Goal: Task Accomplishment & Management: Manage account settings

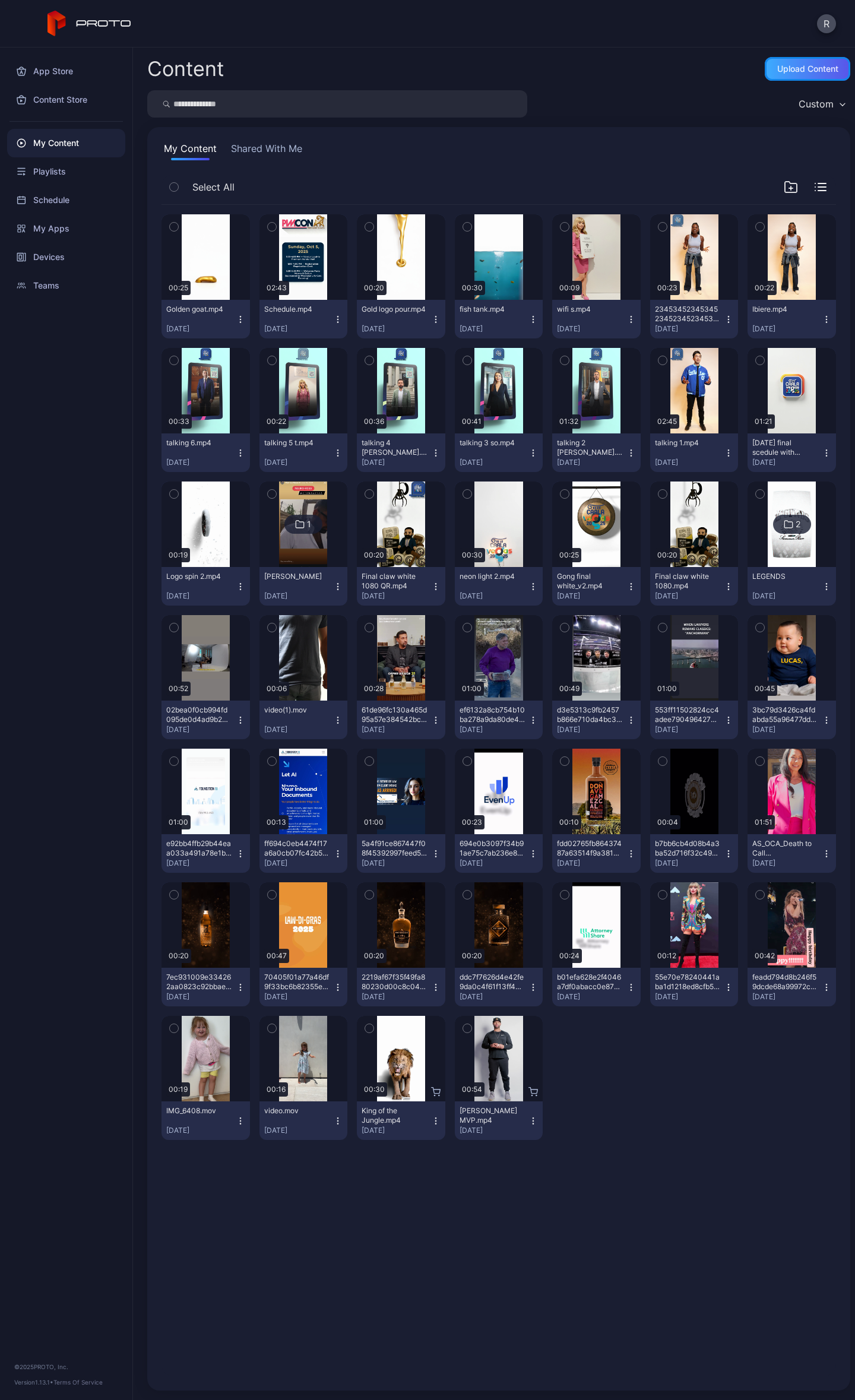
click at [805, 67] on div "Upload Content" at bounding box center [808, 68] width 61 height 9
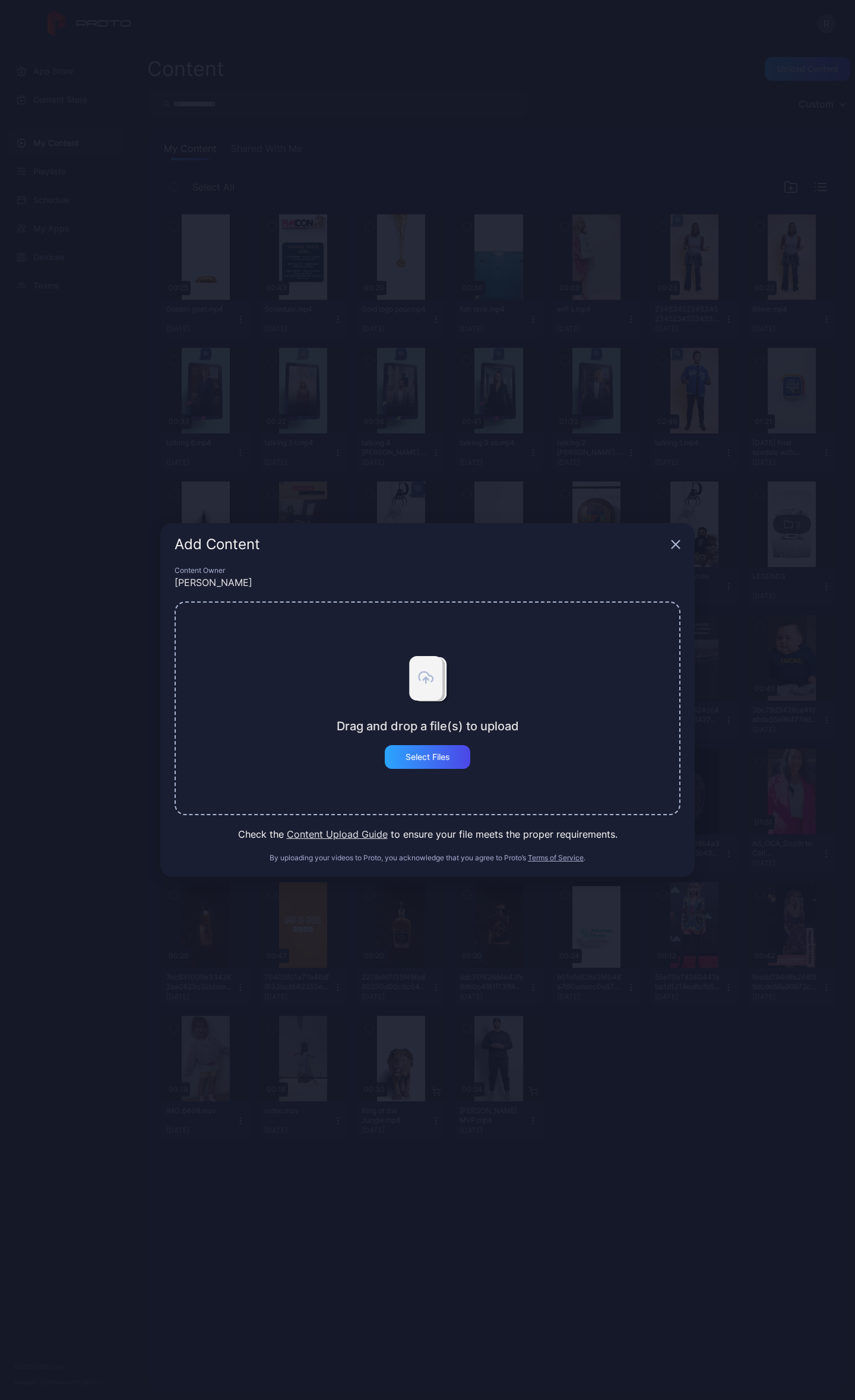
click at [420, 788] on div "Drag and drop a file(s) to upload Select Files" at bounding box center [428, 708] width 506 height 213
click at [399, 747] on div "Select Files" at bounding box center [427, 757] width 86 height 24
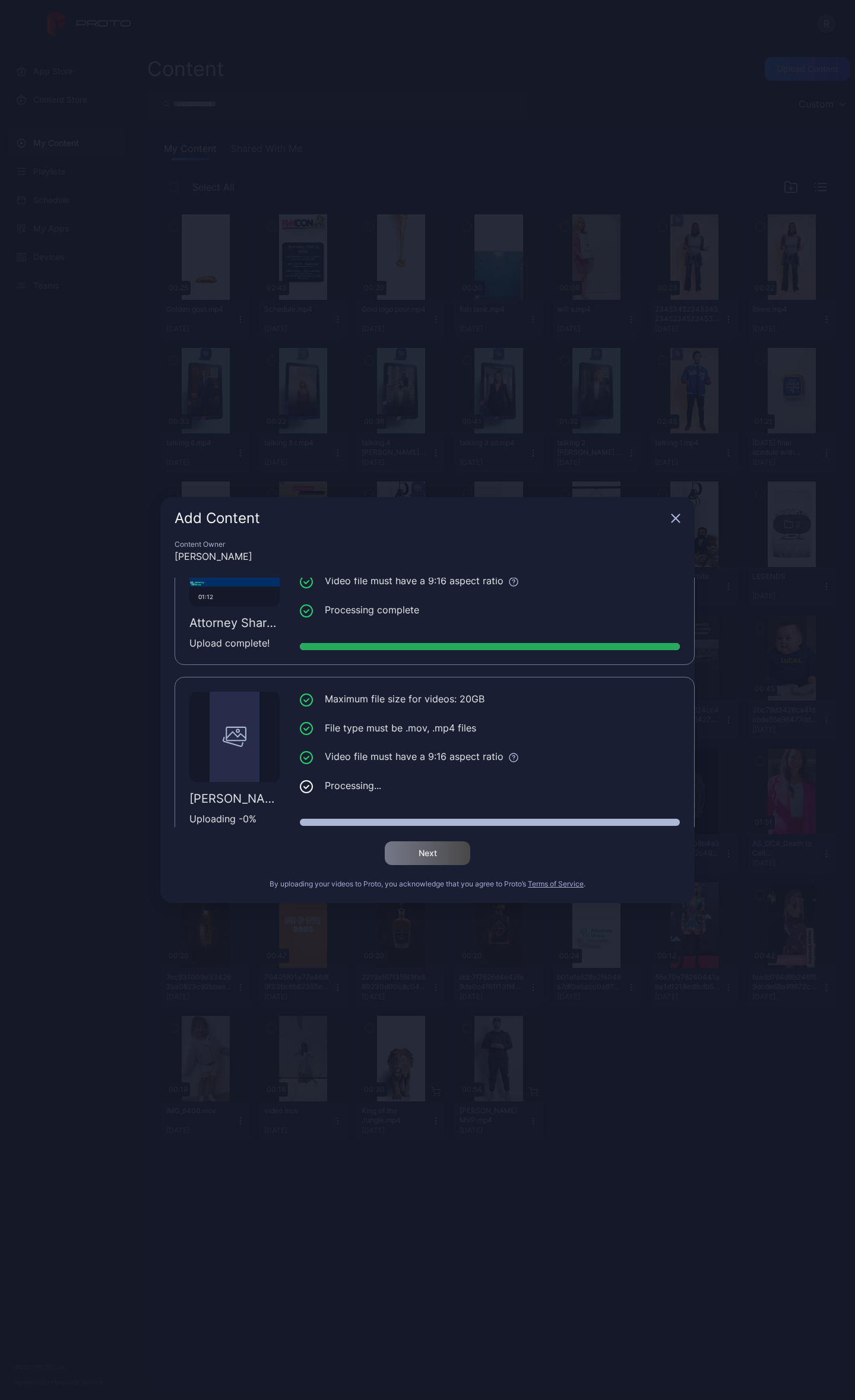
scroll to position [91, 0]
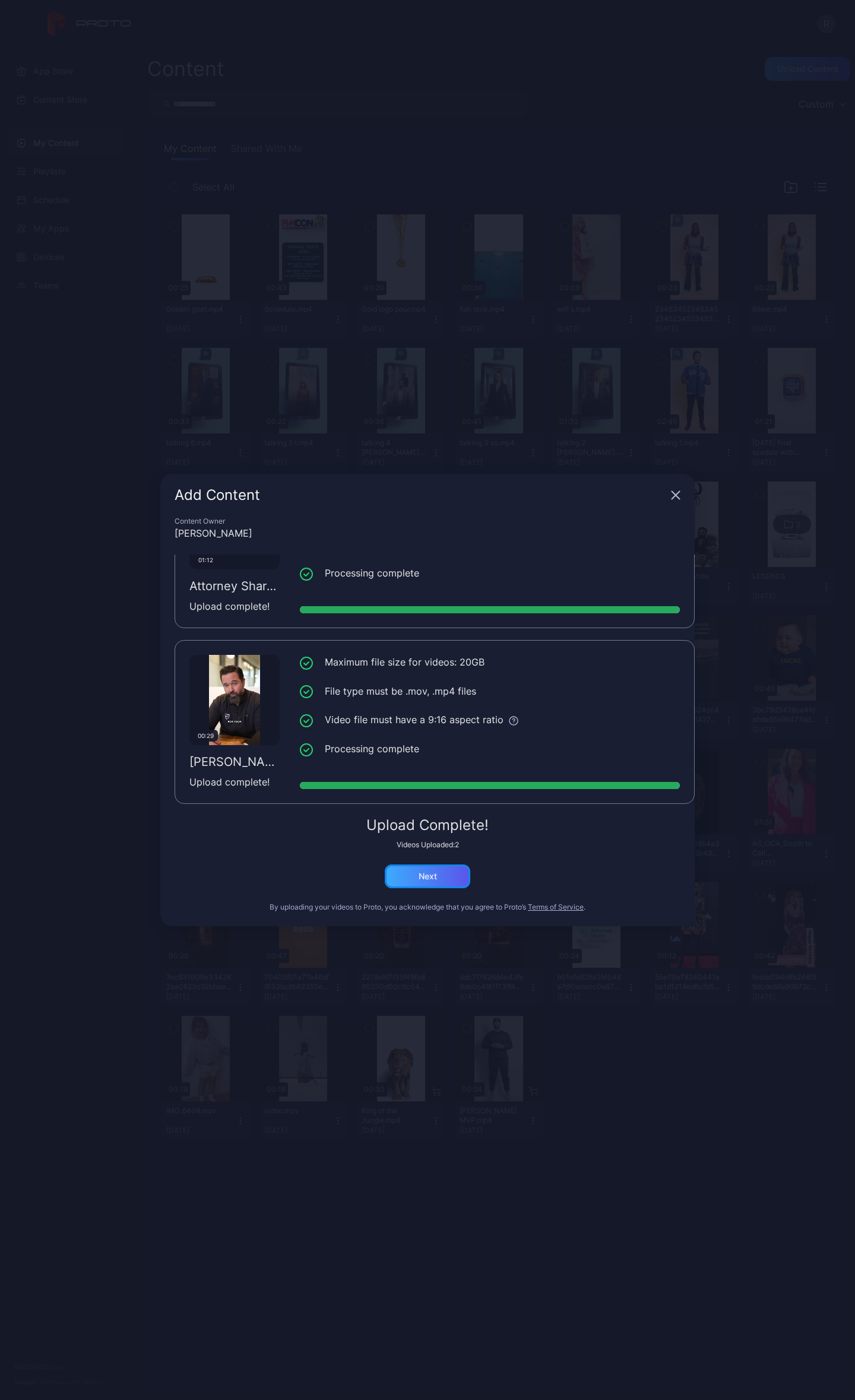
click at [443, 872] on div "Next" at bounding box center [427, 876] width 86 height 24
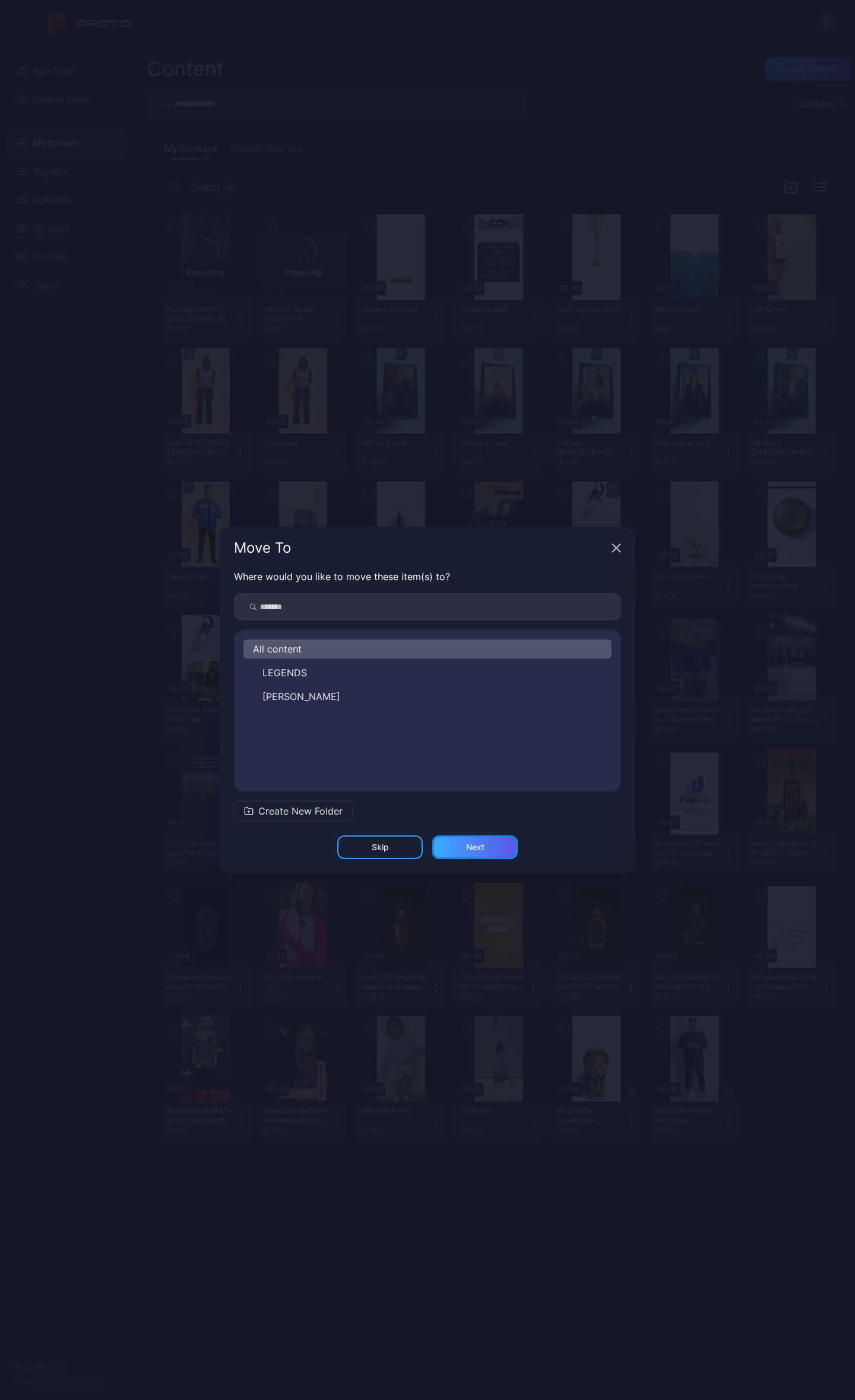
click at [497, 849] on div "Next" at bounding box center [475, 847] width 86 height 24
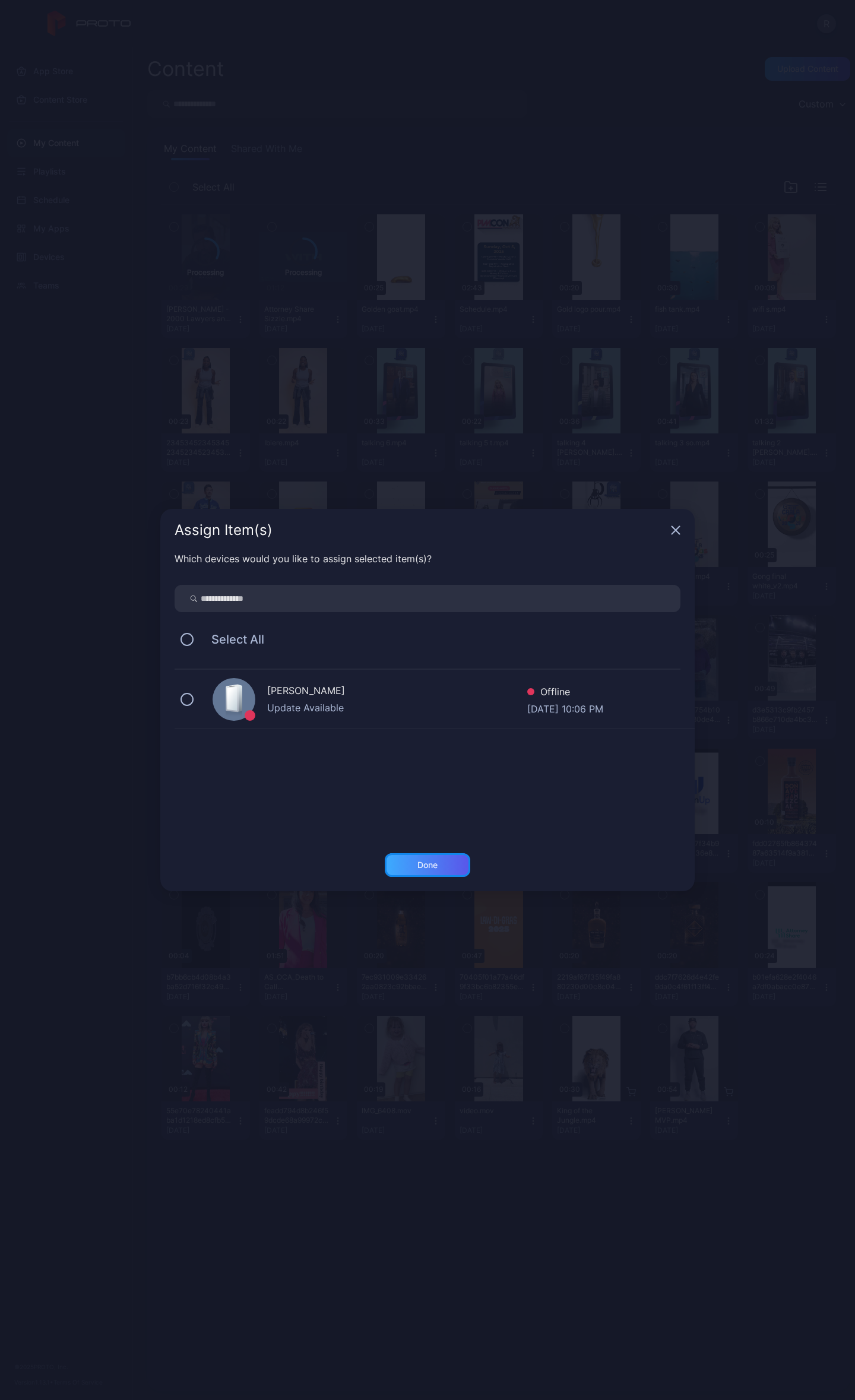
click at [440, 859] on div "Done" at bounding box center [427, 865] width 86 height 24
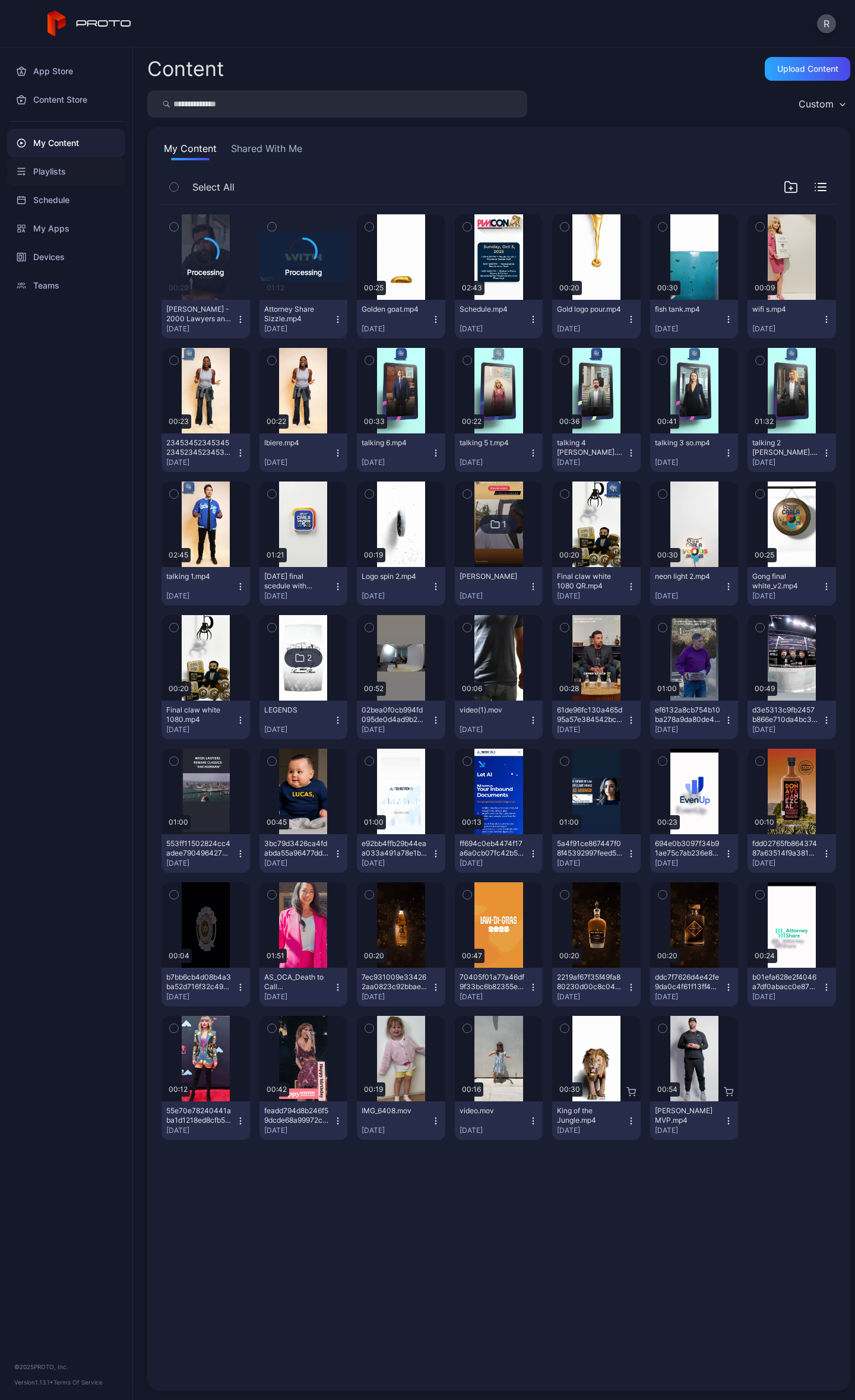
click at [46, 181] on div "Playlists" at bounding box center [66, 172] width 118 height 29
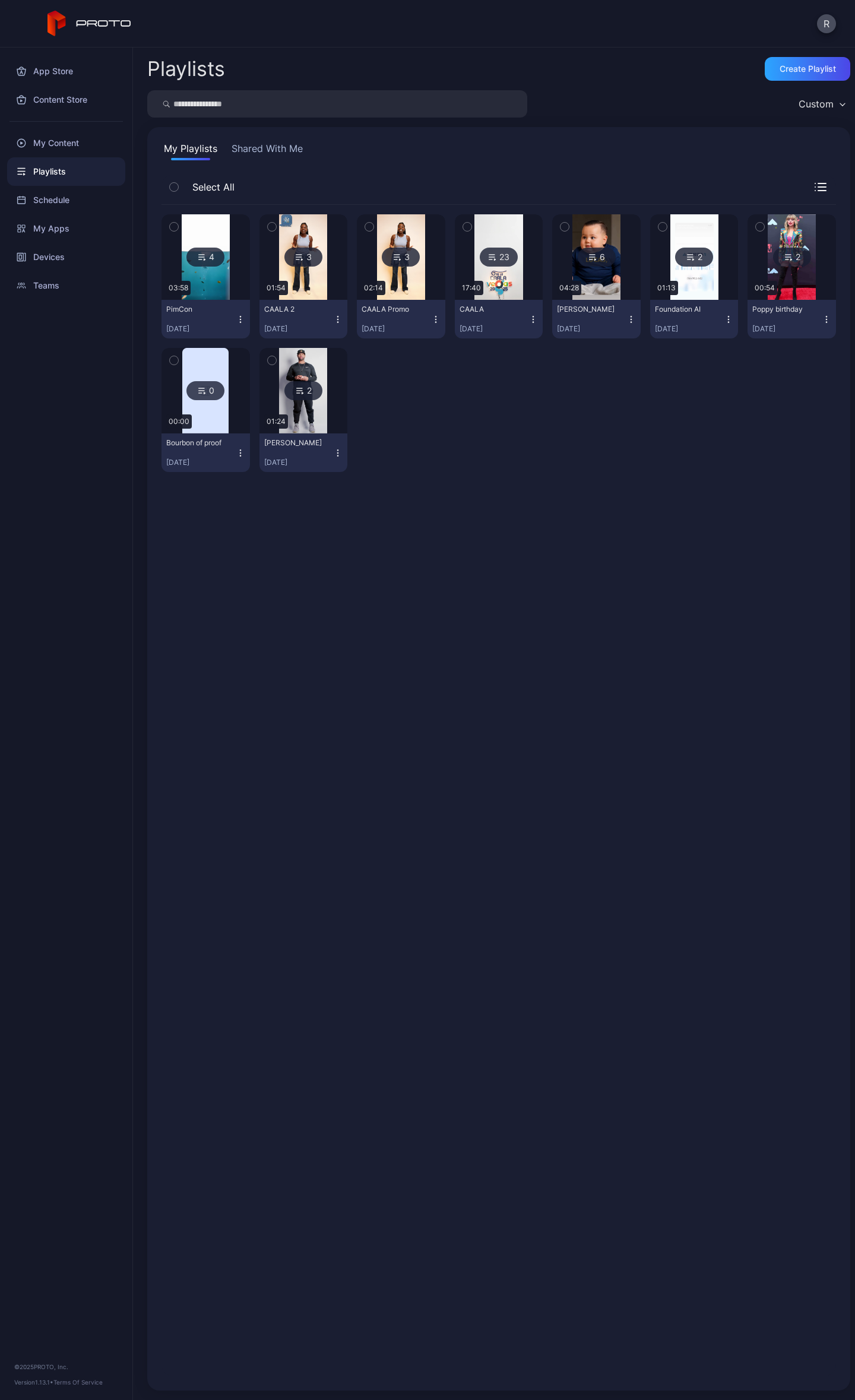
click at [190, 315] on div "PimCon Oct 05, 2025" at bounding box center [200, 319] width 70 height 29
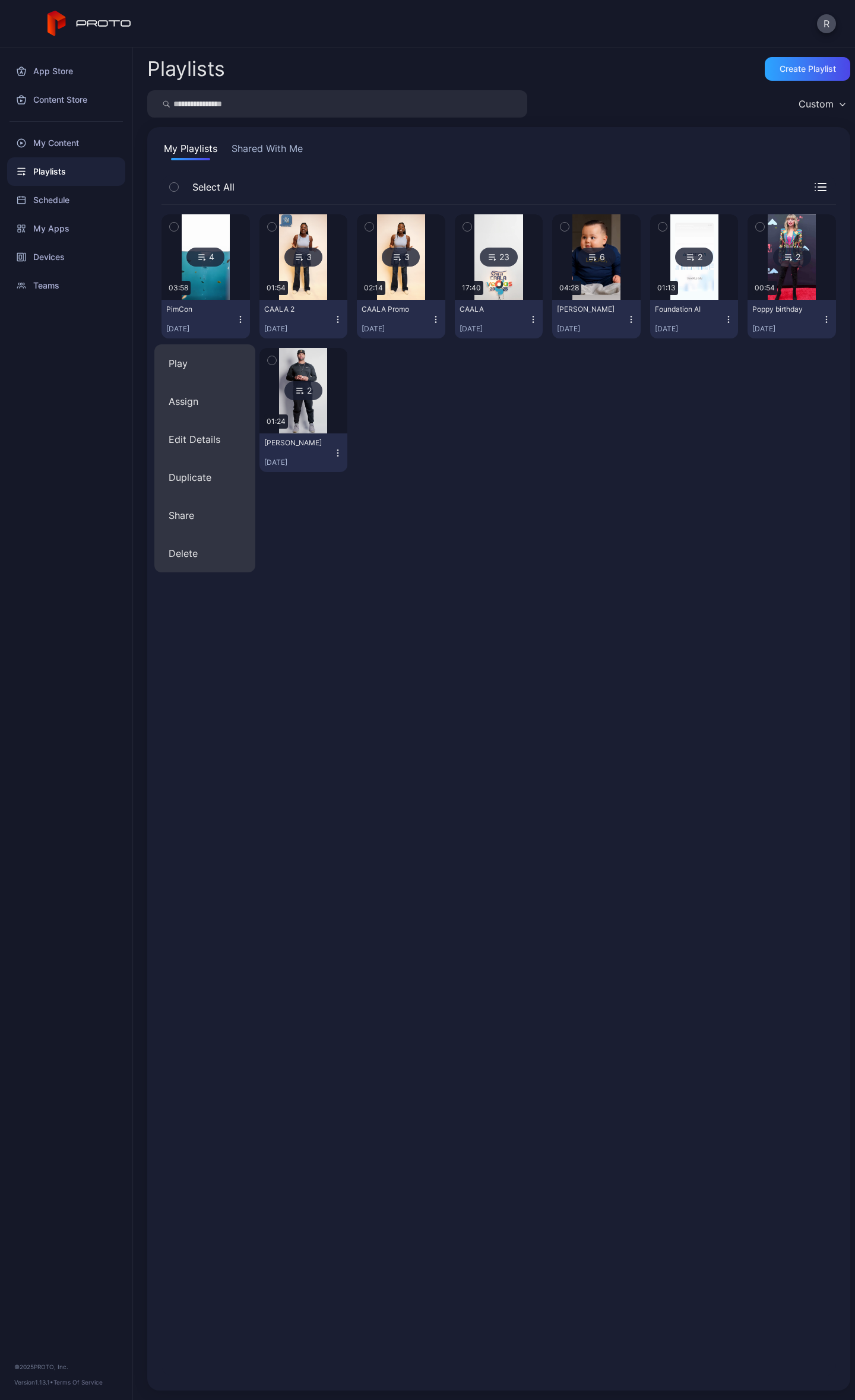
click at [527, 490] on div "4 03:58 PimCon Oct 05, 2025 3 01:54 CAALA 2 Aug 29, 2025 3 02:14 CAALA Promo Au…" at bounding box center [499, 791] width 675 height 1171
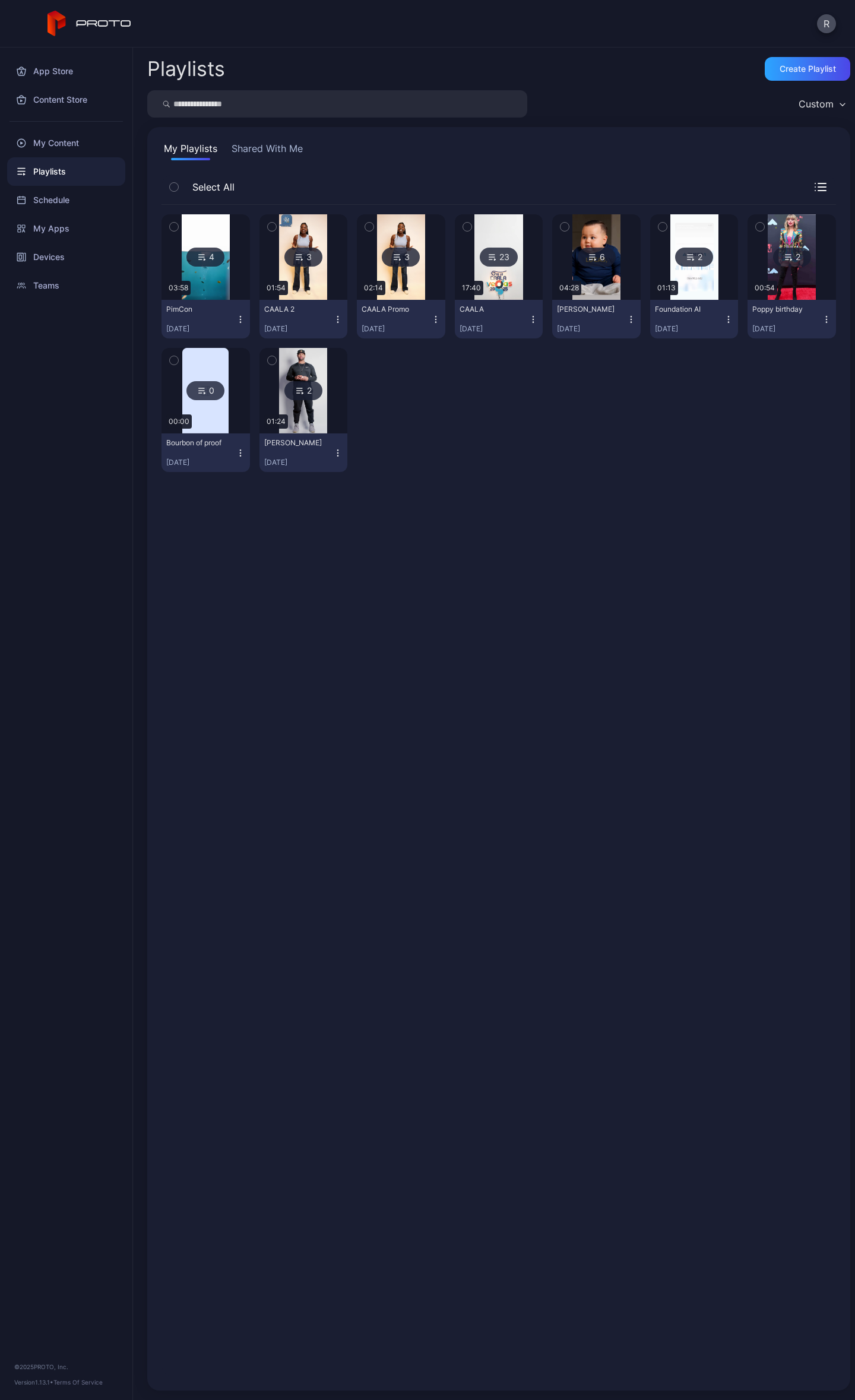
click at [223, 318] on div "PimCon Oct 05, 2025" at bounding box center [200, 319] width 70 height 29
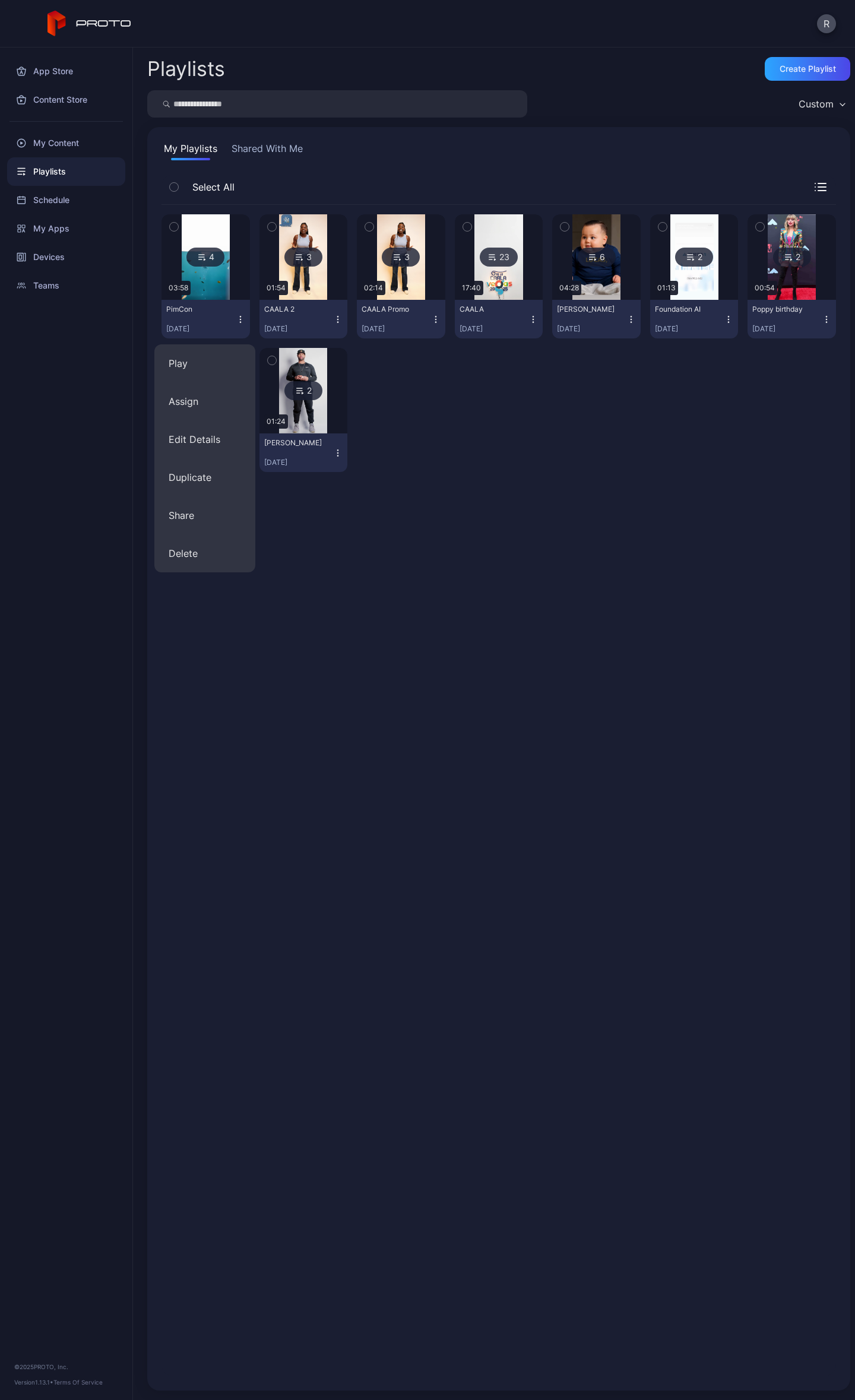
click at [223, 318] on div "PimCon Oct 05, 2025" at bounding box center [200, 319] width 70 height 29
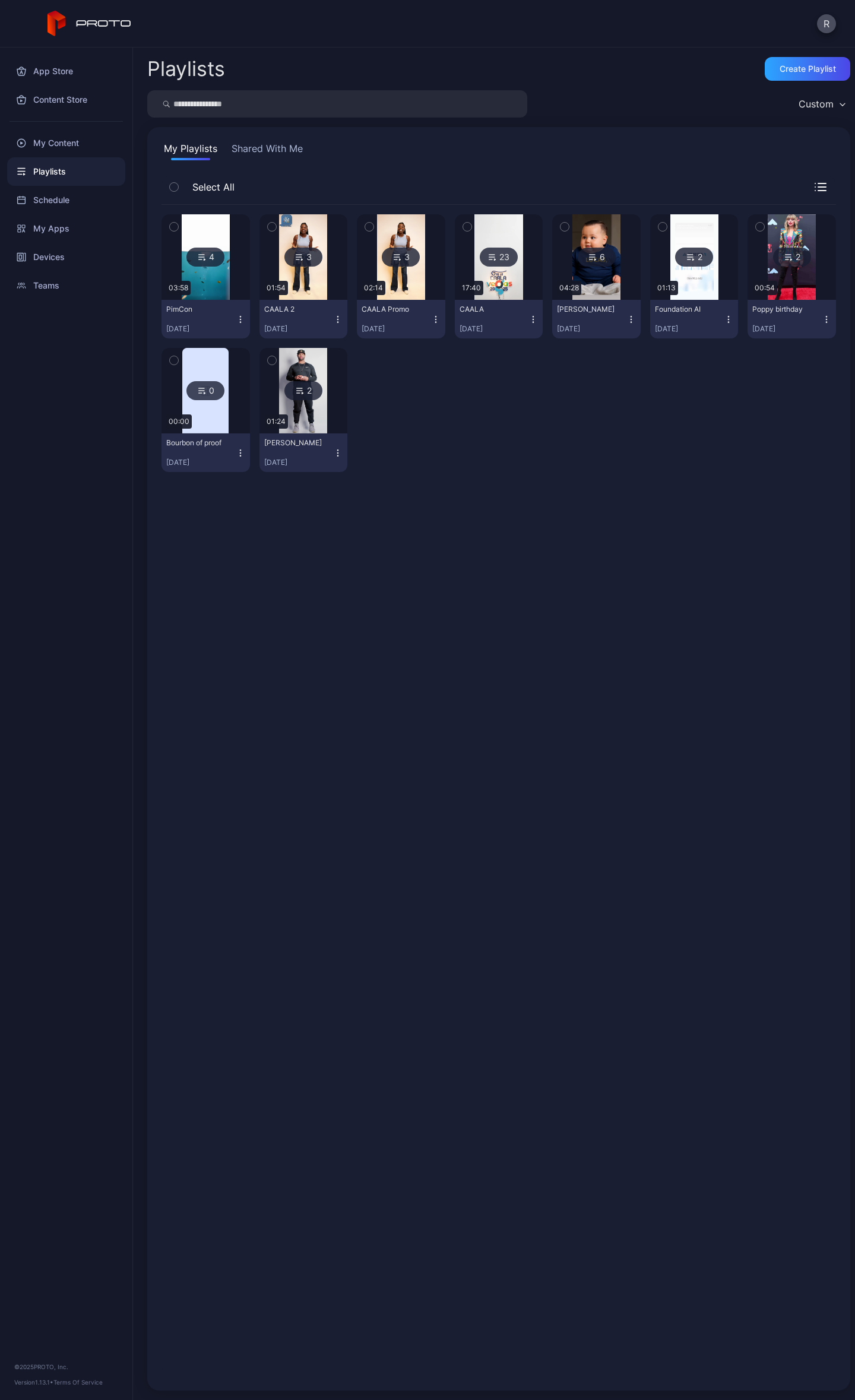
click at [221, 254] on div "4" at bounding box center [205, 257] width 38 height 19
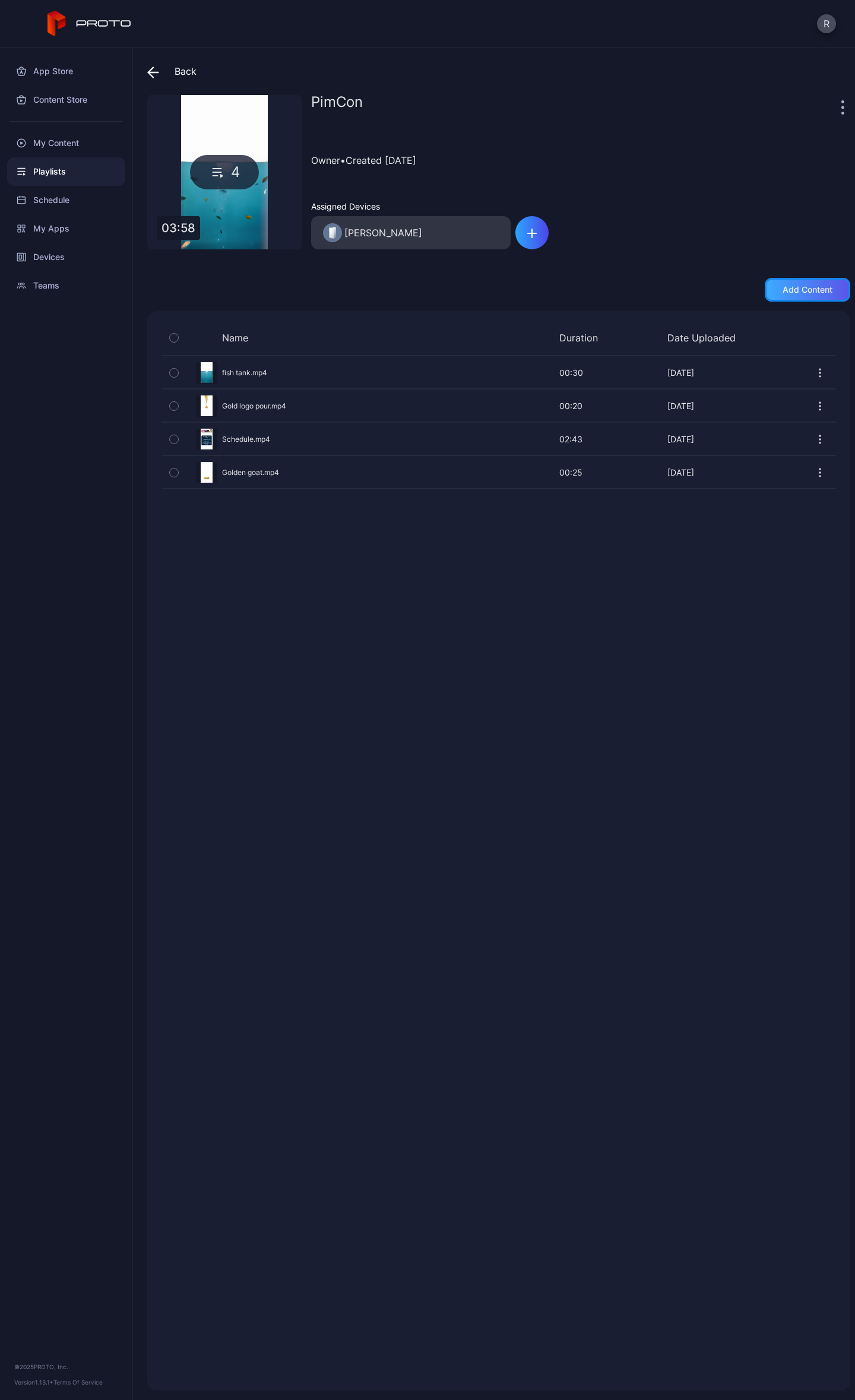
click at [782, 285] on div "Add content" at bounding box center [807, 290] width 50 height 9
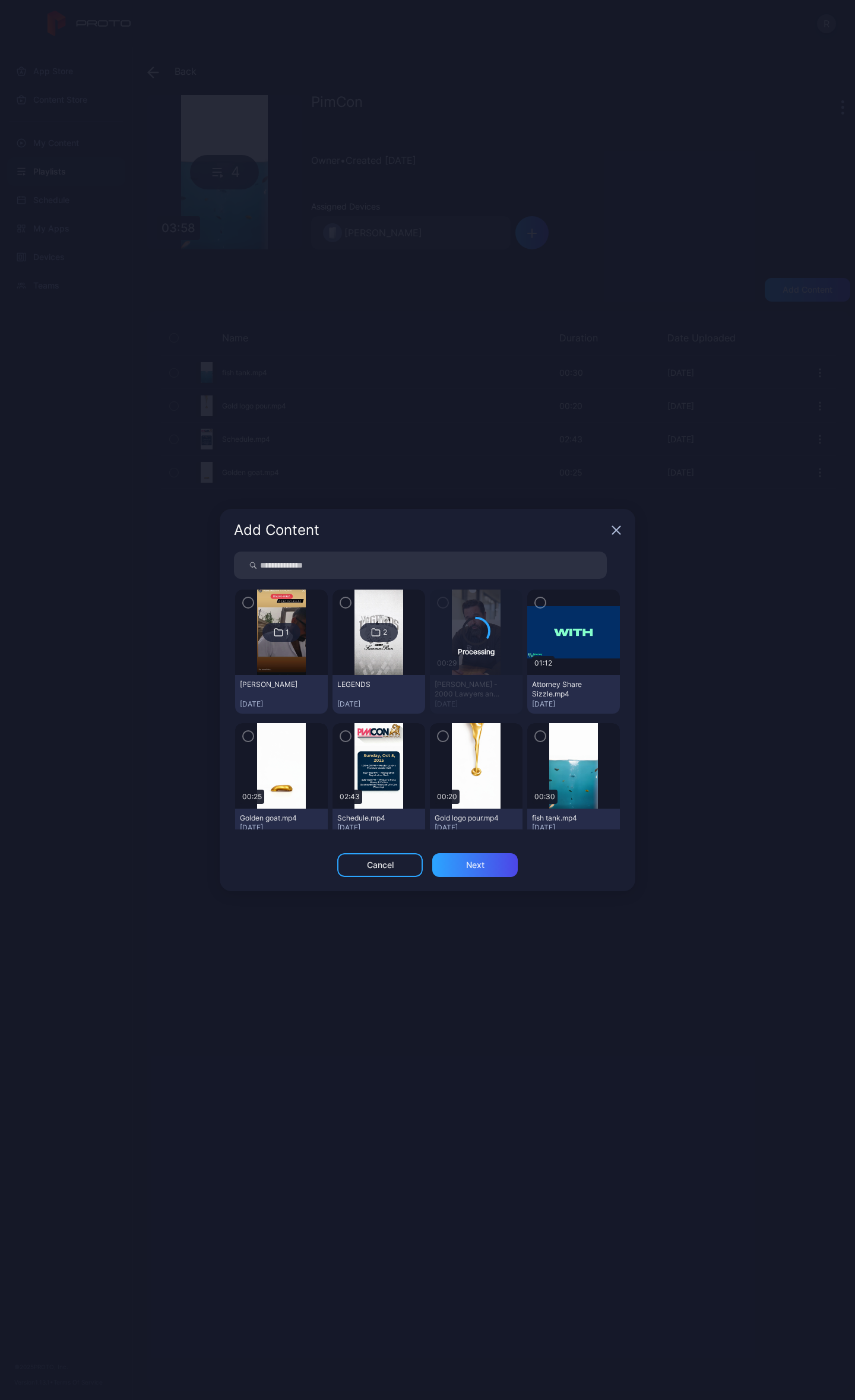
click at [559, 684] on div "Attorney Share Sizzle.mp4" at bounding box center [564, 689] width 65 height 19
click at [558, 684] on div "Attorney Share Sizzle.mp4" at bounding box center [564, 689] width 65 height 19
click at [535, 603] on icon "button" at bounding box center [540, 603] width 9 height 13
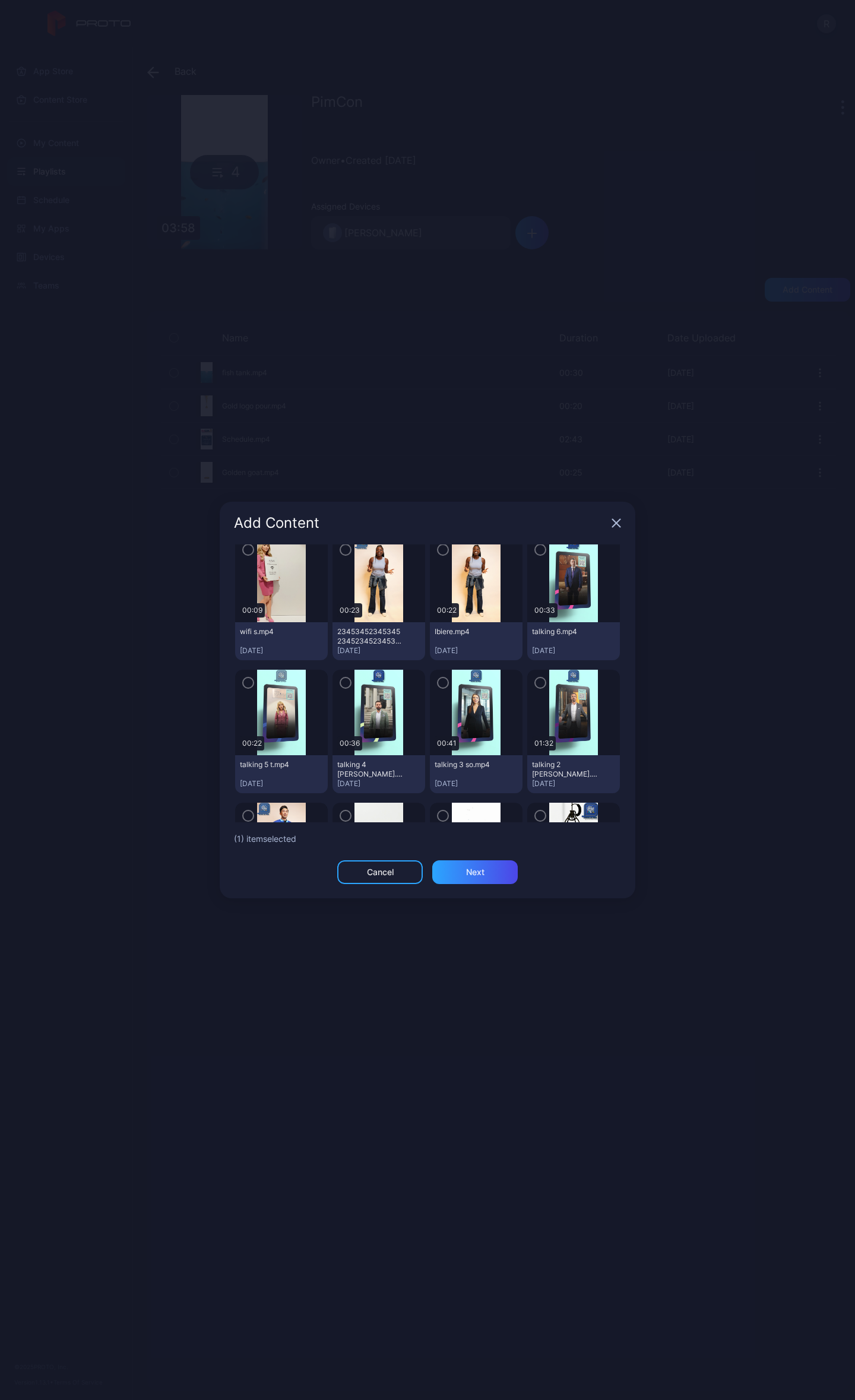
scroll to position [395, 0]
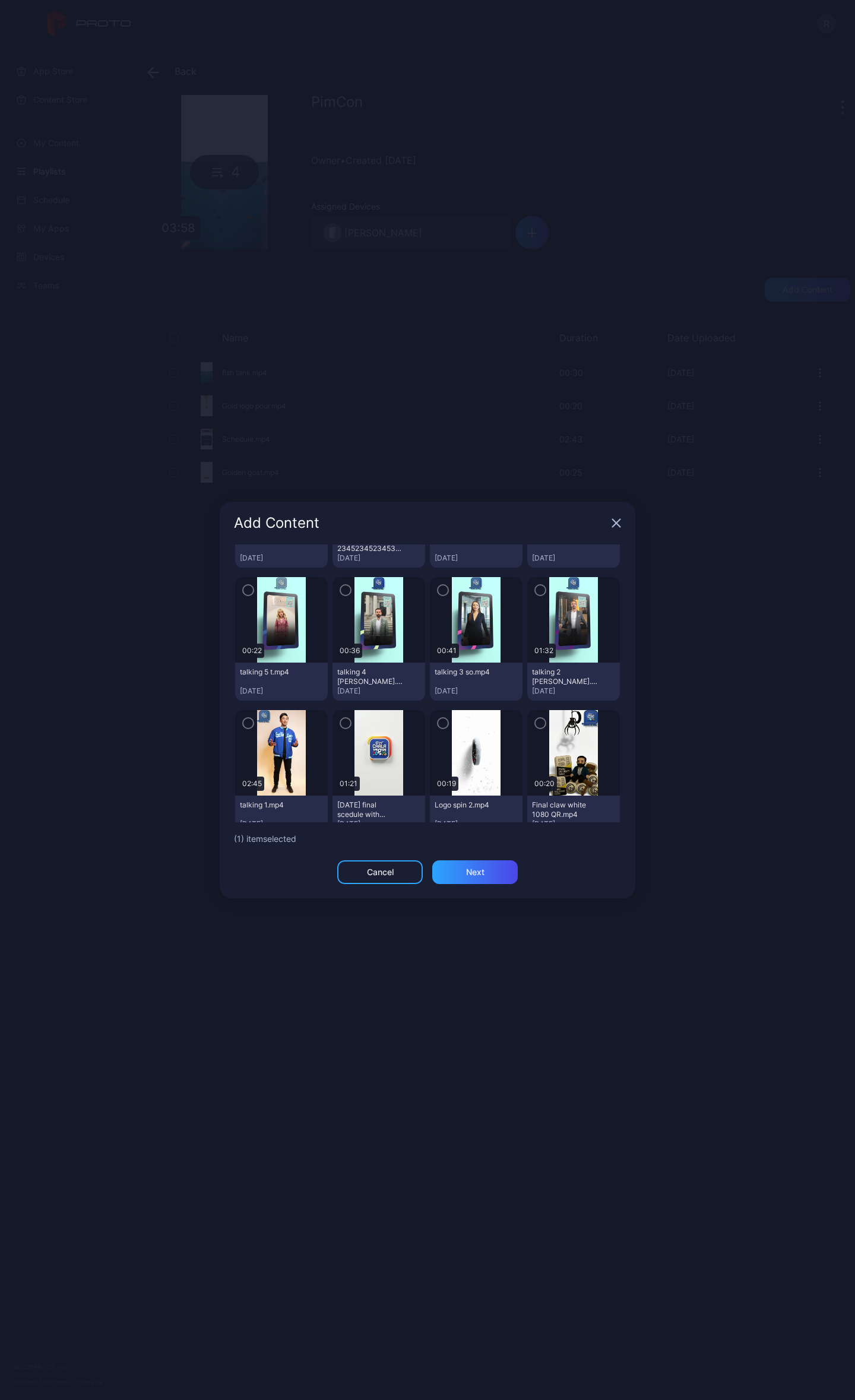
click at [438, 729] on icon "button" at bounding box center [443, 723] width 9 height 13
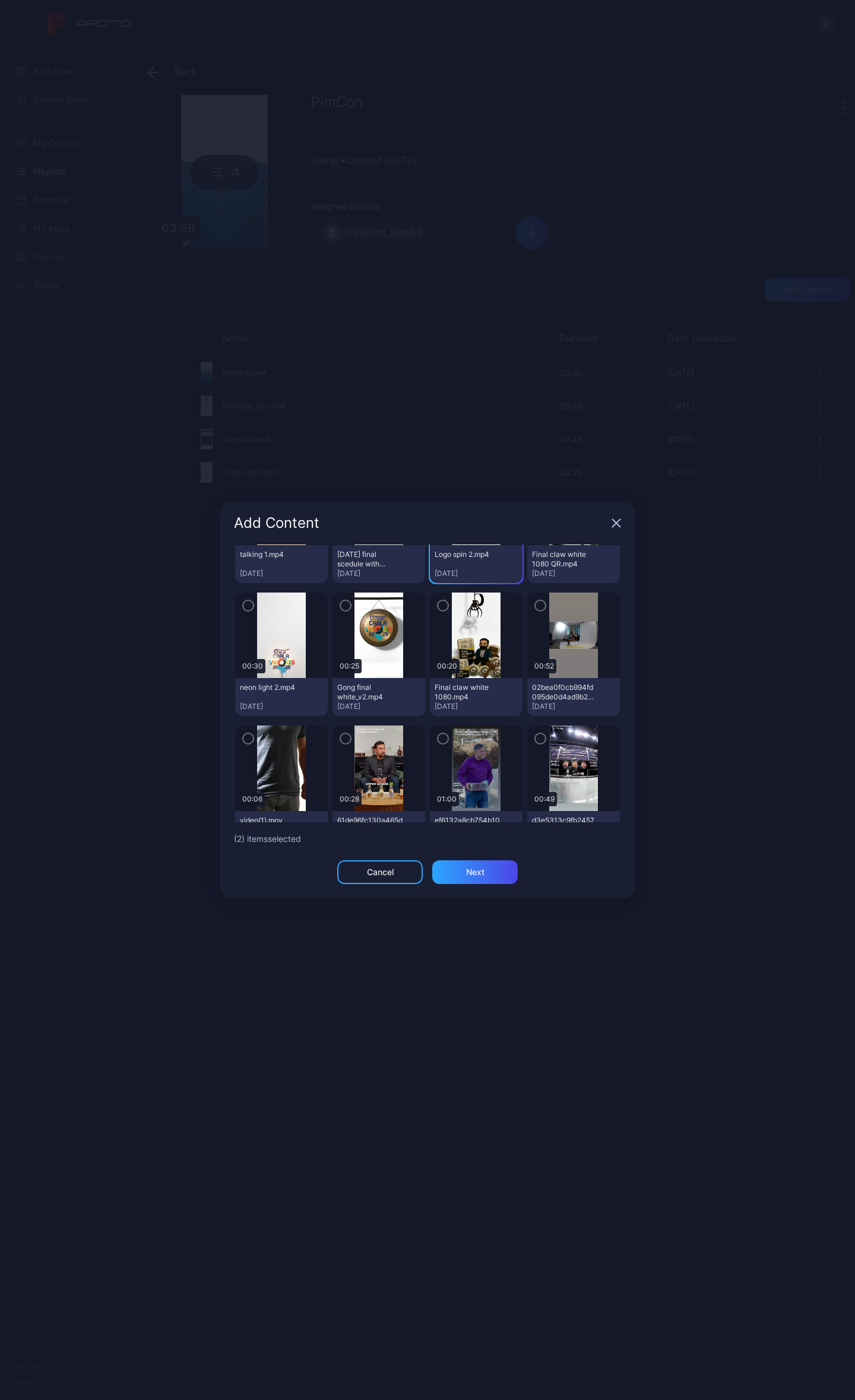
scroll to position [659, 0]
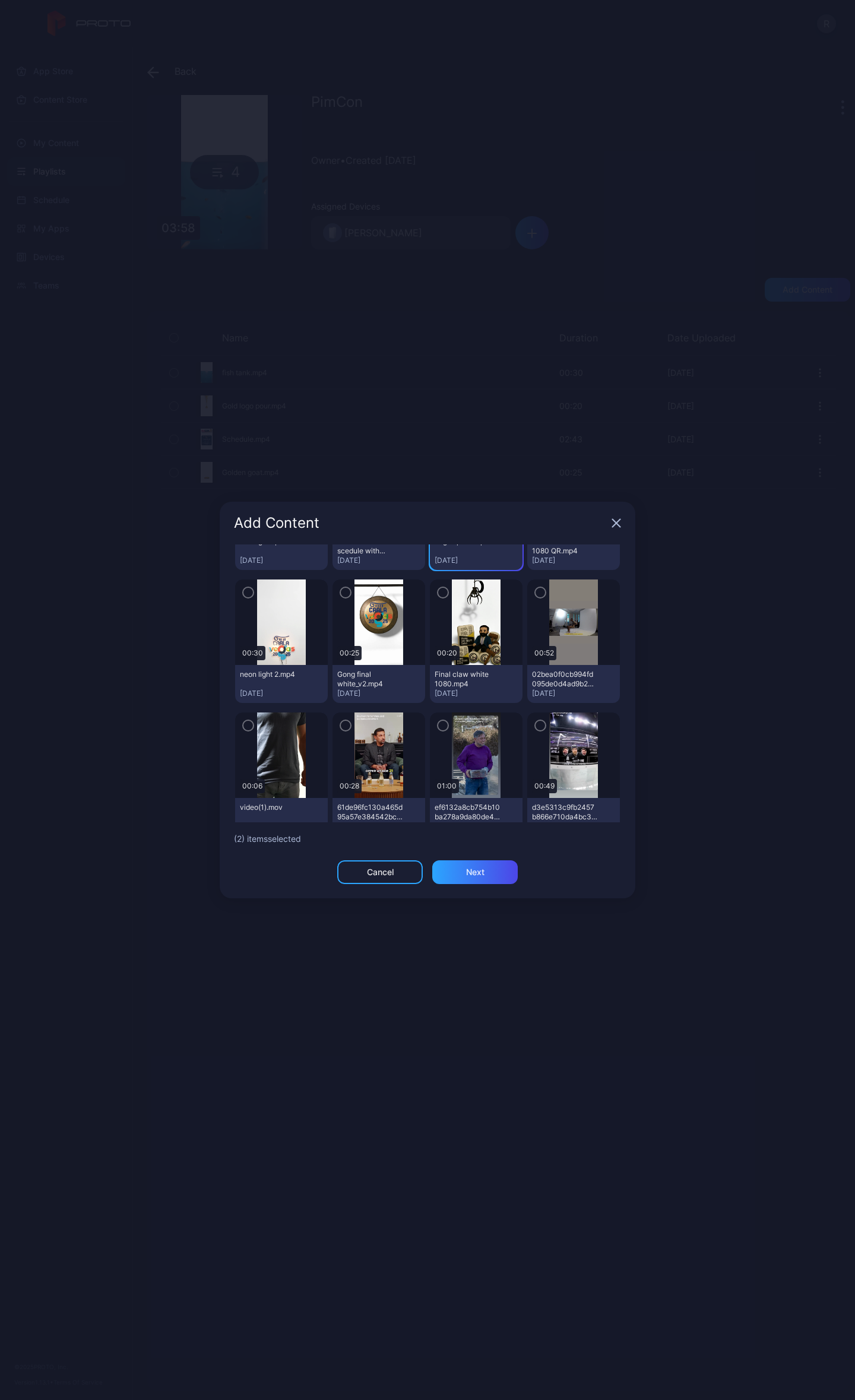
click at [438, 599] on icon "button" at bounding box center [443, 593] width 9 height 13
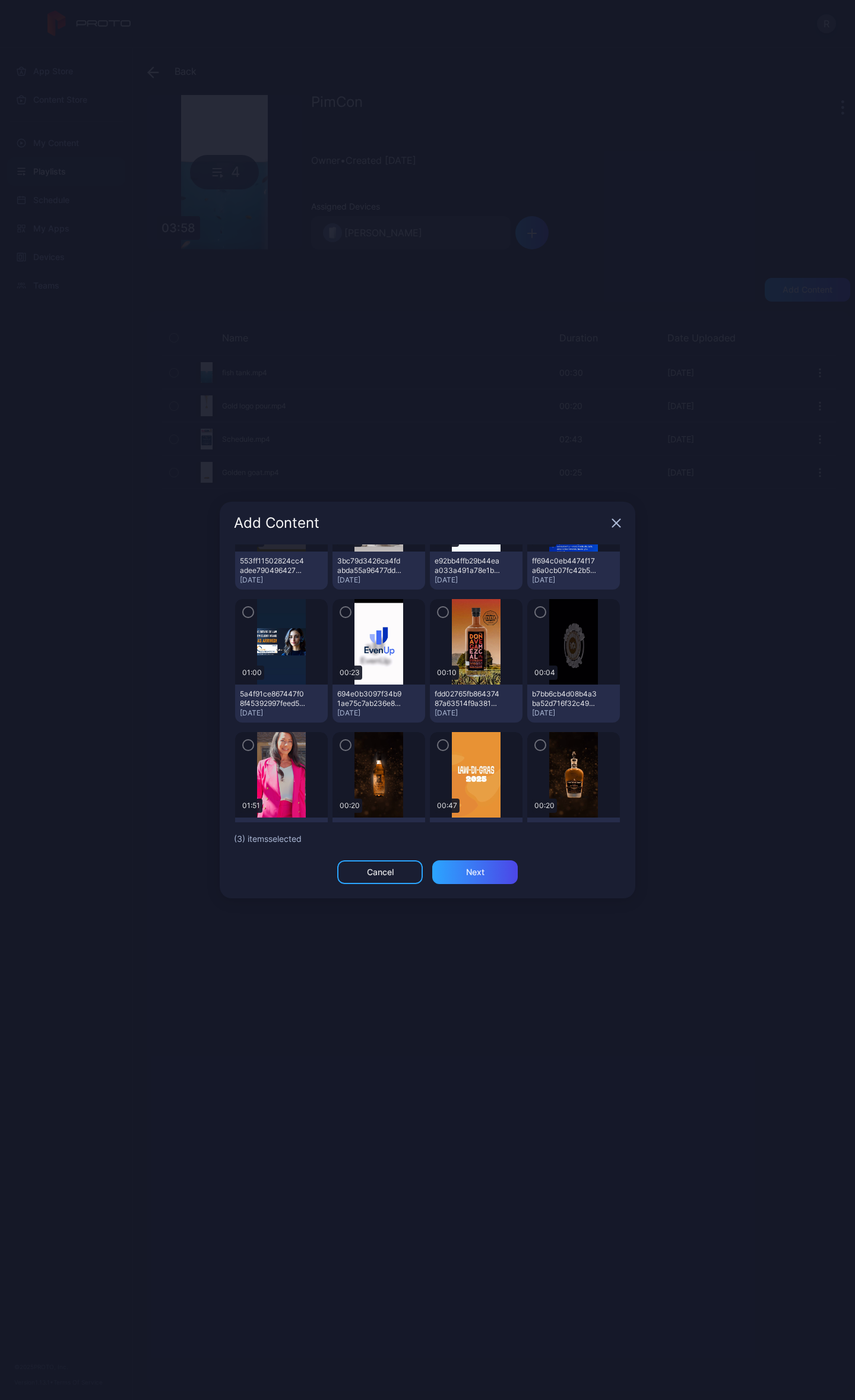
scroll to position [1055, 0]
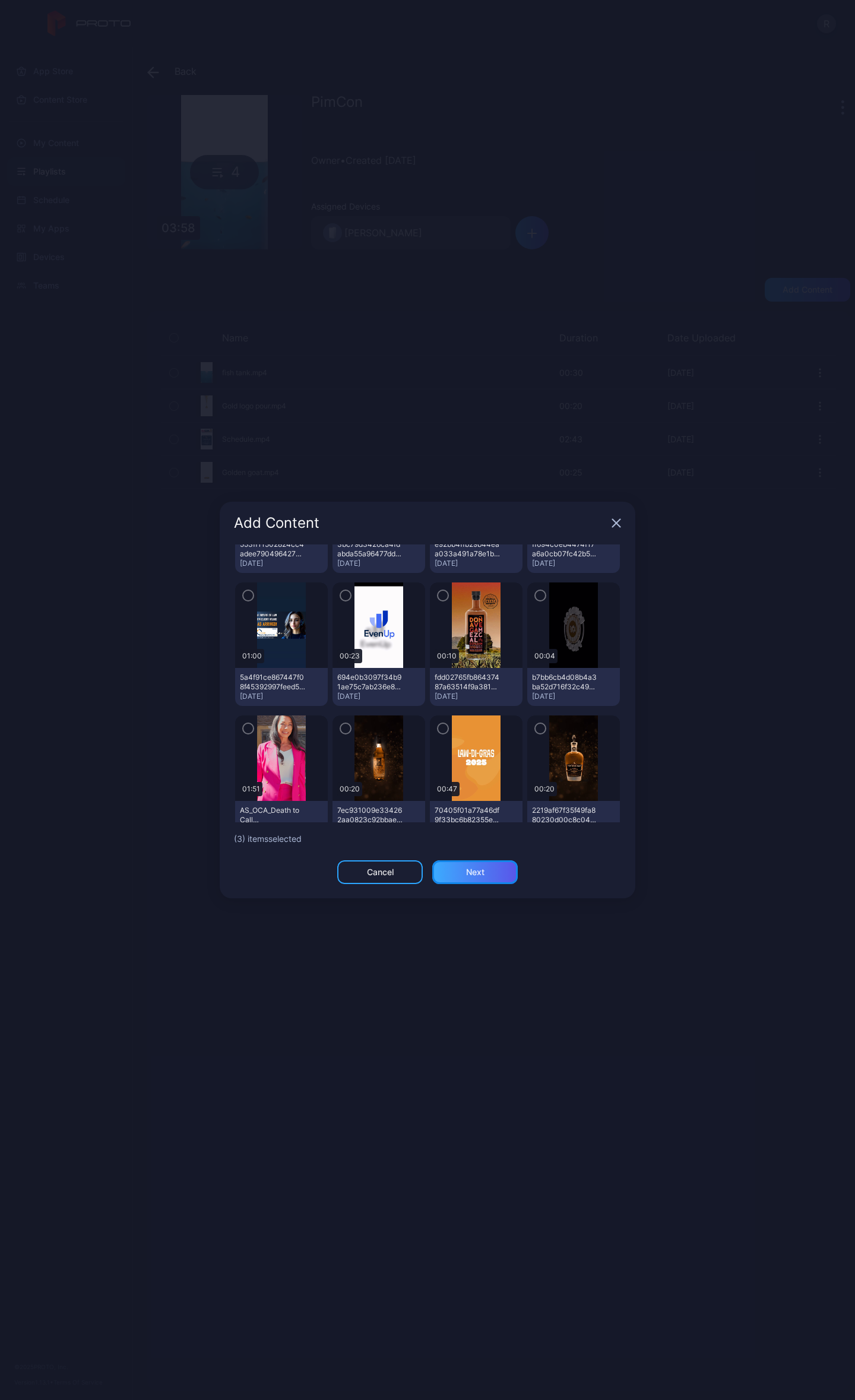
click at [504, 877] on div "Next" at bounding box center [475, 872] width 86 height 24
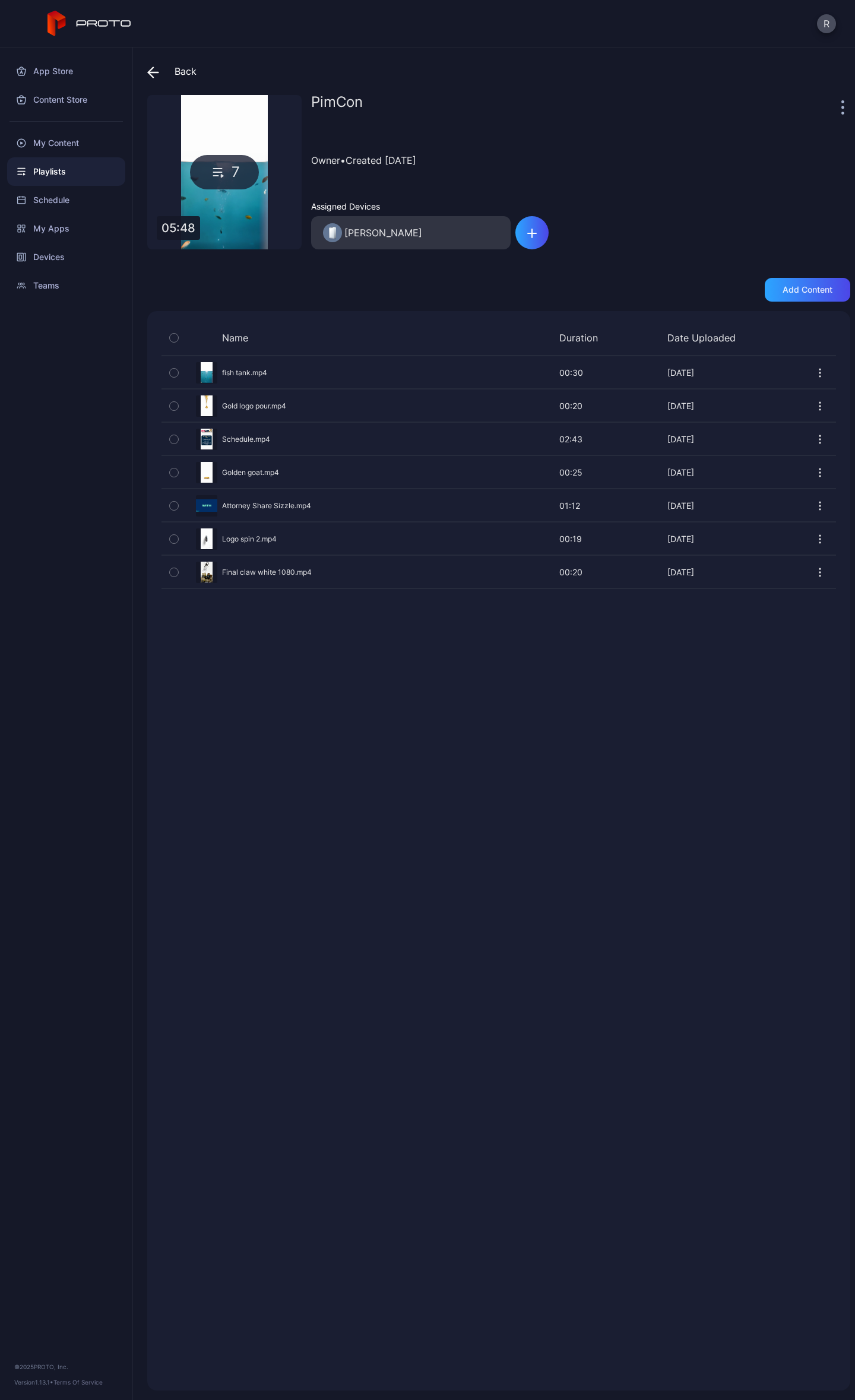
click at [782, 273] on div "Back PimCon 7 05:48 PimCon Owner • Created Oct 05, 2025 Assigned Devices Bob Bo…" at bounding box center [494, 724] width 722 height 1353
click at [782, 285] on div "Add content" at bounding box center [807, 290] width 50 height 9
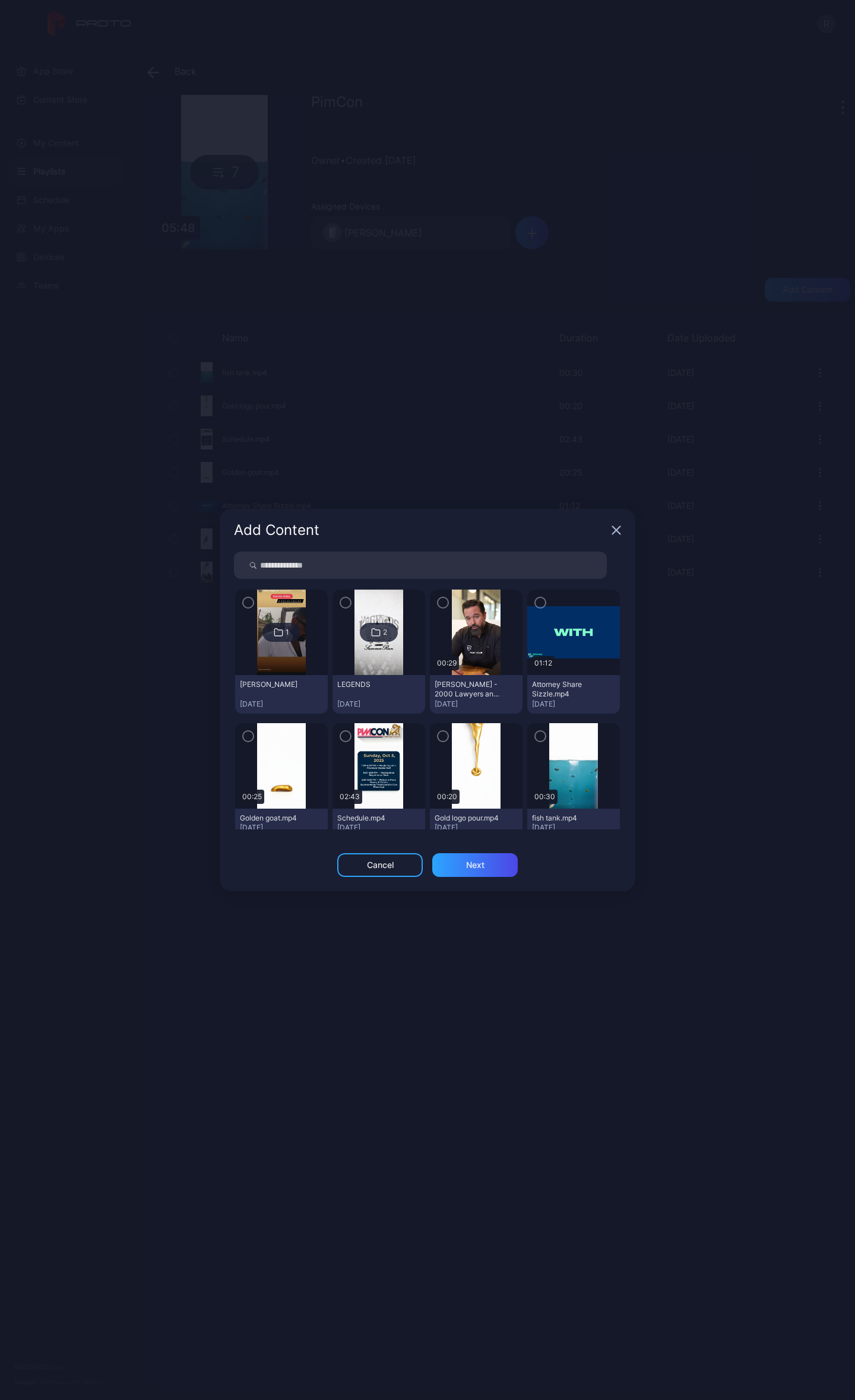
click at [473, 637] on img at bounding box center [476, 632] width 48 height 86
click at [438, 601] on icon "button" at bounding box center [443, 603] width 9 height 13
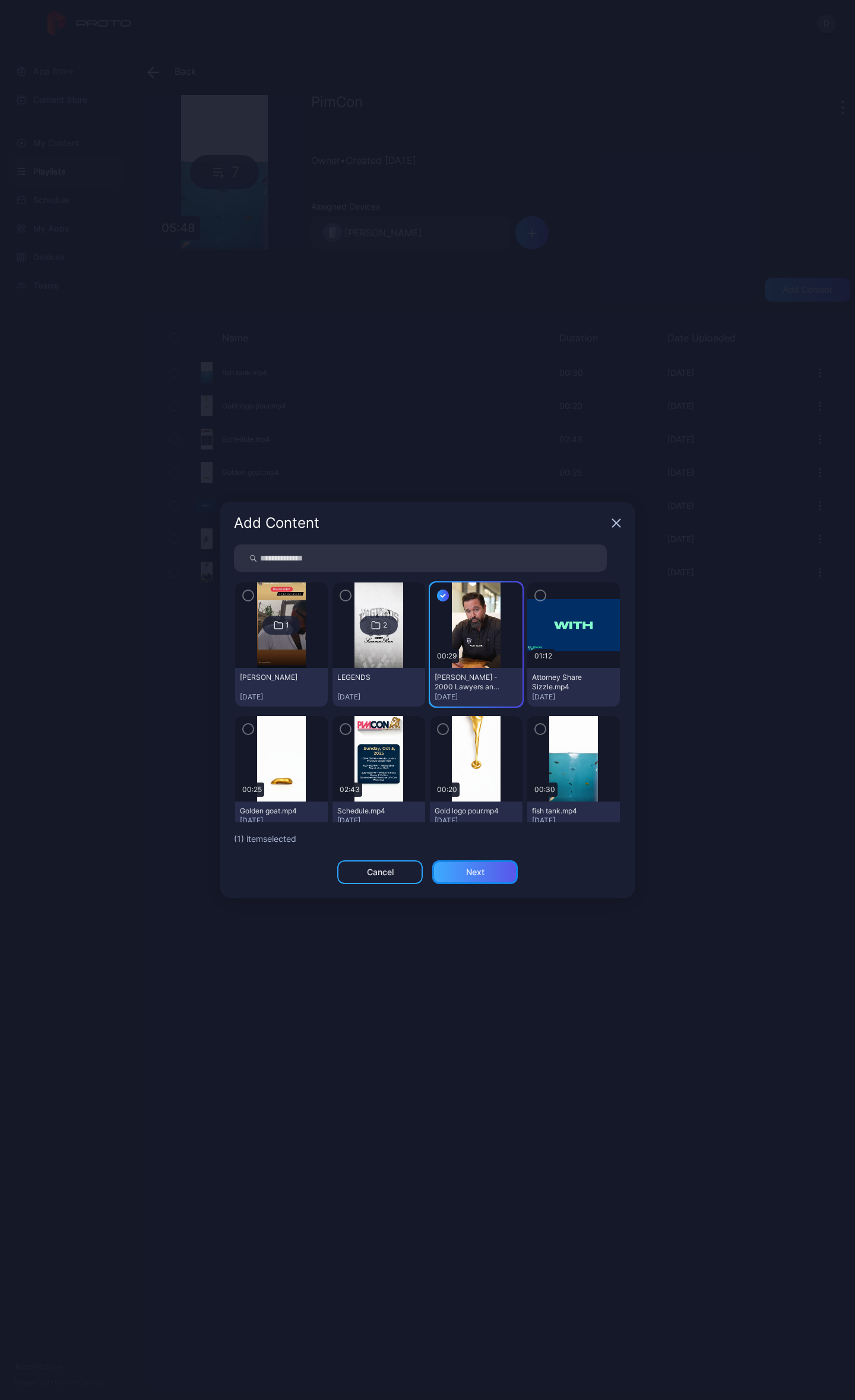
click at [476, 870] on div "Next" at bounding box center [476, 872] width 19 height 9
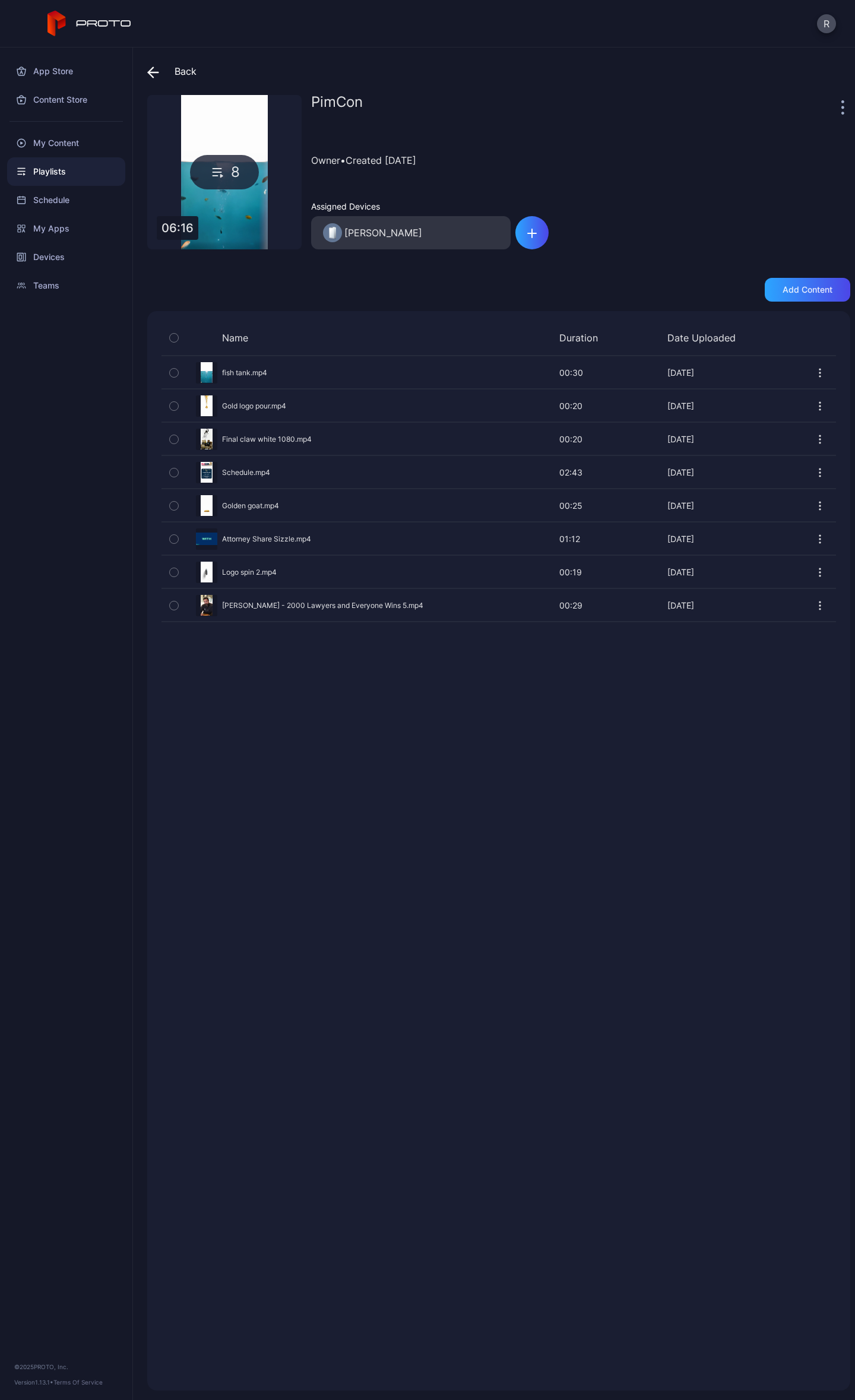
click at [814, 574] on icon "button" at bounding box center [820, 572] width 12 height 12
click at [773, 607] on button "Duplicate" at bounding box center [779, 612] width 101 height 38
click at [157, 75] on icon at bounding box center [153, 73] width 12 height 12
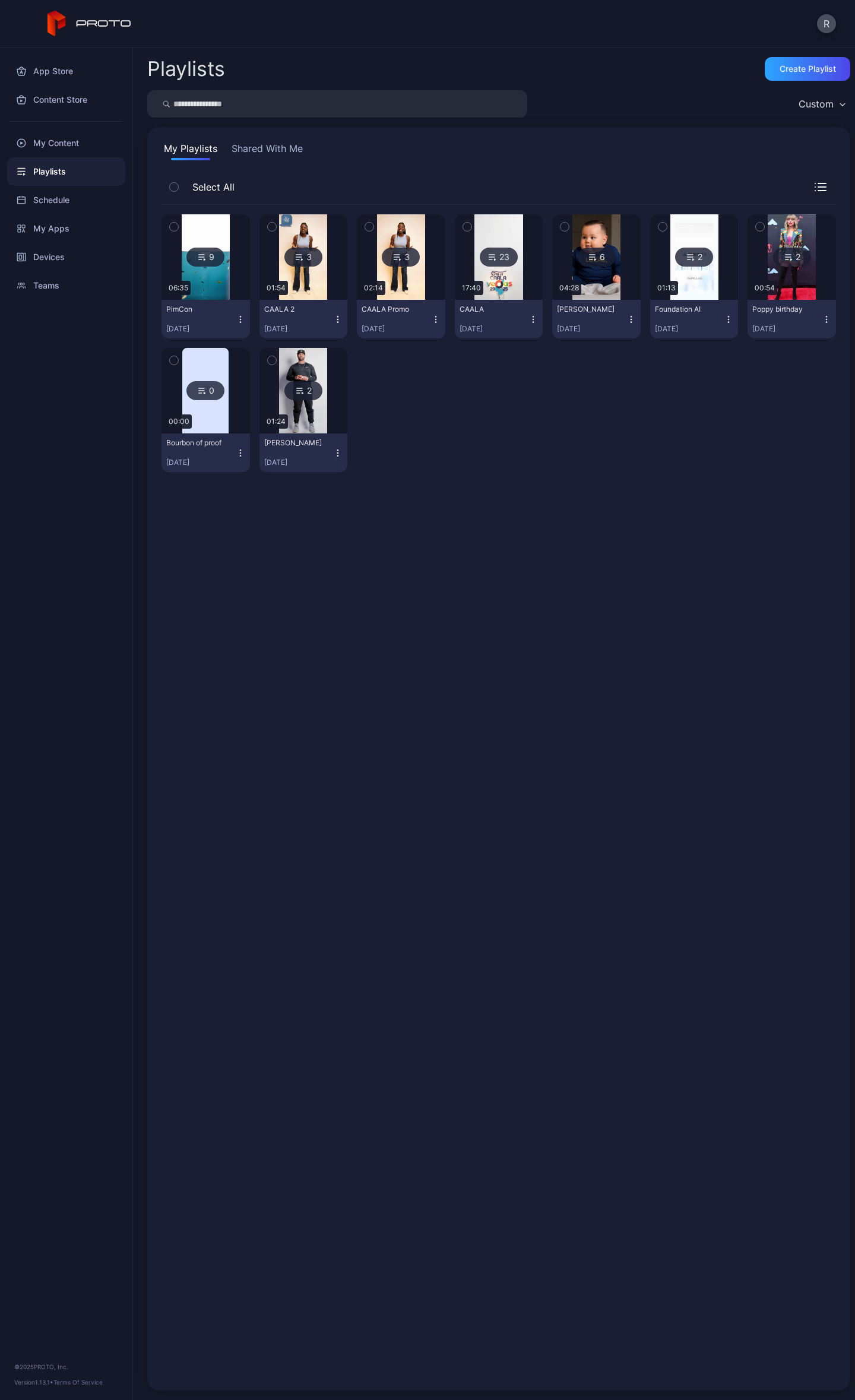
click at [302, 236] on img at bounding box center [302, 257] width 48 height 86
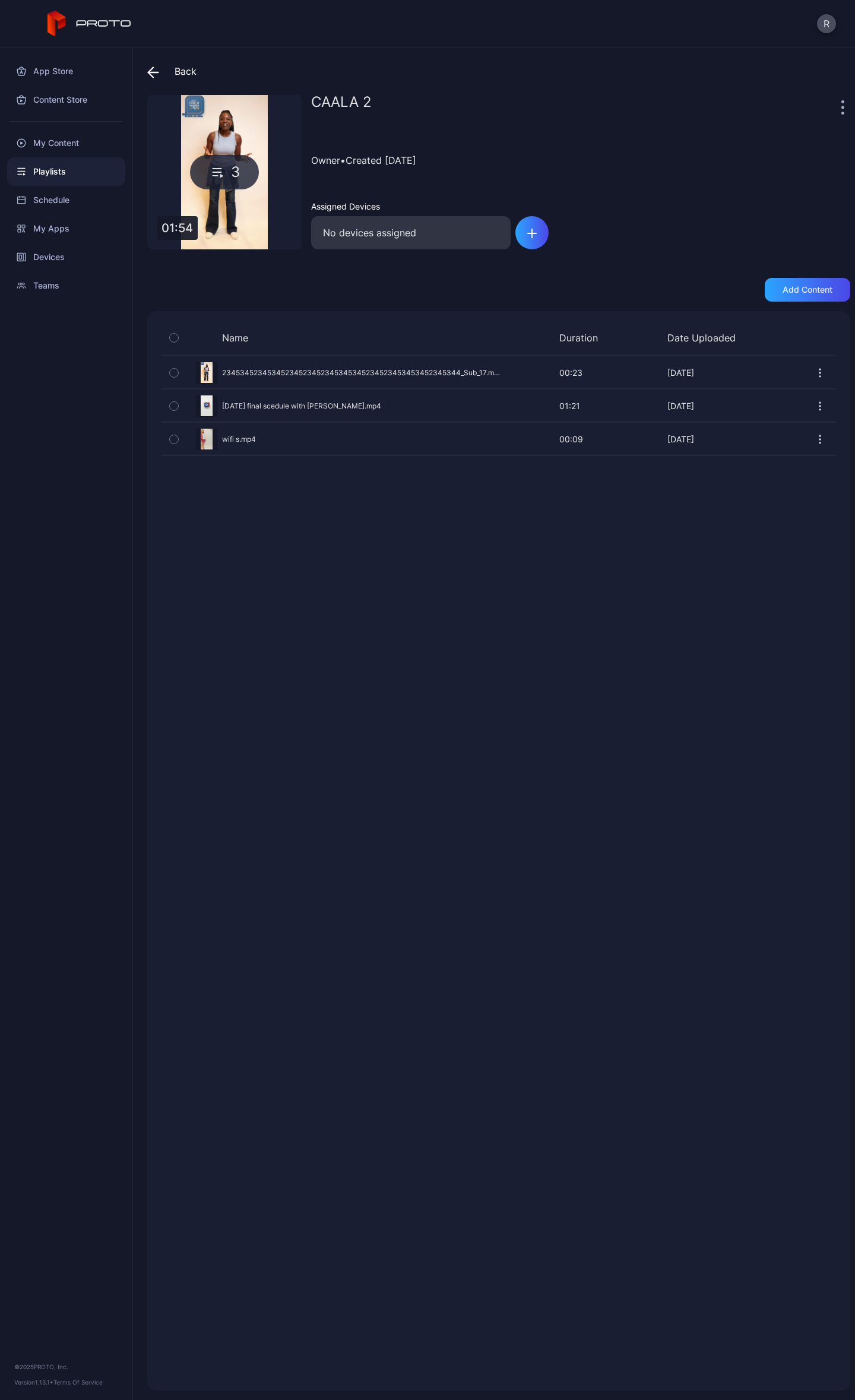
click at [150, 68] on icon at bounding box center [153, 73] width 12 height 12
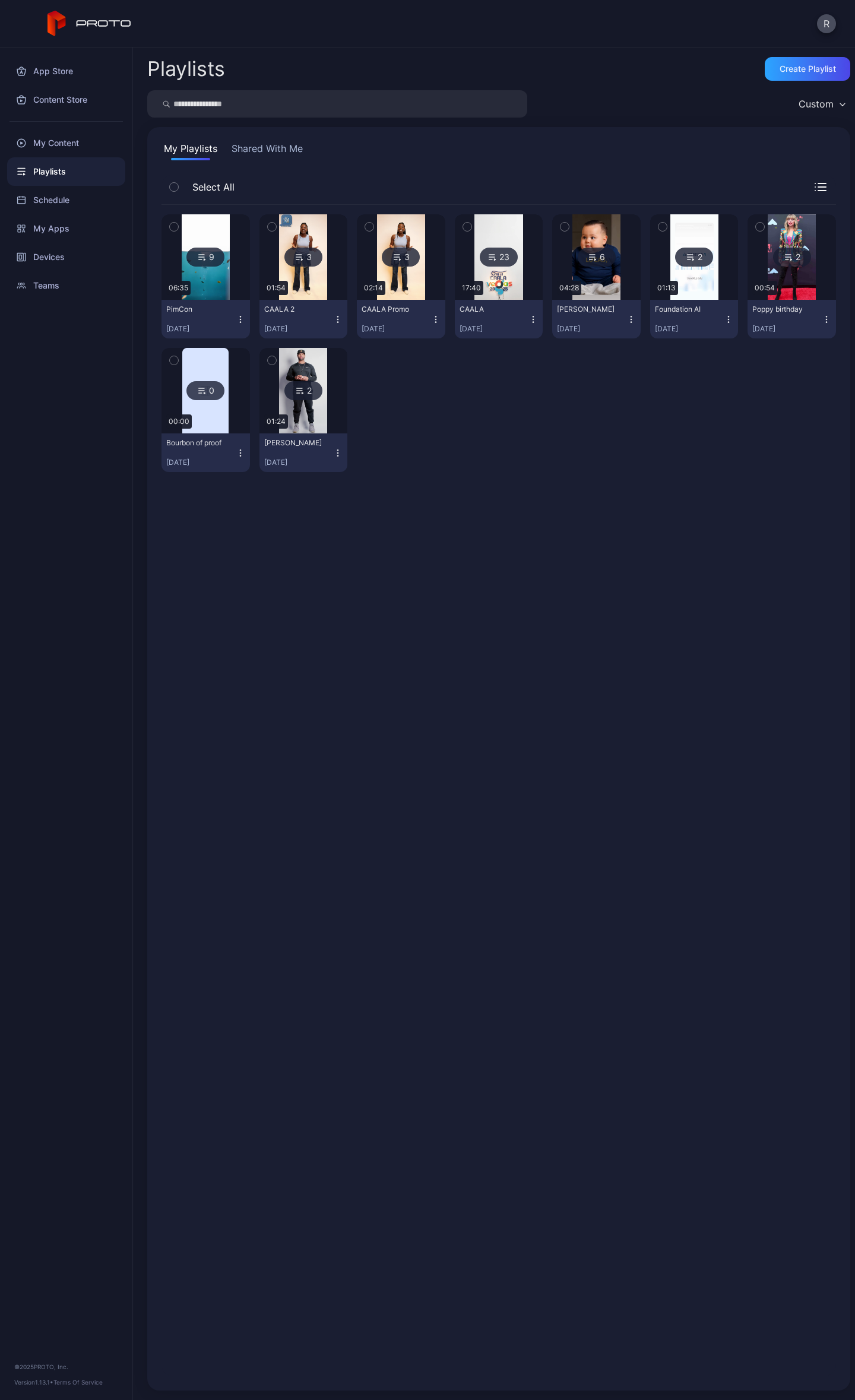
click at [405, 229] on img at bounding box center [401, 257] width 48 height 86
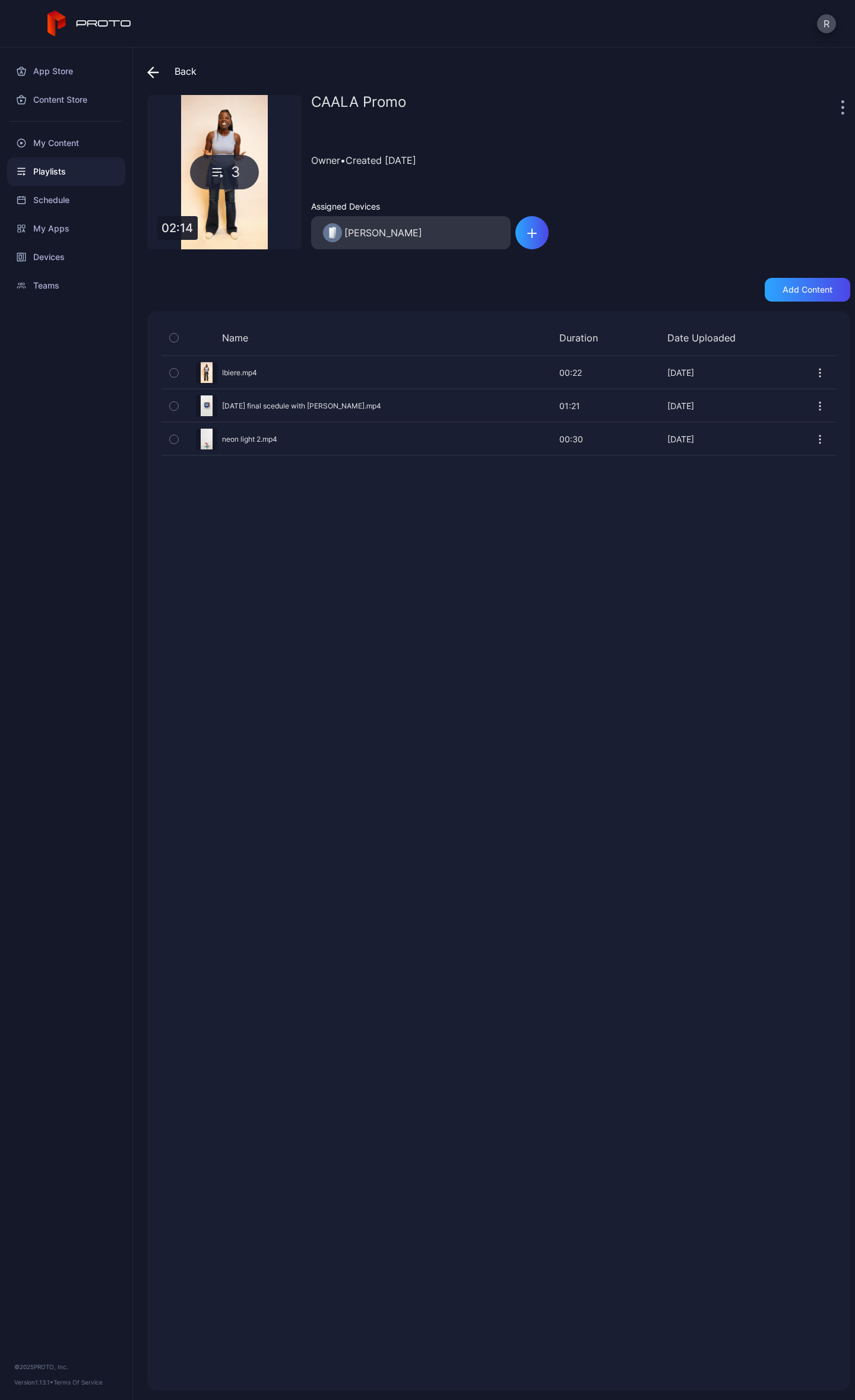
click at [150, 60] on div "Back" at bounding box center [172, 71] width 50 height 29
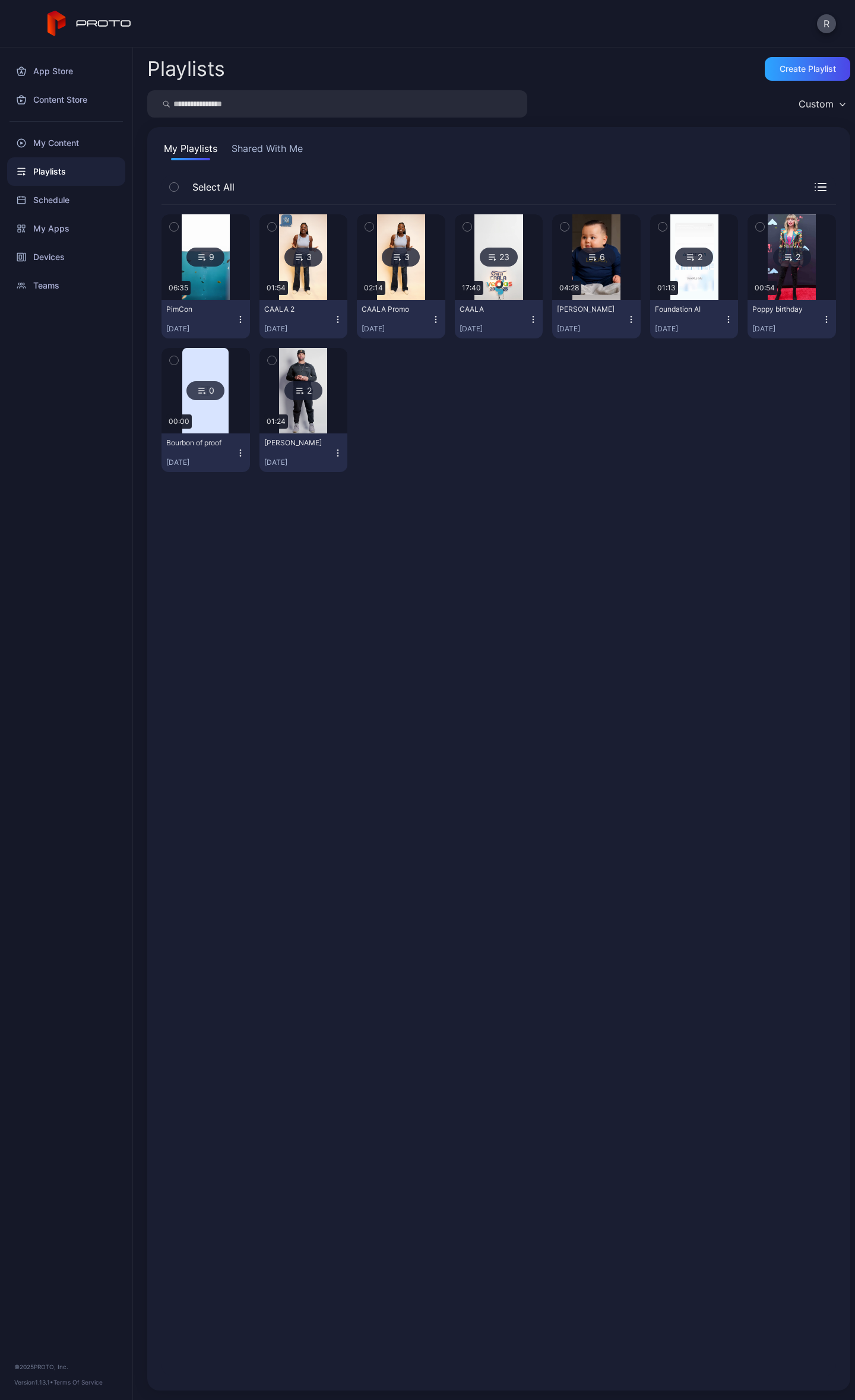
click at [486, 234] on img at bounding box center [498, 257] width 48 height 86
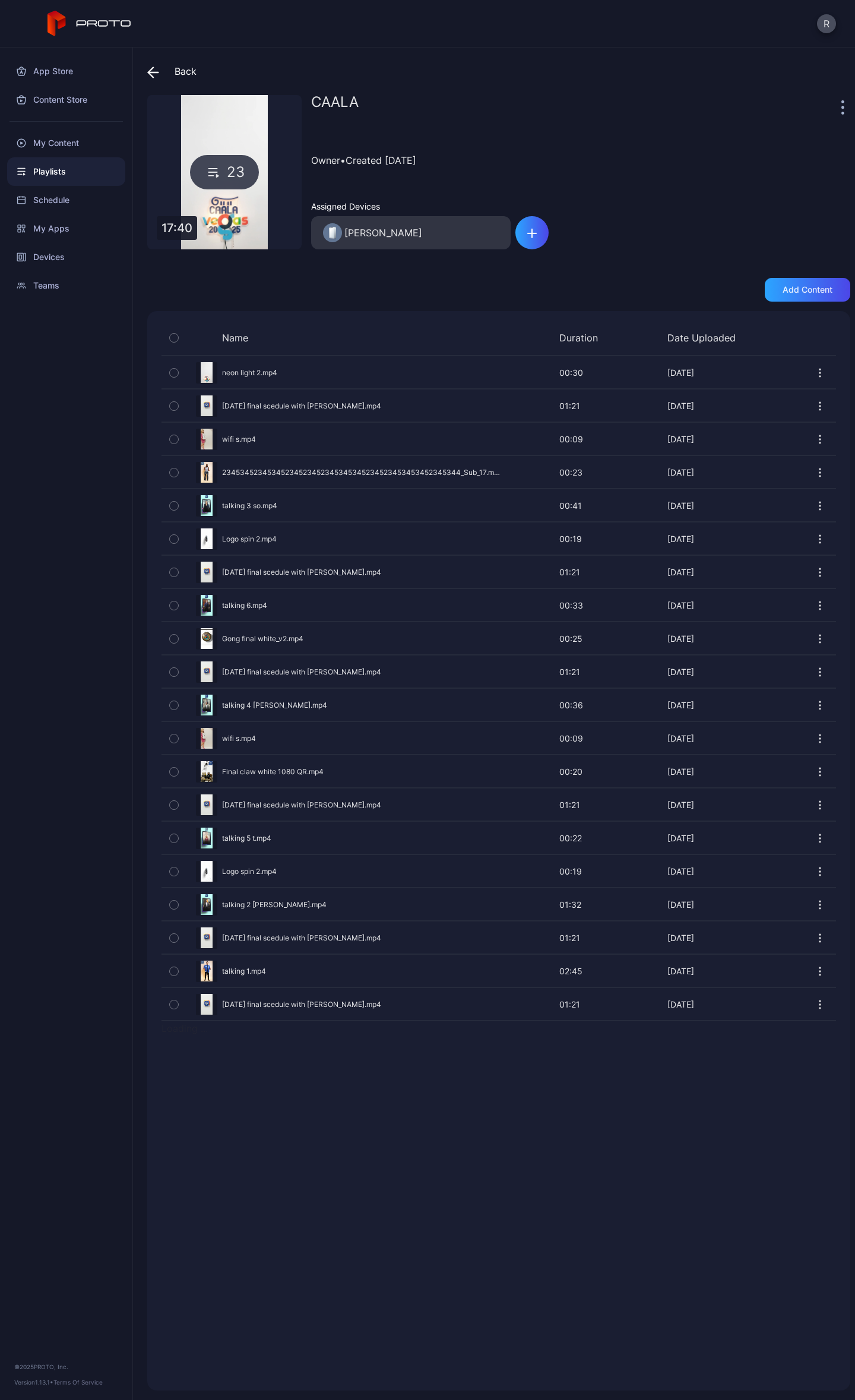
click at [150, 73] on icon at bounding box center [151, 72] width 5 height 10
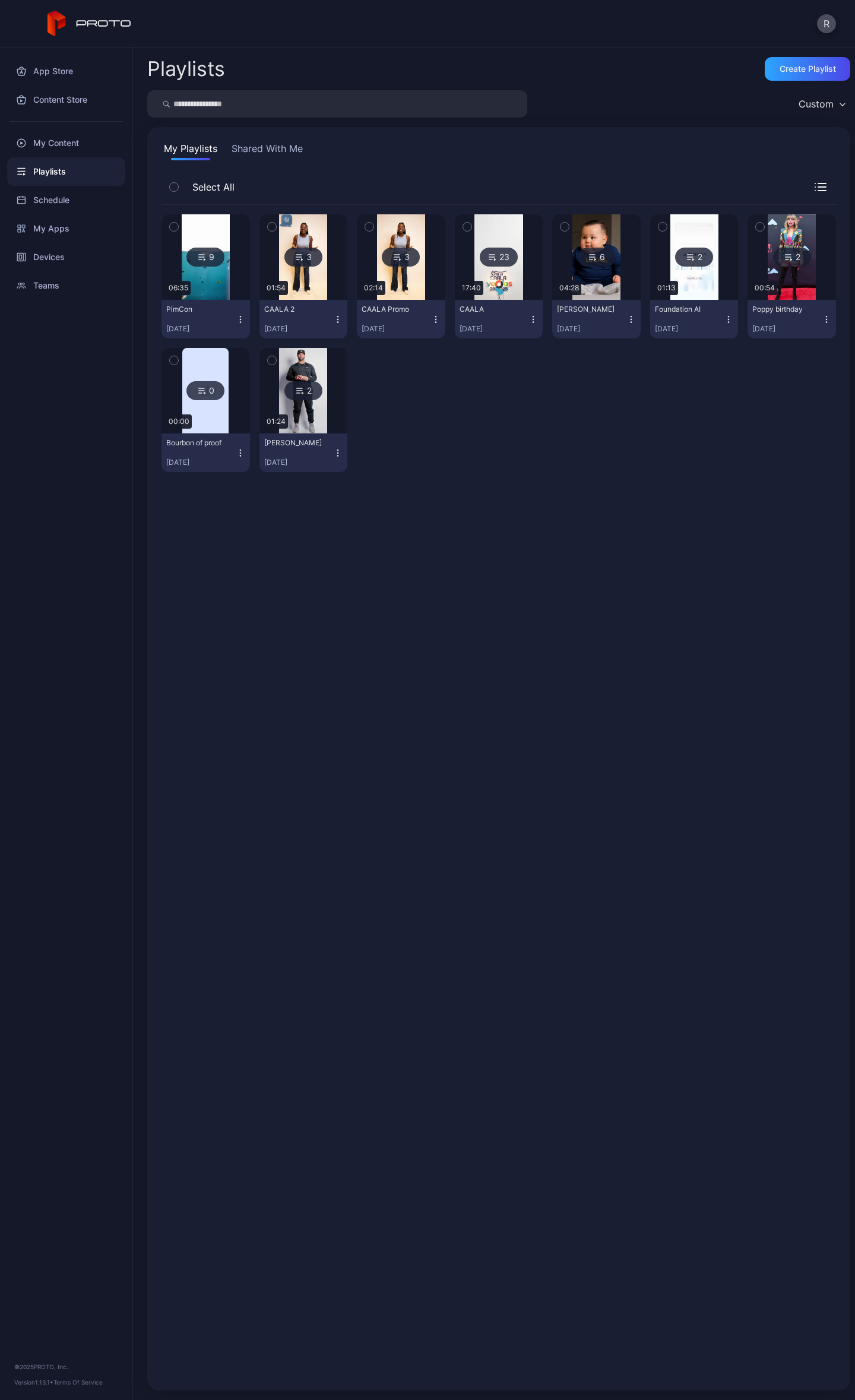
click at [219, 259] on div "9" at bounding box center [205, 257] width 38 height 19
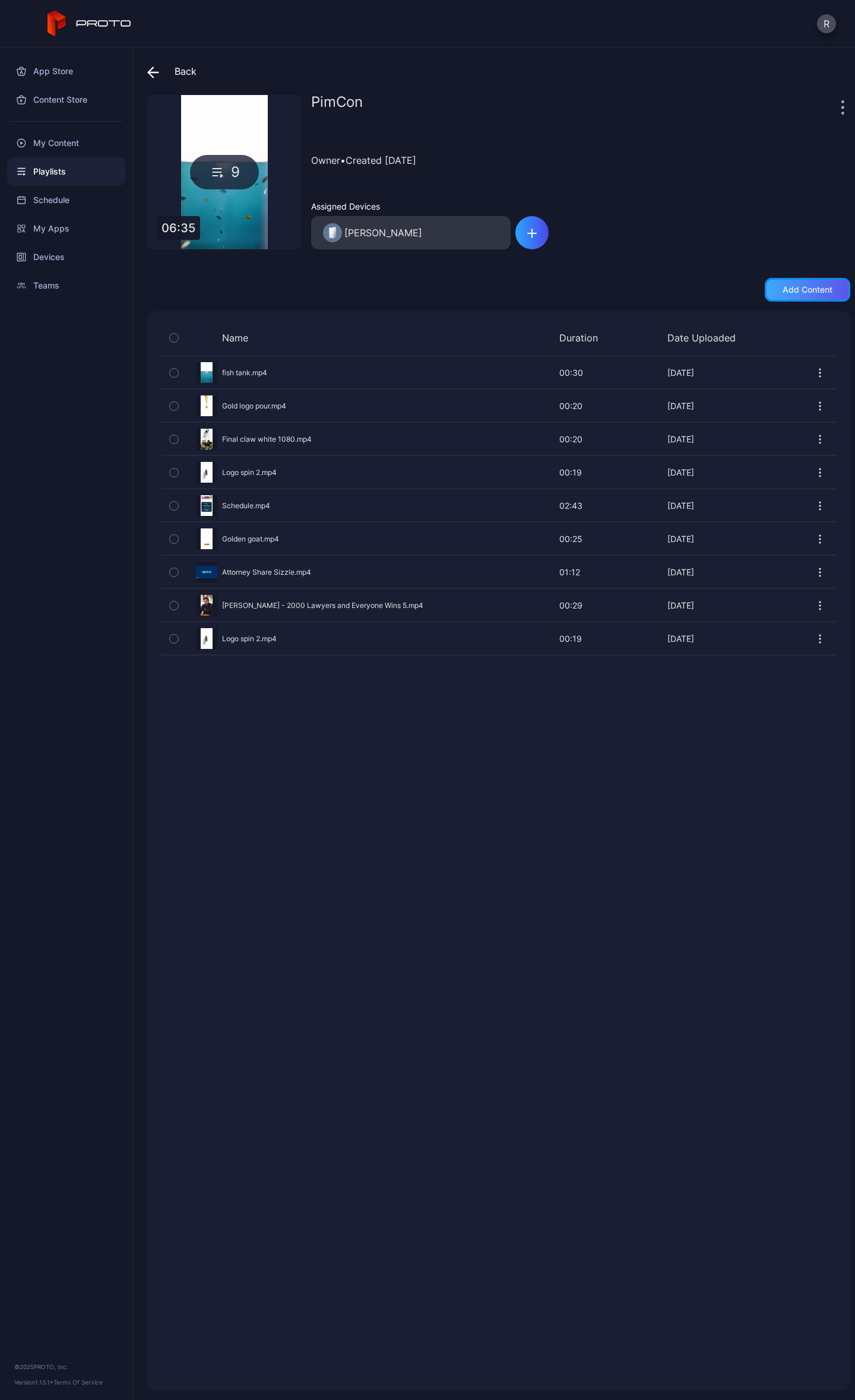
click at [789, 298] on div "Add content" at bounding box center [807, 290] width 86 height 24
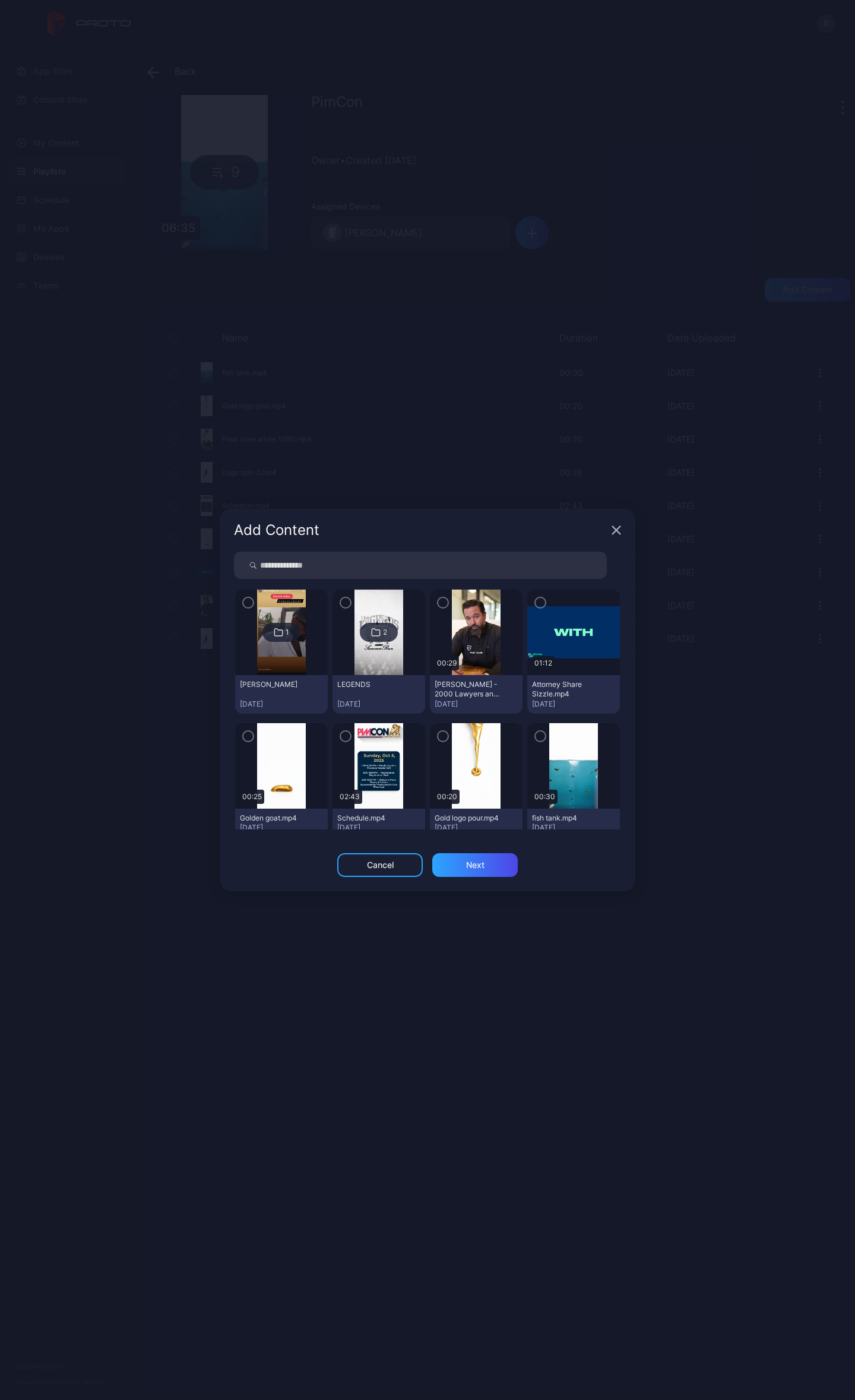
click at [620, 528] on icon "button" at bounding box center [616, 530] width 9 height 9
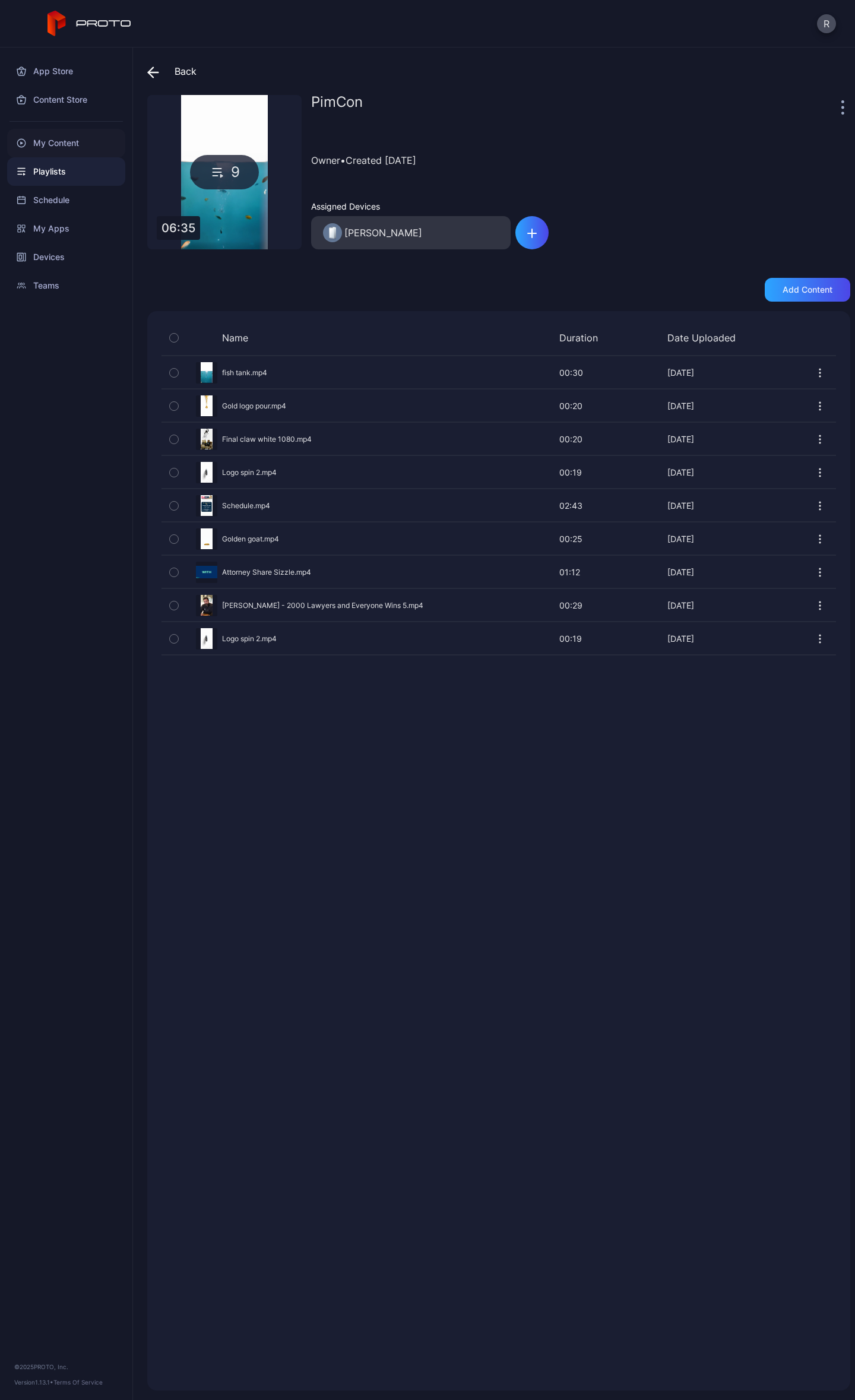
click at [69, 131] on div "My Content" at bounding box center [66, 143] width 118 height 29
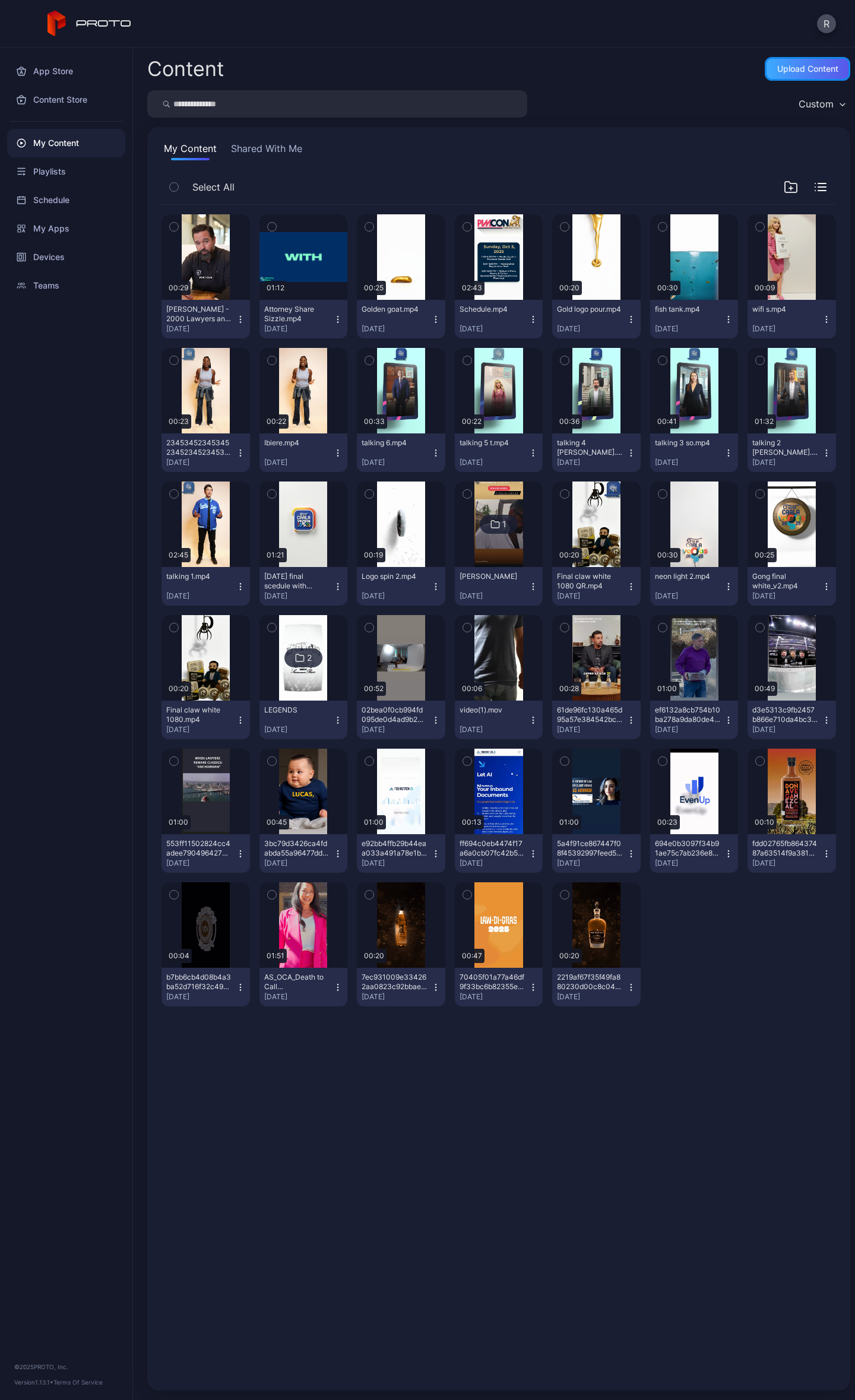
click at [785, 64] on div "Upload Content" at bounding box center [808, 68] width 61 height 9
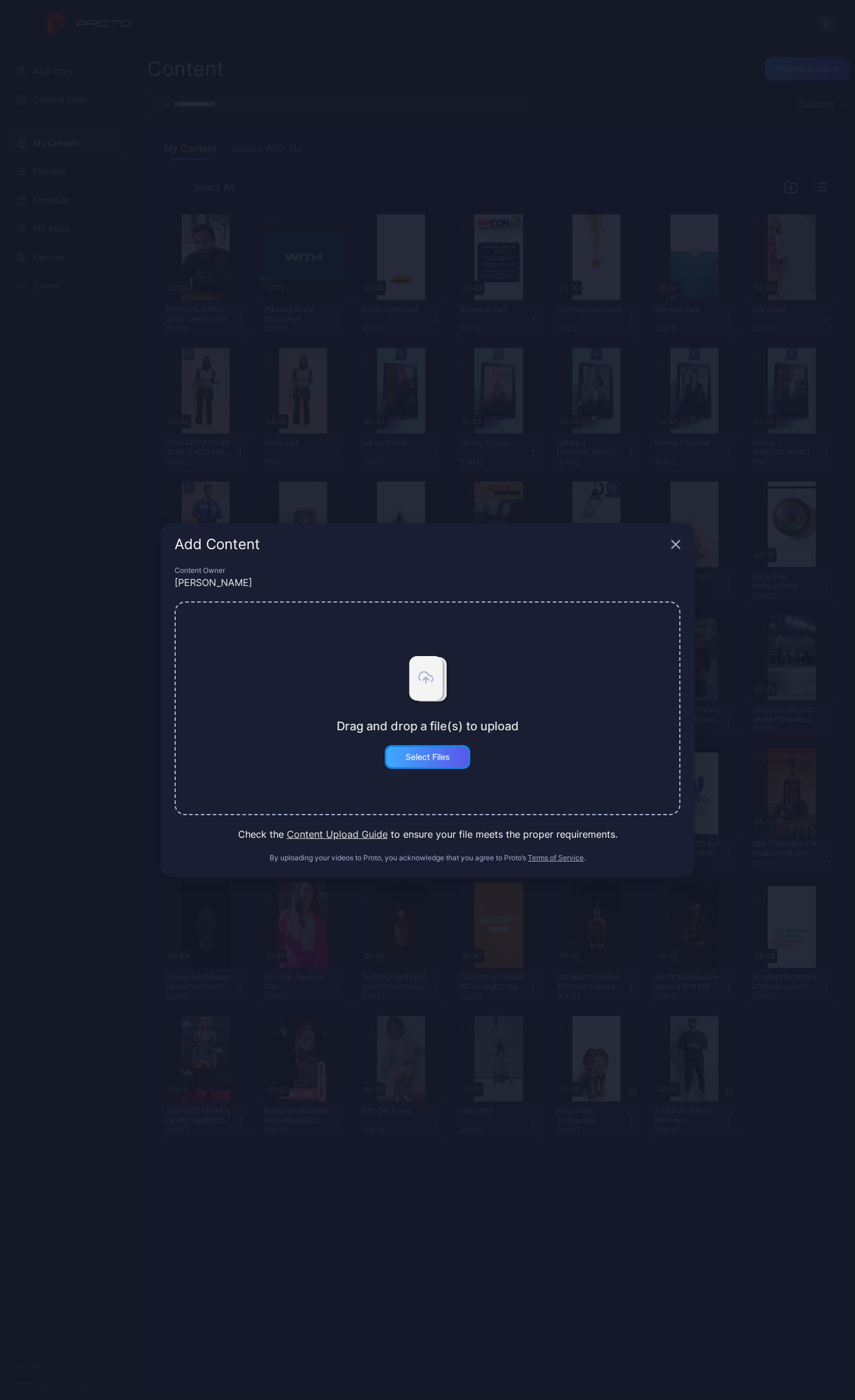
click at [425, 757] on div "Select Files" at bounding box center [428, 757] width 45 height 9
click at [429, 755] on div "Select Files" at bounding box center [428, 757] width 45 height 9
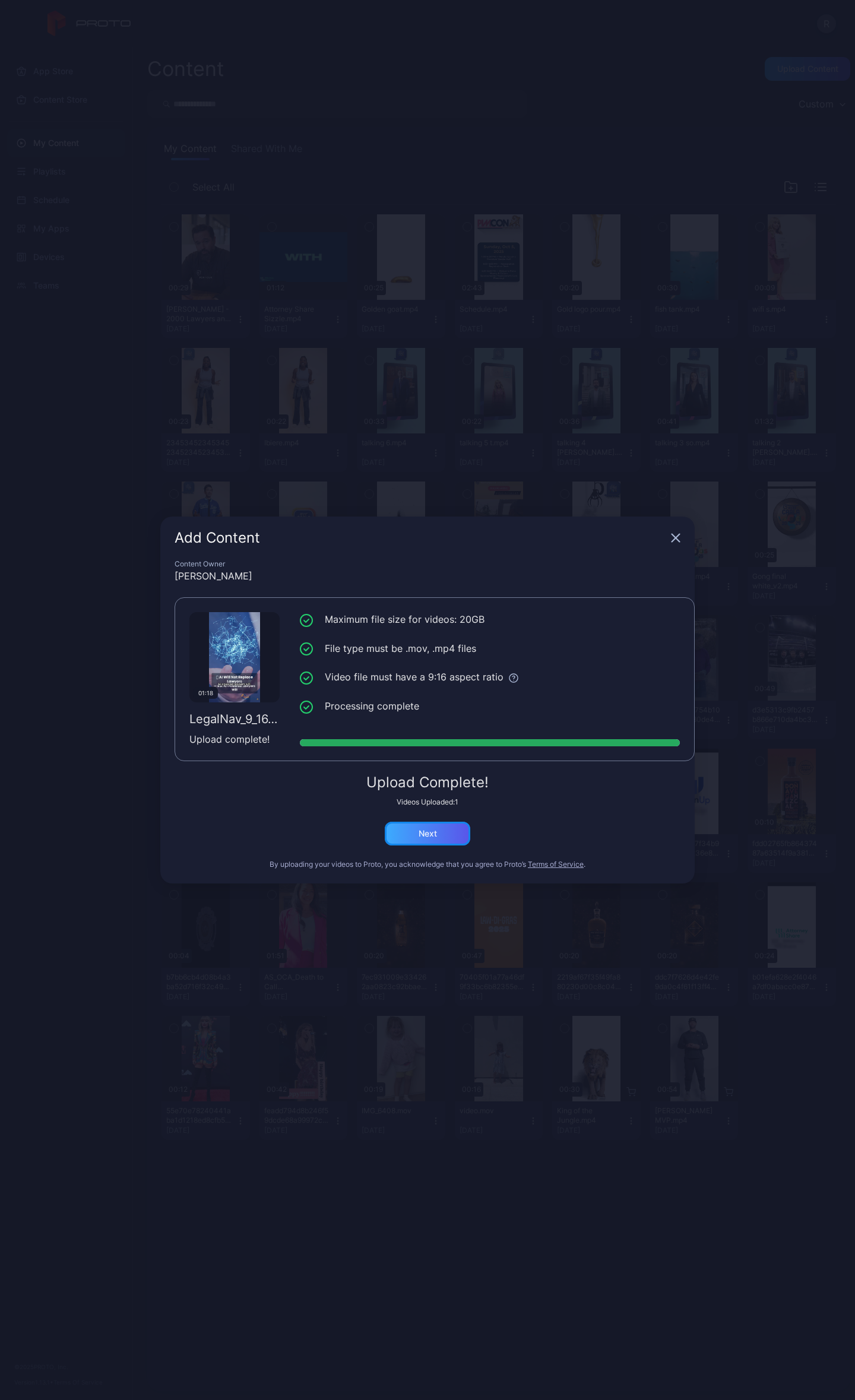
click at [385, 825] on div "Next" at bounding box center [427, 834] width 86 height 24
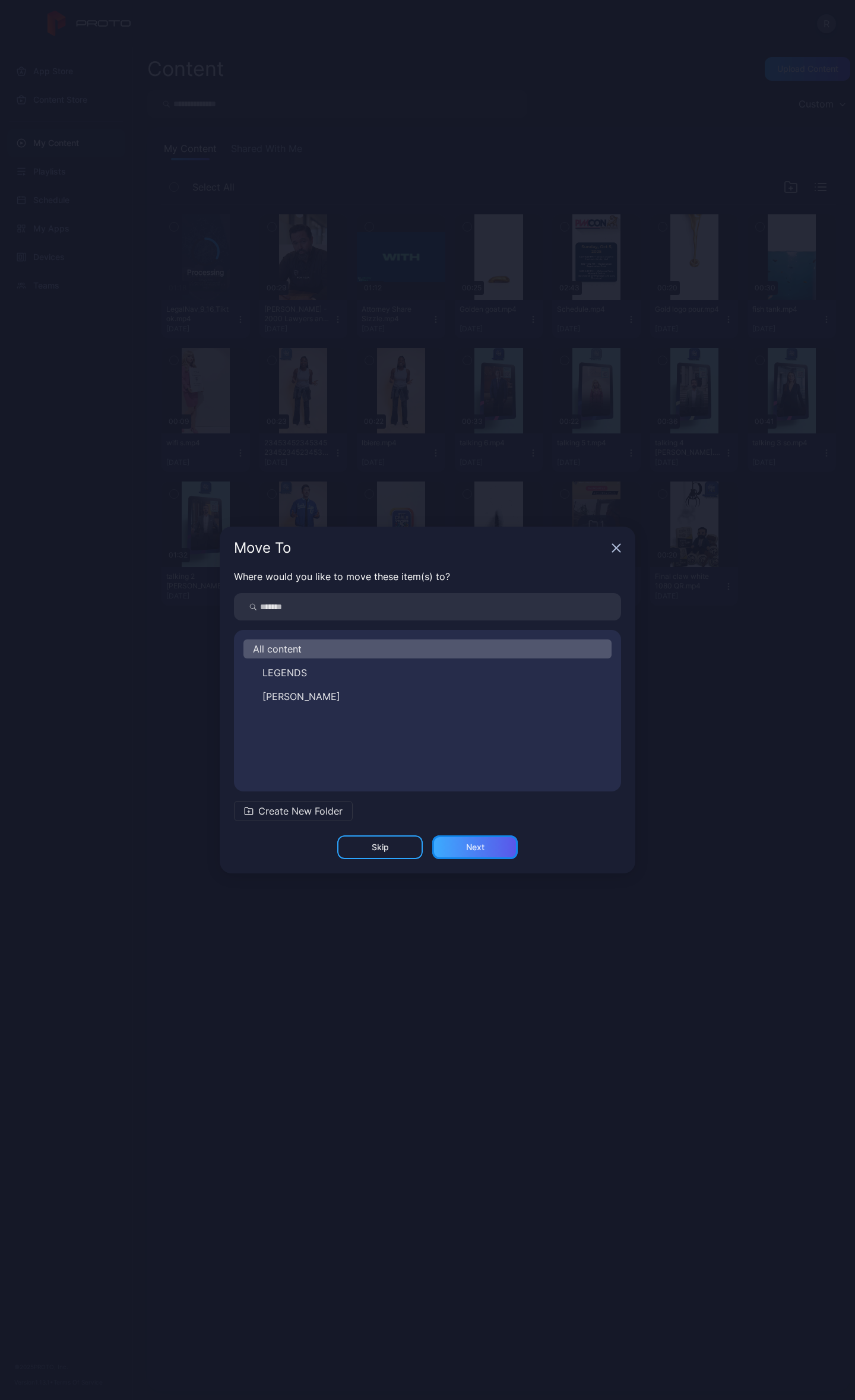
click at [473, 844] on div "Next" at bounding box center [476, 847] width 19 height 9
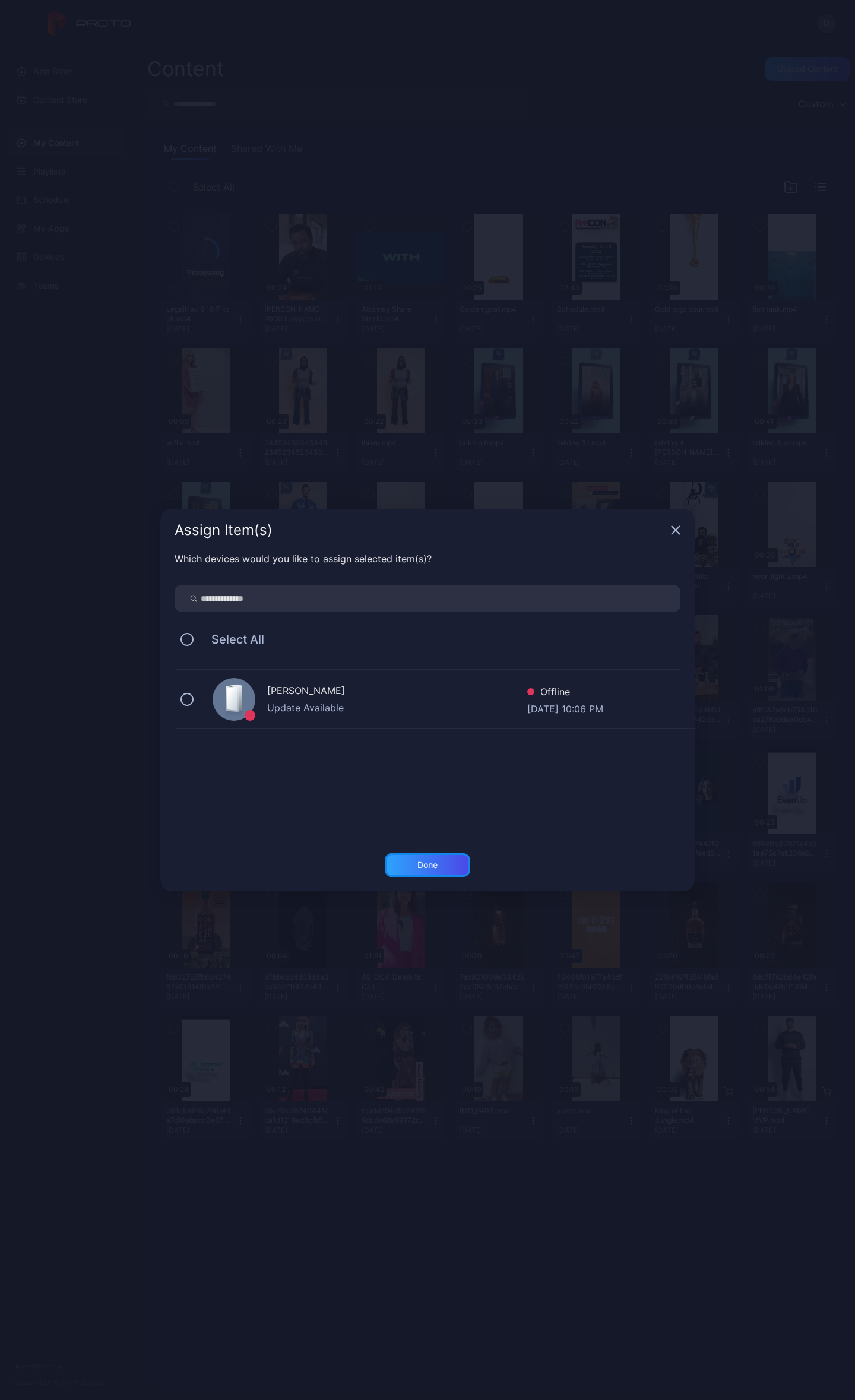
click at [456, 860] on div "Done" at bounding box center [427, 865] width 86 height 24
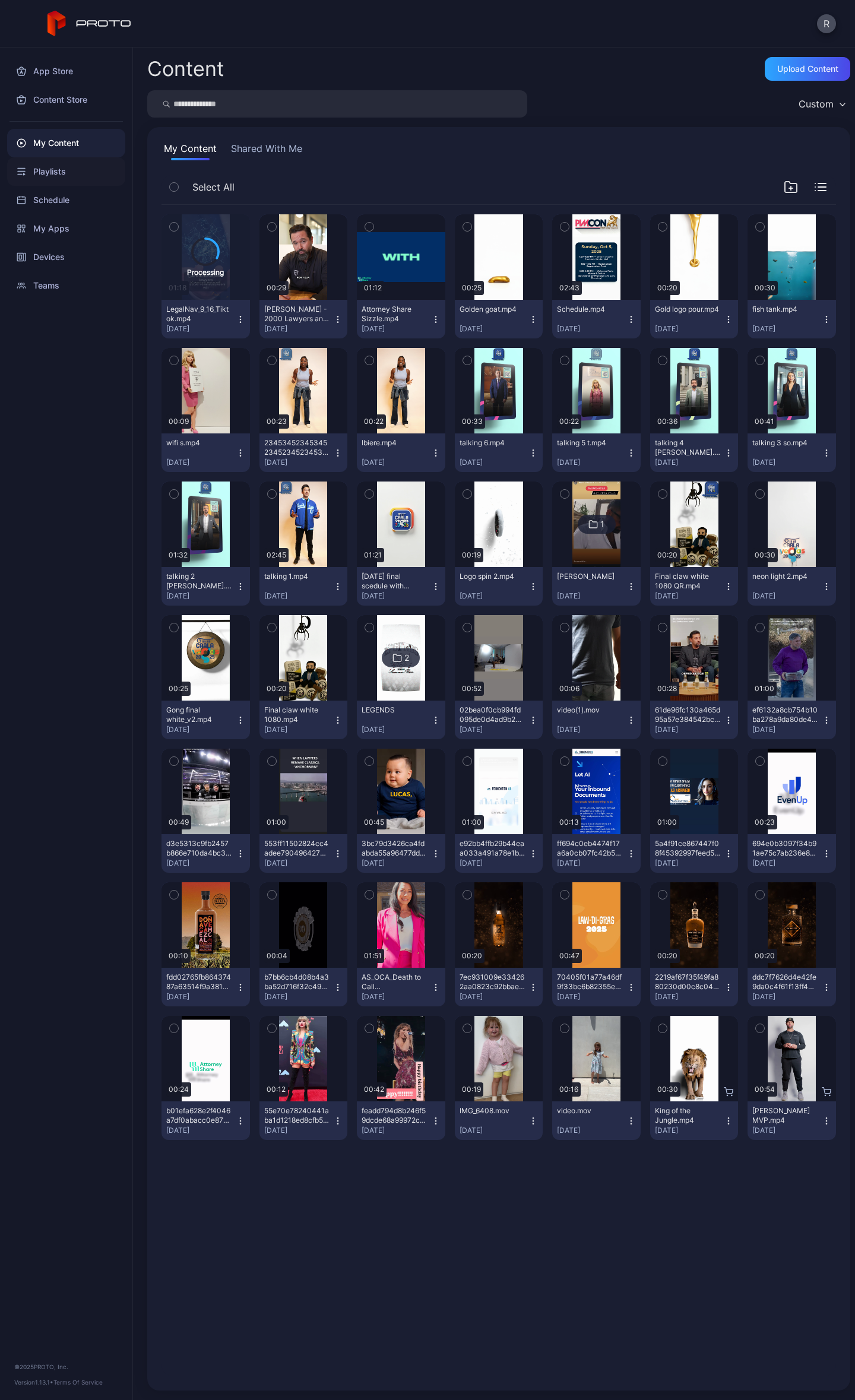
click at [40, 162] on div "Playlists" at bounding box center [66, 172] width 118 height 29
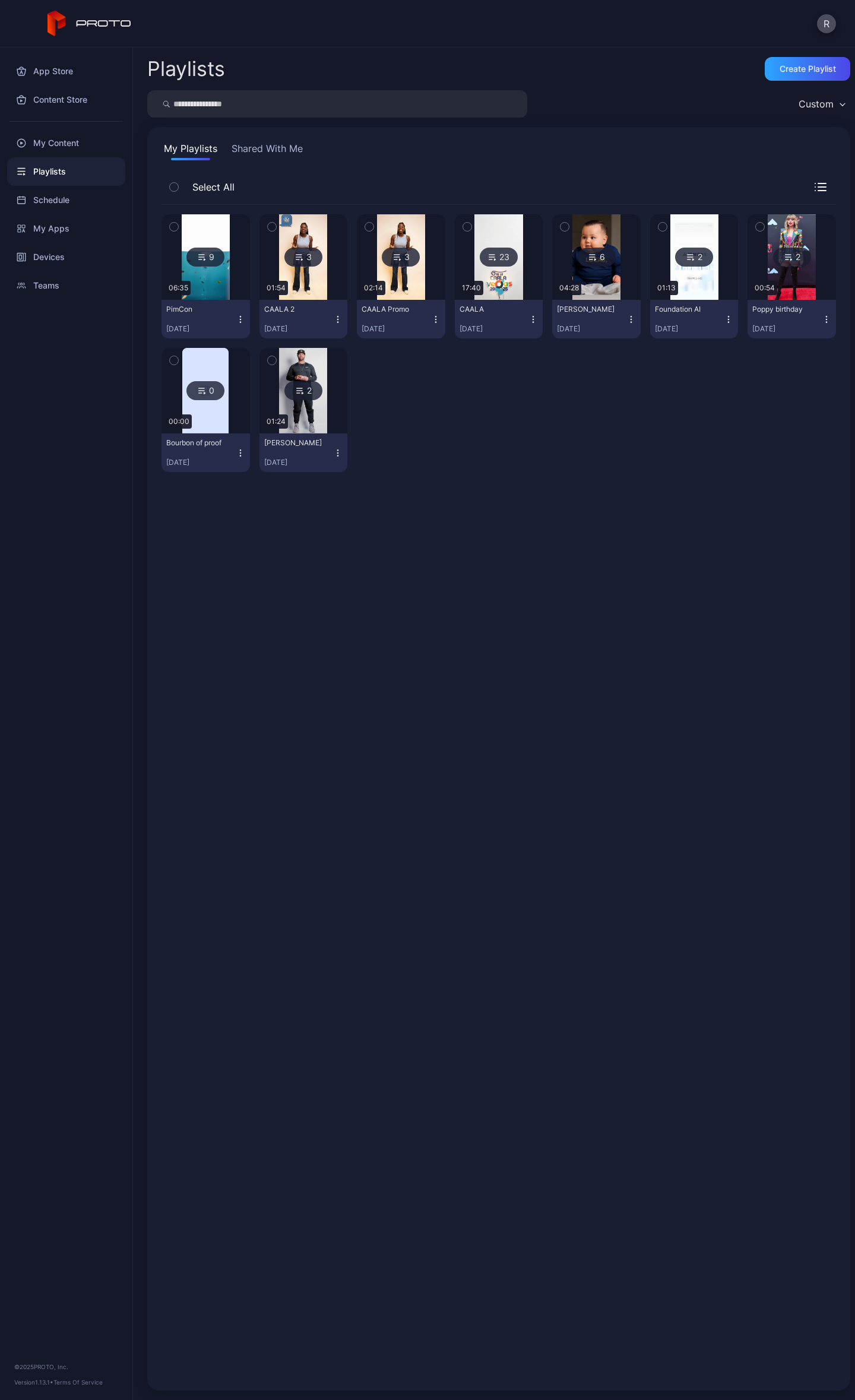
click at [213, 262] on div "9" at bounding box center [205, 257] width 38 height 19
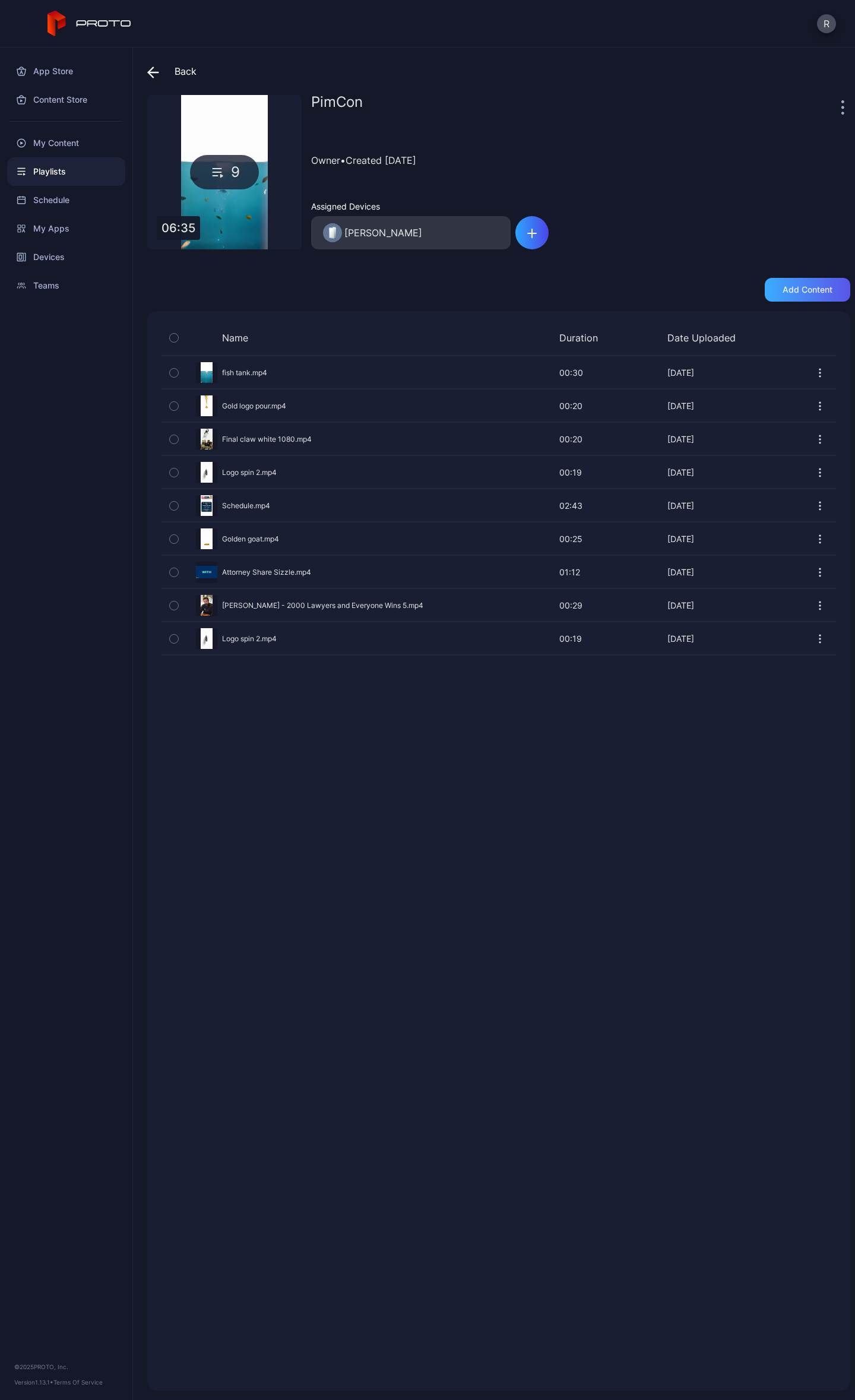
click at [813, 278] on div "Back PimCon 9 06:35 PimCon Owner • Created Oct 05, 2025 Assigned Devices Bob Bo…" at bounding box center [494, 724] width 722 height 1353
click at [810, 289] on div "Add content" at bounding box center [807, 290] width 50 height 9
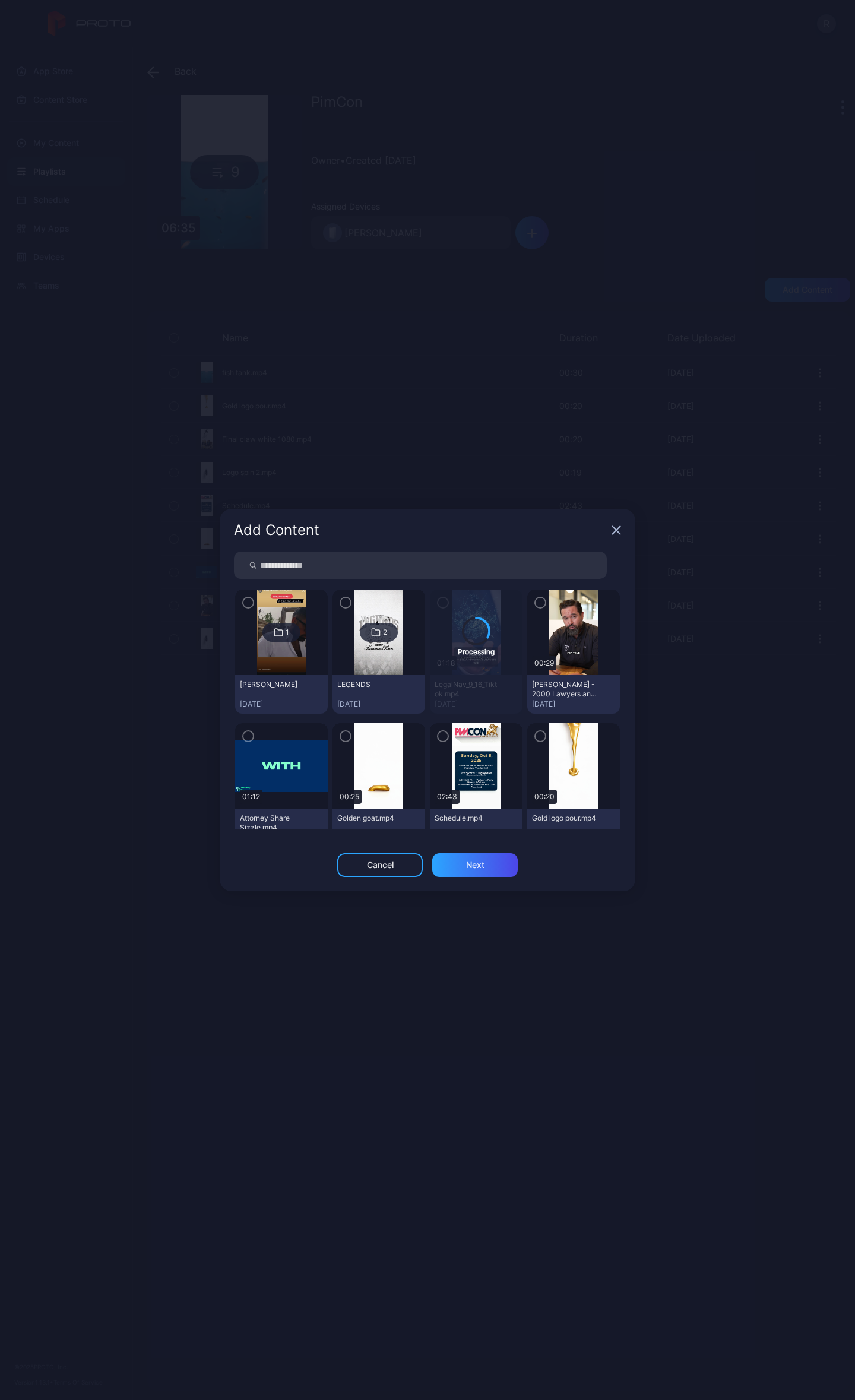
click at [620, 530] on icon "button" at bounding box center [616, 530] width 9 height 9
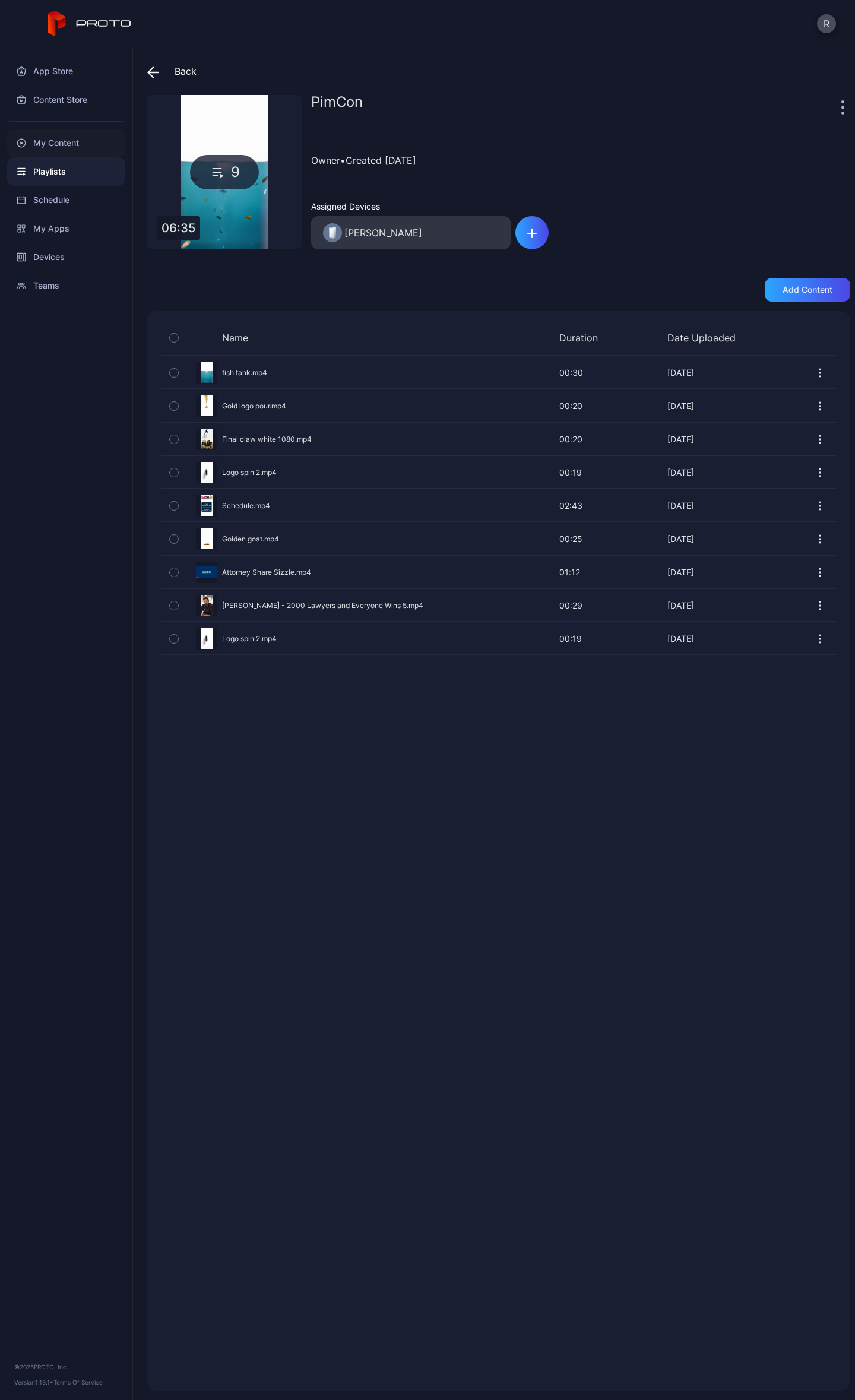
click at [67, 138] on div "My Content" at bounding box center [66, 143] width 118 height 29
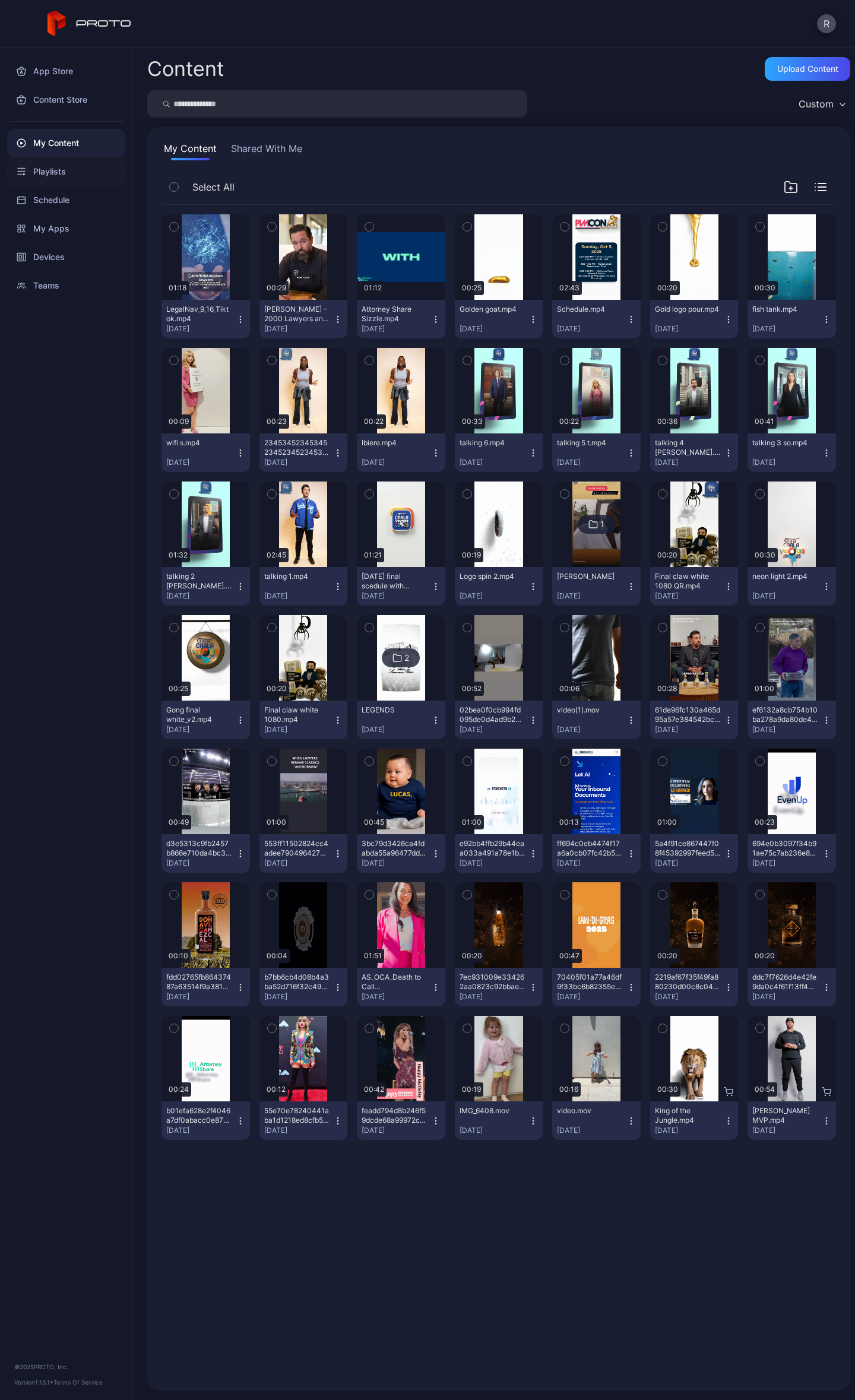
click at [63, 176] on div "Playlists" at bounding box center [66, 172] width 118 height 29
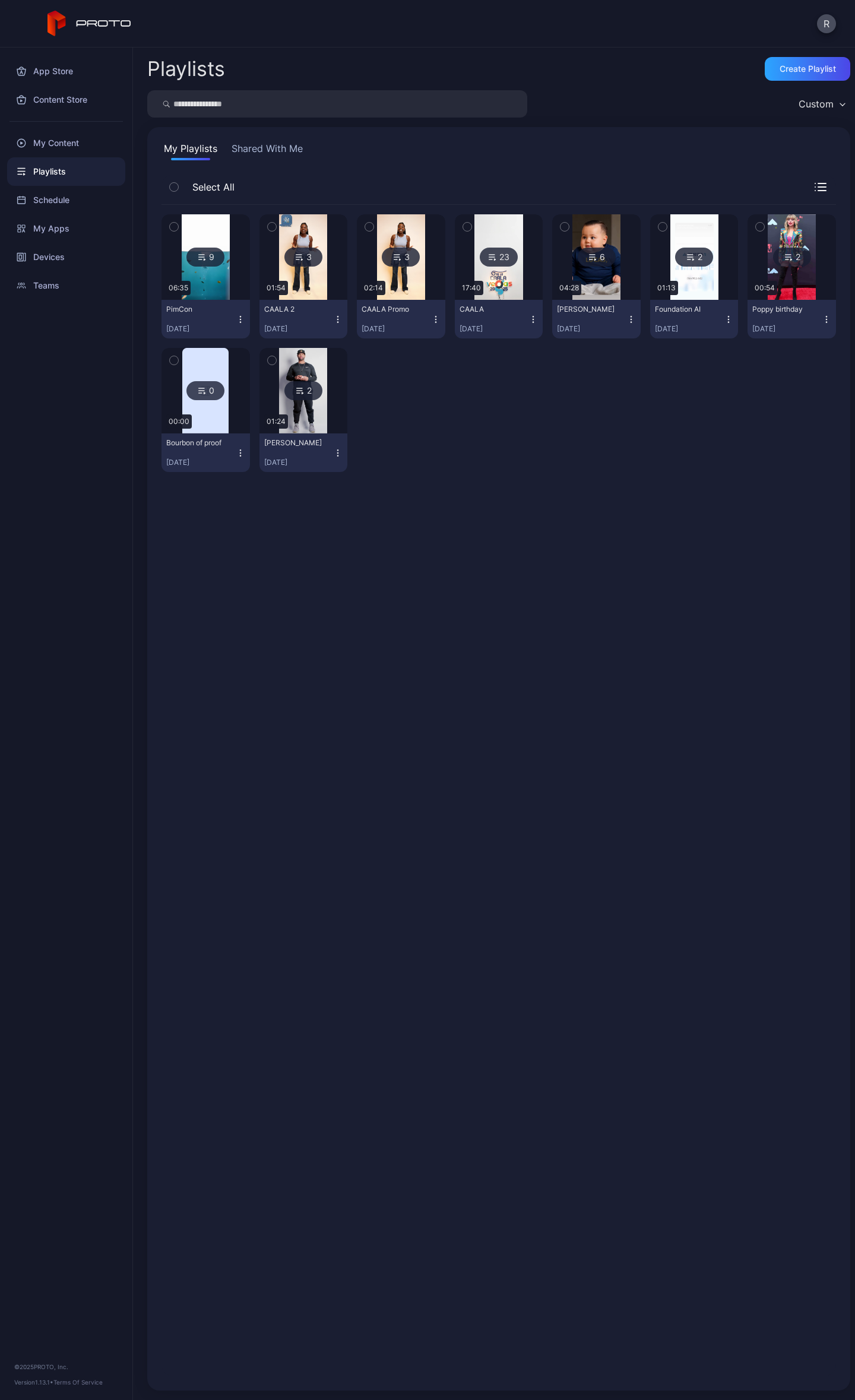
click at [217, 262] on div "9" at bounding box center [205, 257] width 38 height 19
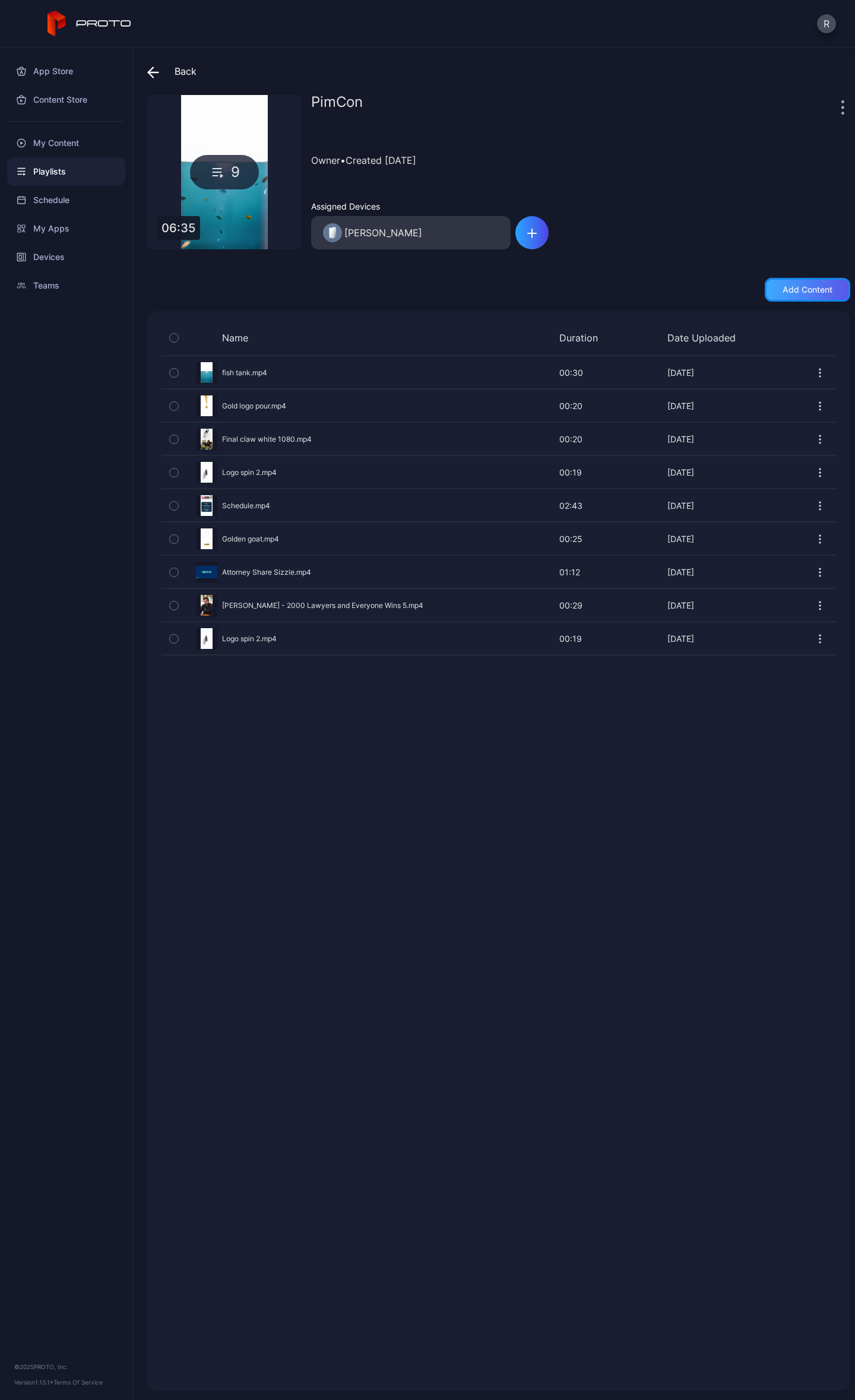
click at [815, 291] on div "Add content" at bounding box center [807, 290] width 50 height 9
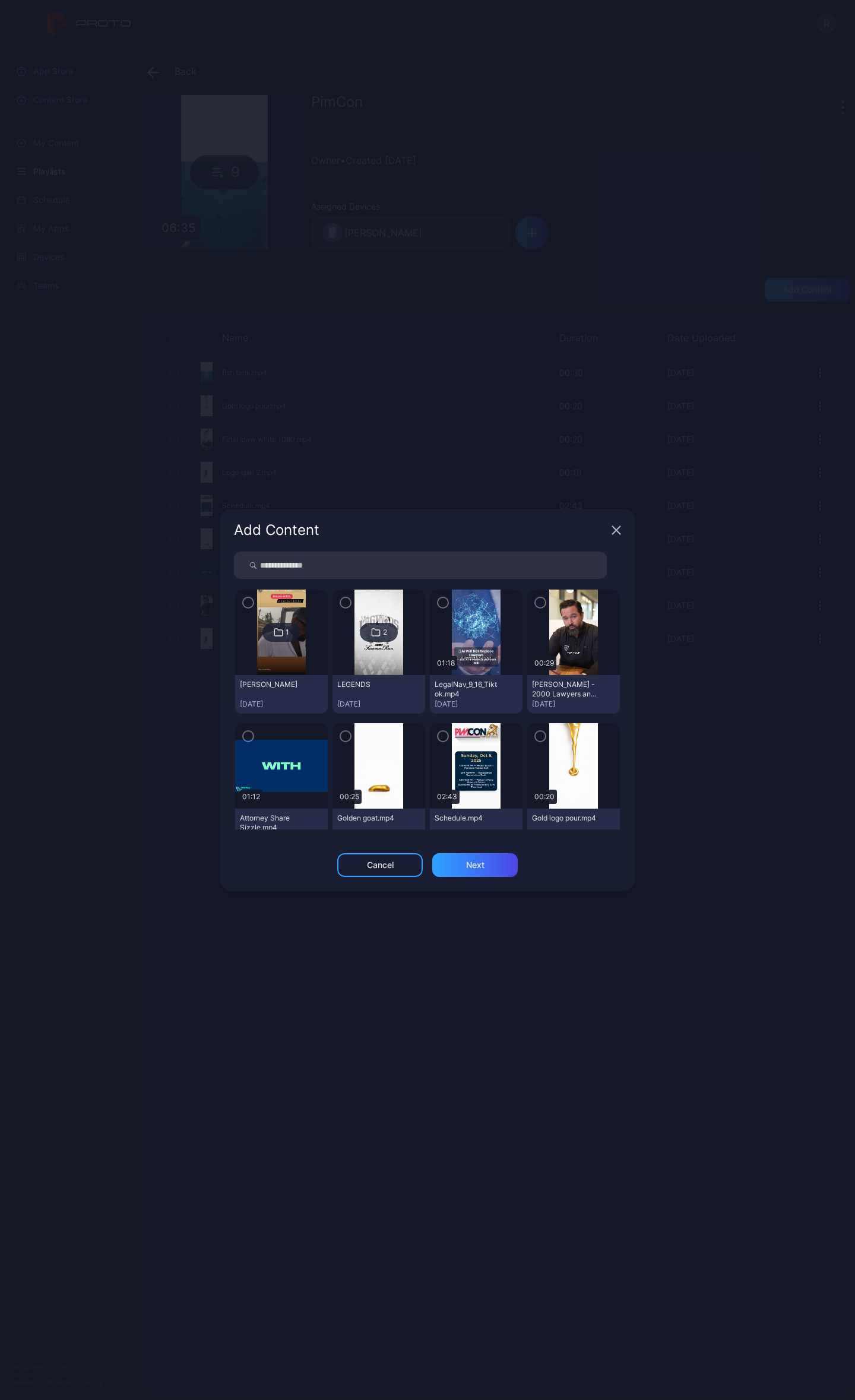
click at [473, 630] on img at bounding box center [476, 632] width 48 height 86
click at [438, 599] on icon "button" at bounding box center [443, 603] width 9 height 13
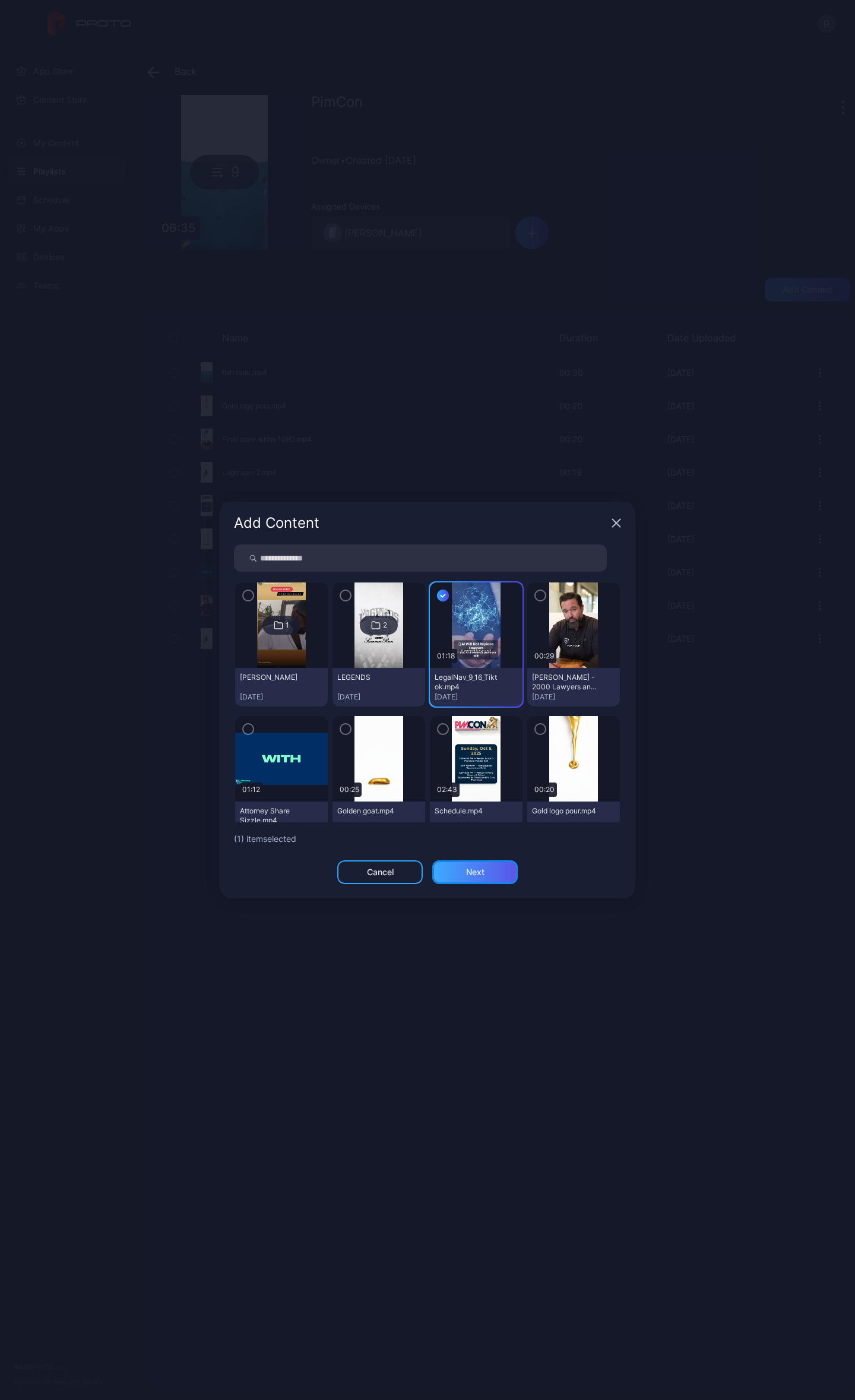
click at [512, 870] on div "Next" at bounding box center [475, 872] width 86 height 24
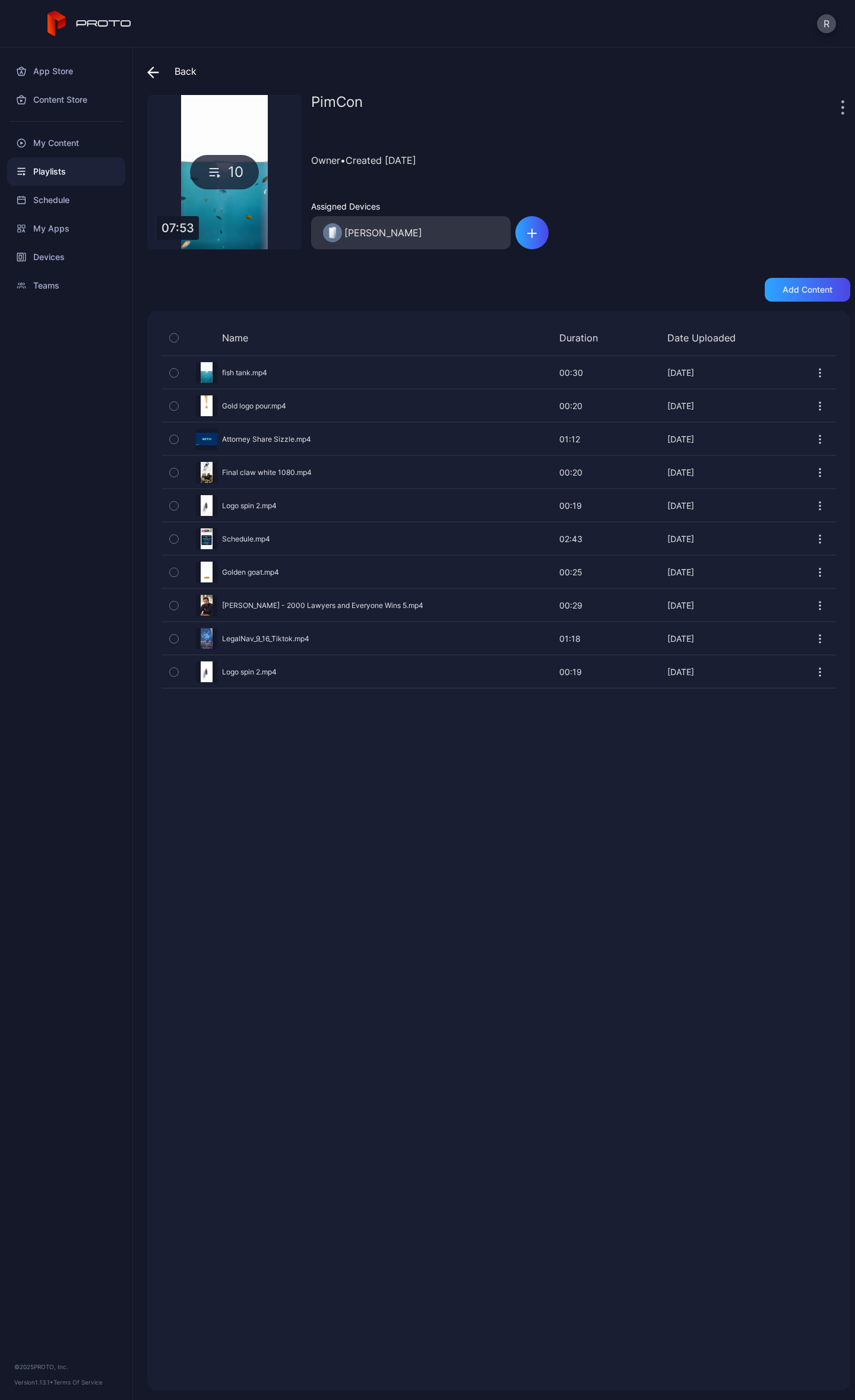
click at [814, 368] on icon "button" at bounding box center [820, 373] width 12 height 12
click at [787, 405] on button "Duplicate" at bounding box center [779, 409] width 101 height 38
click at [814, 573] on icon "button" at bounding box center [820, 572] width 12 height 12
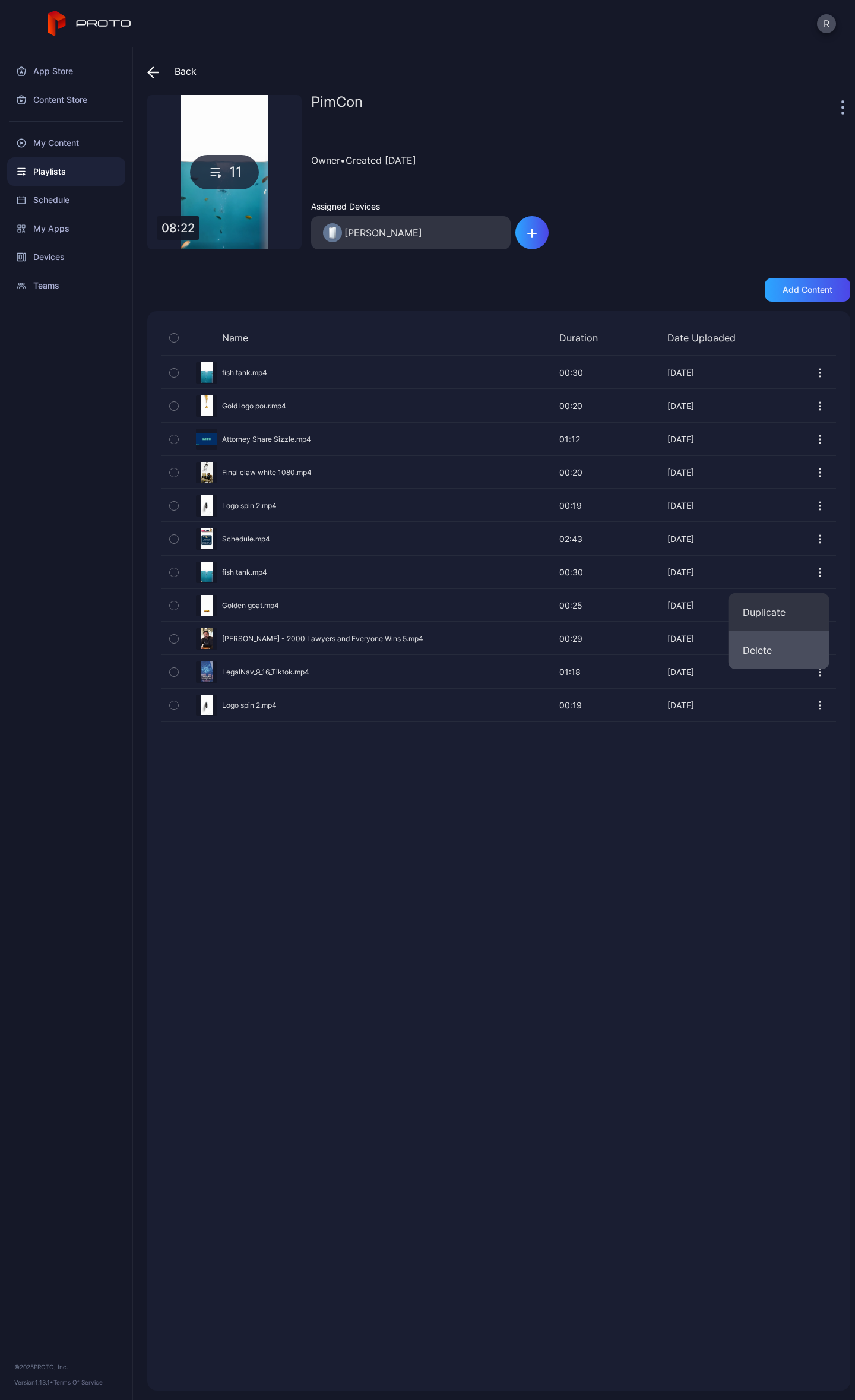
click at [768, 647] on button "Delete" at bounding box center [779, 650] width 101 height 38
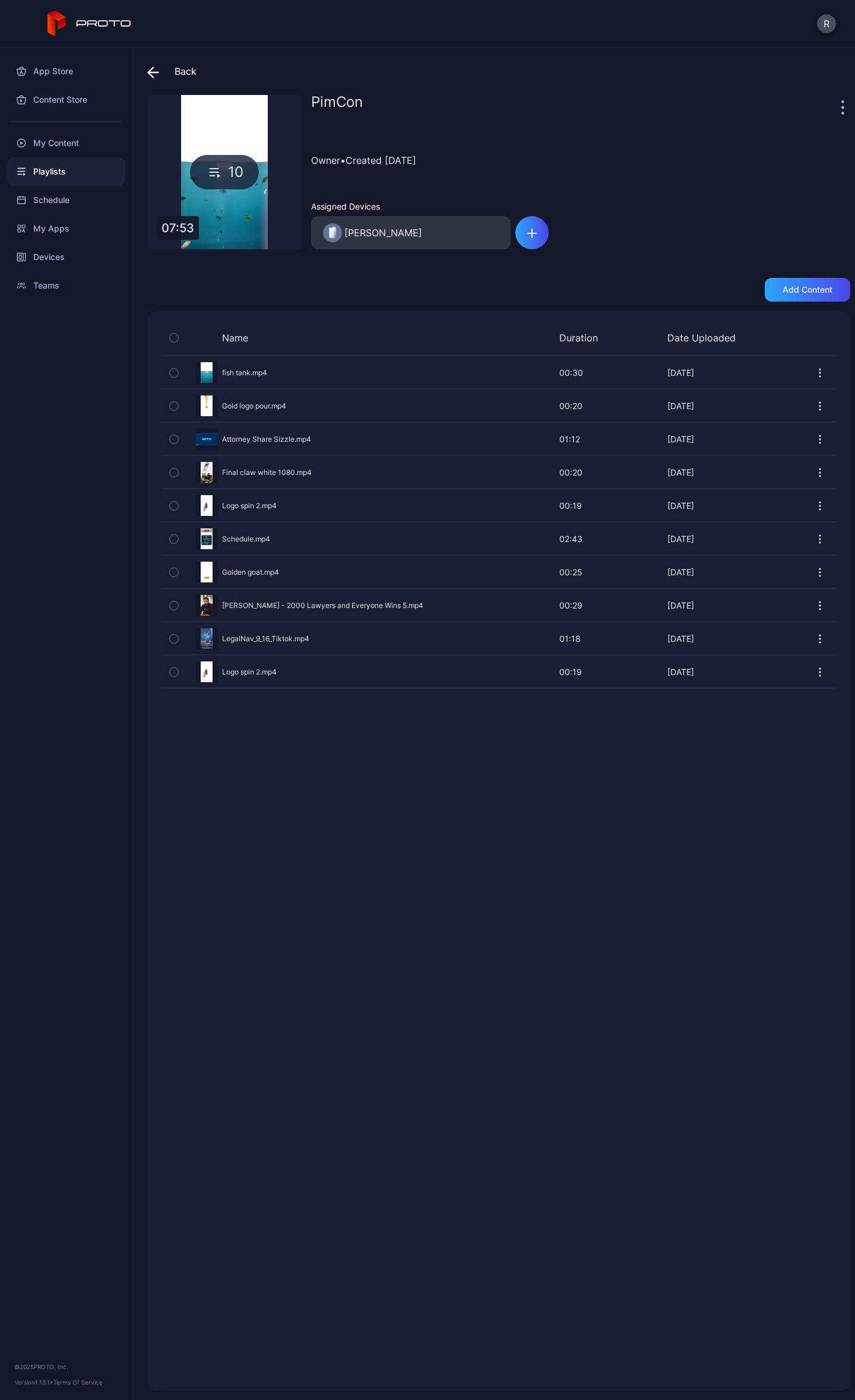
click at [153, 60] on span at bounding box center [156, 71] width 18 height 22
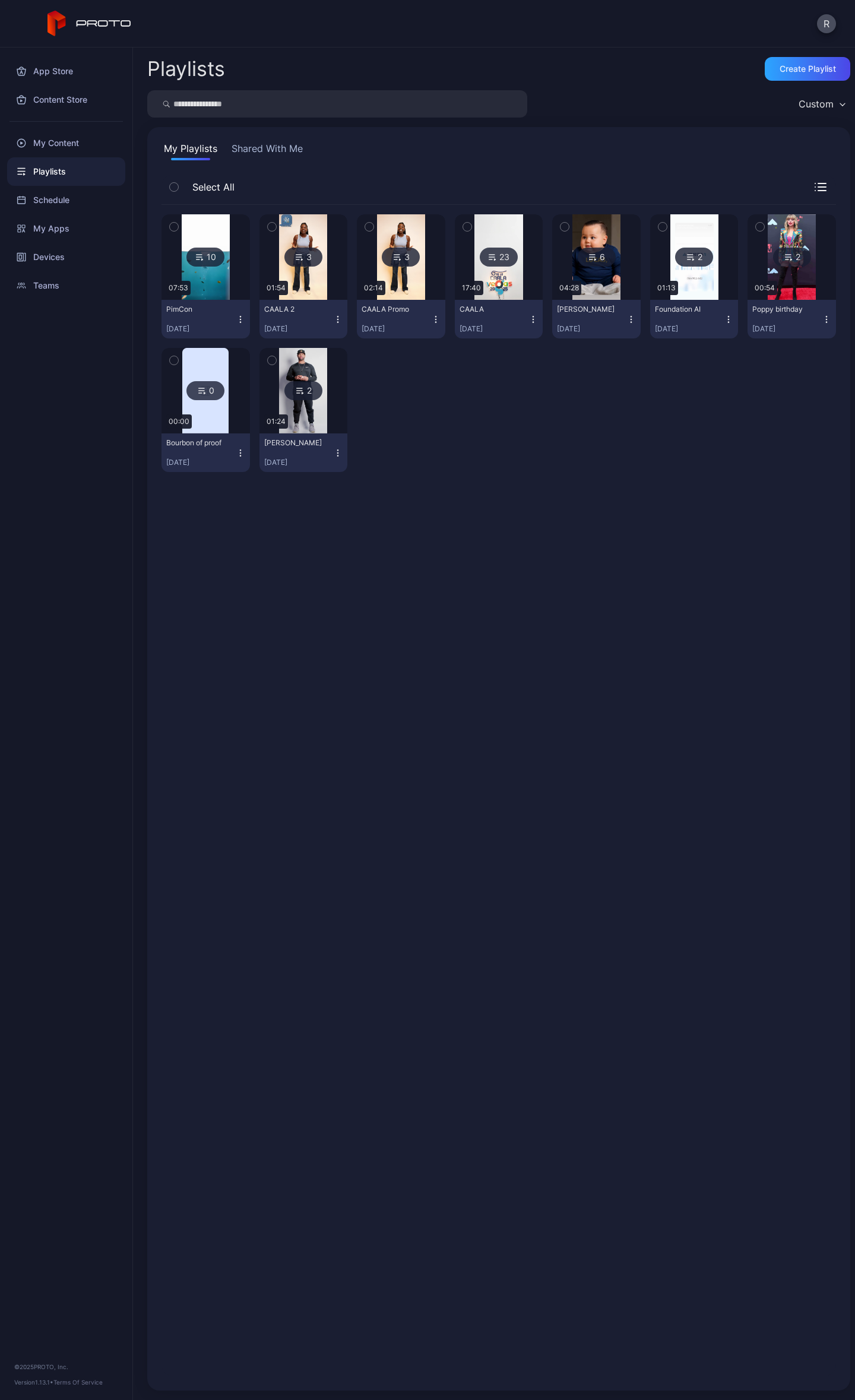
click at [554, 695] on div "10 07:53 PimCon Oct 05, 2025 3 01:54 CAALA 2 Aug 29, 2025 3 02:14 CAALA Promo A…" at bounding box center [499, 791] width 675 height 1171
click at [231, 290] on div at bounding box center [205, 257] width 86 height 86
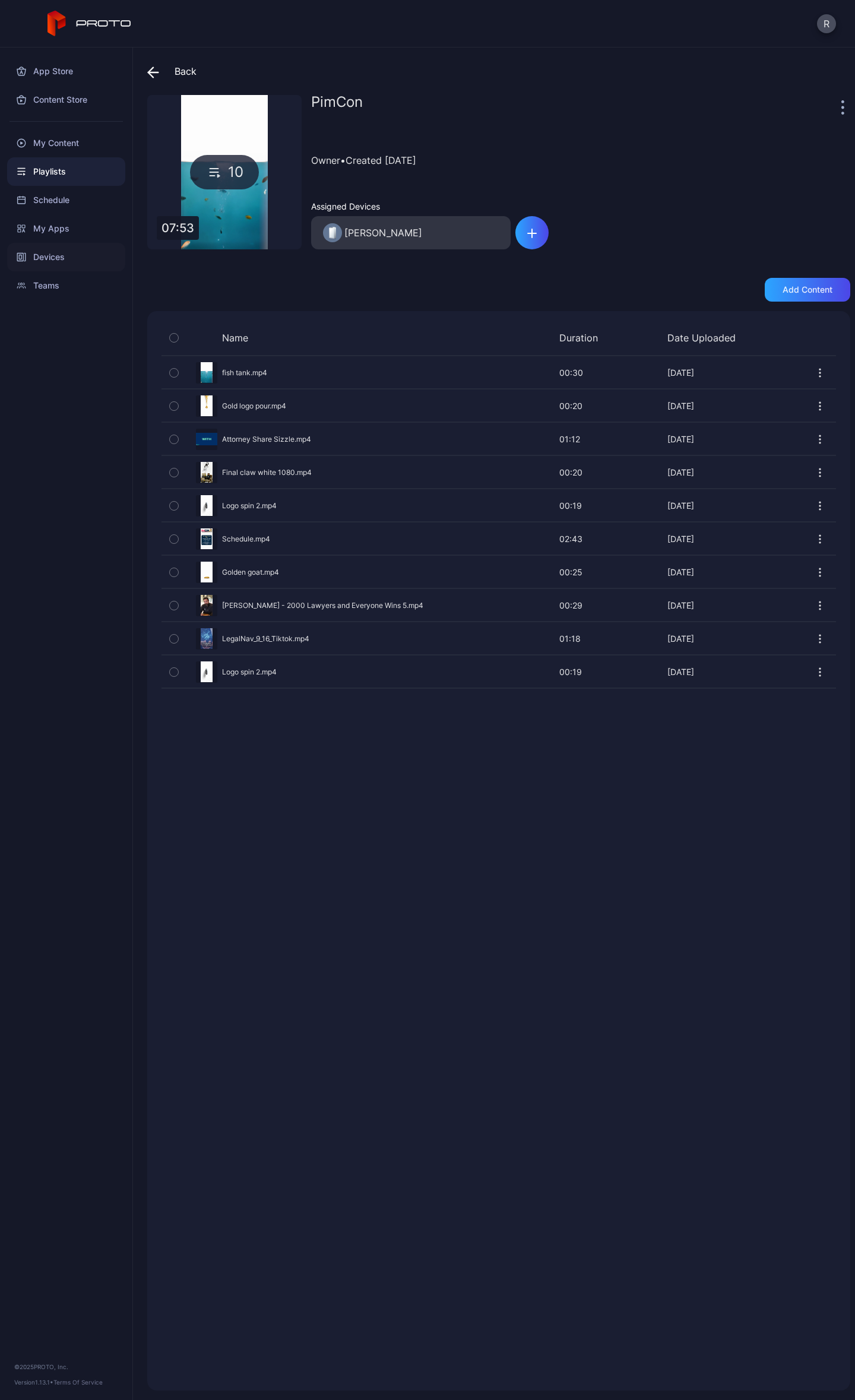
click at [103, 258] on div "Devices" at bounding box center [66, 257] width 118 height 29
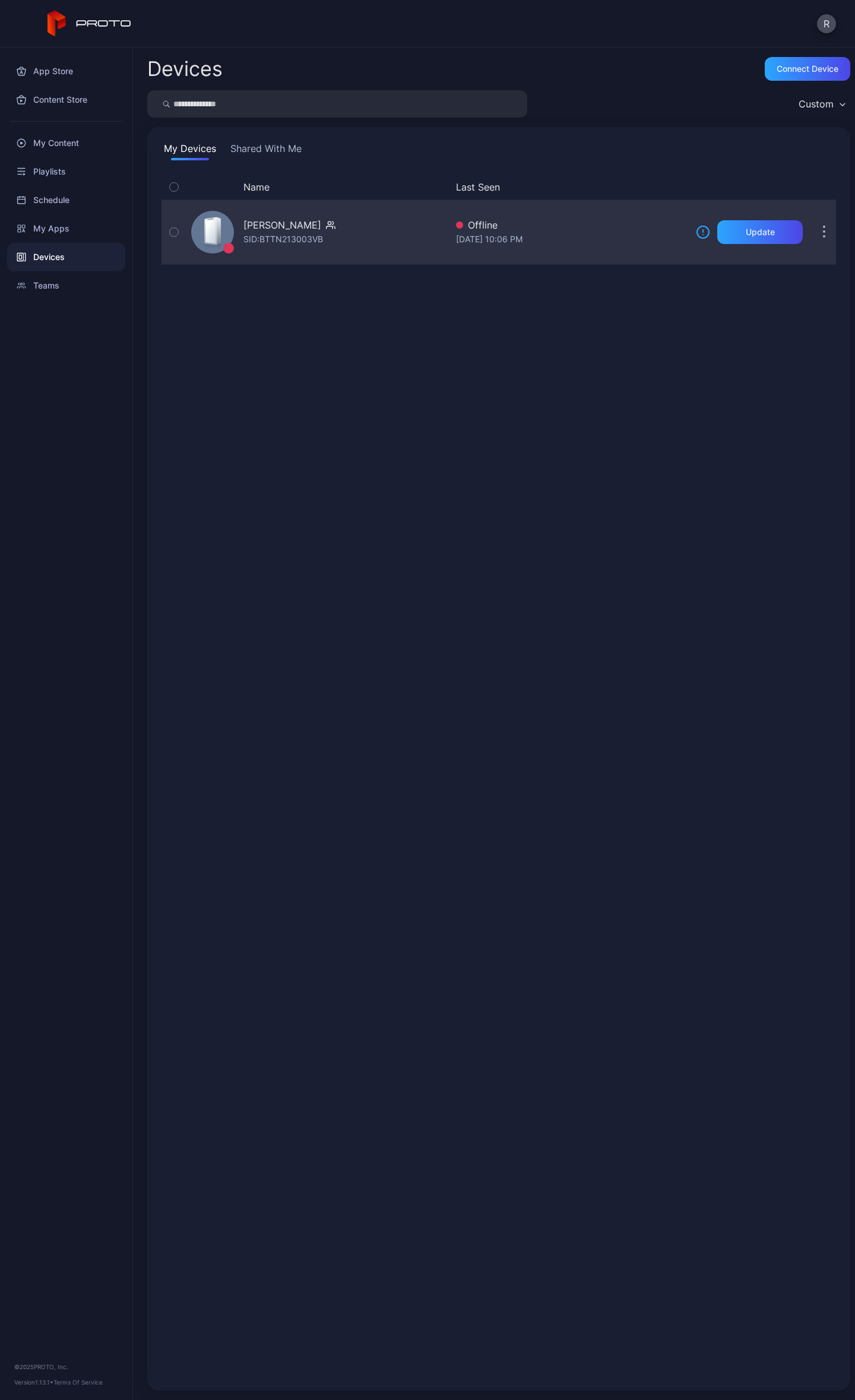
click at [492, 245] on div "[DATE] 10:06 PM" at bounding box center [571, 239] width 231 height 14
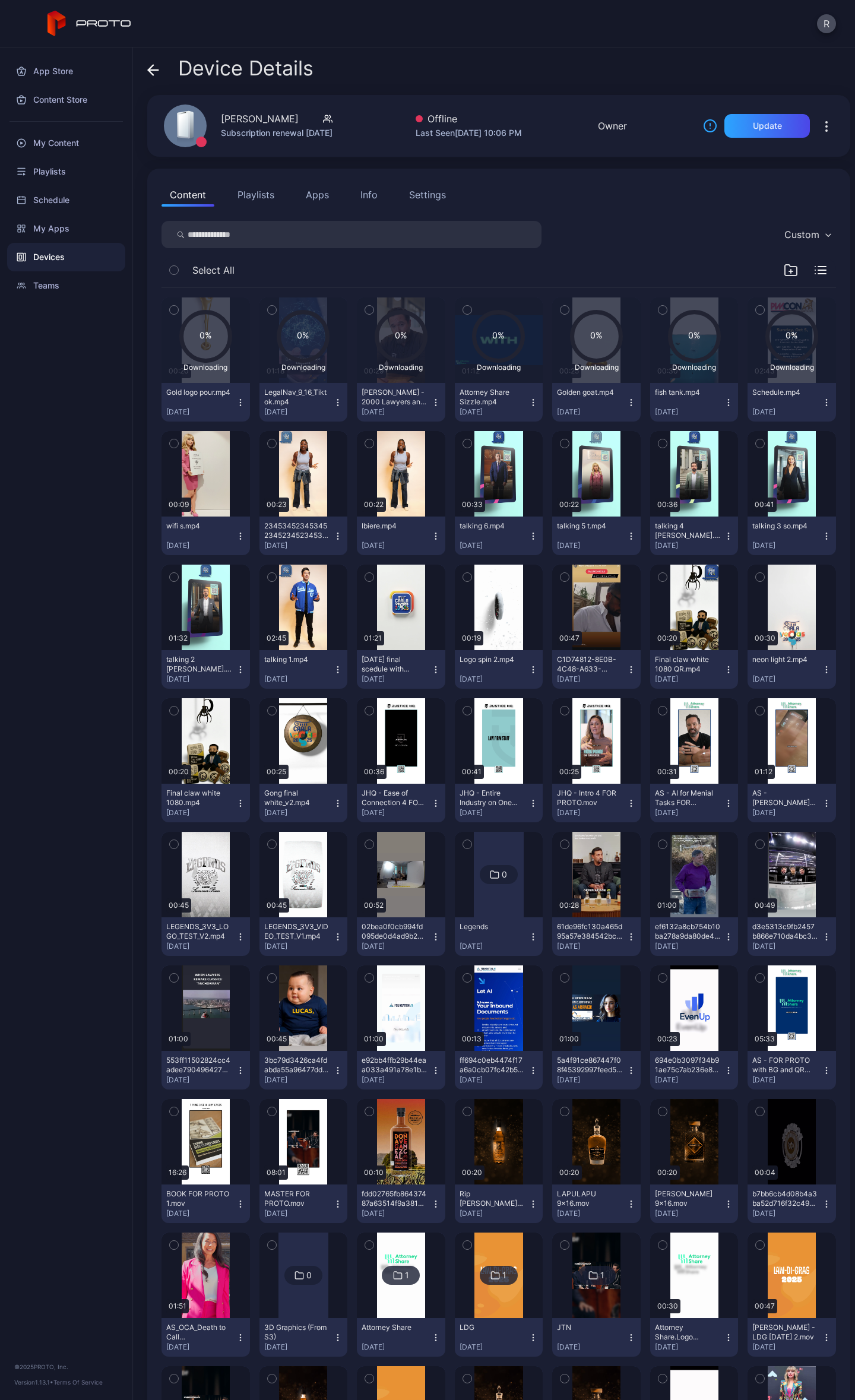
click at [428, 190] on div "Settings" at bounding box center [427, 195] width 37 height 14
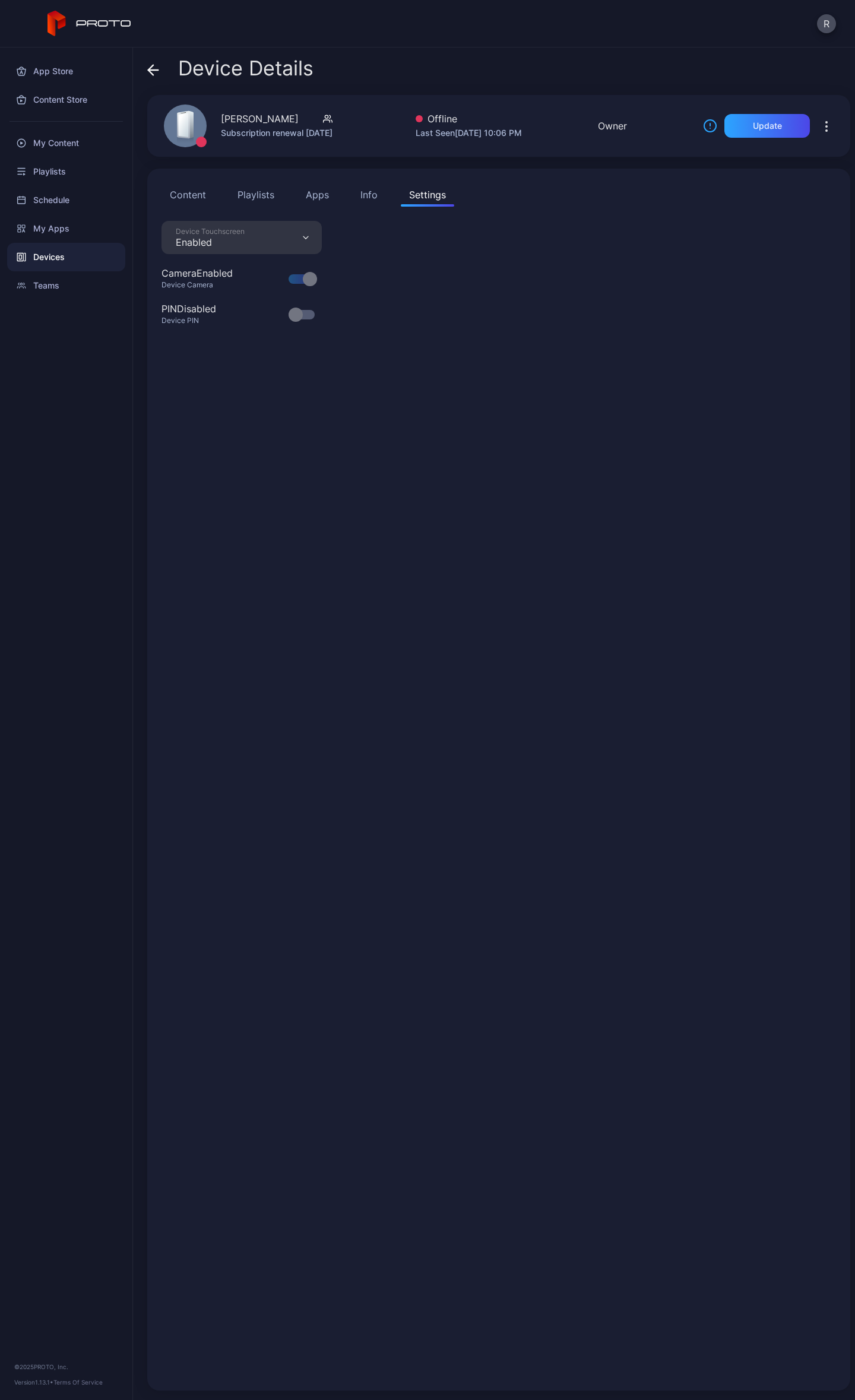
click at [366, 190] on div "Info" at bounding box center [369, 195] width 17 height 14
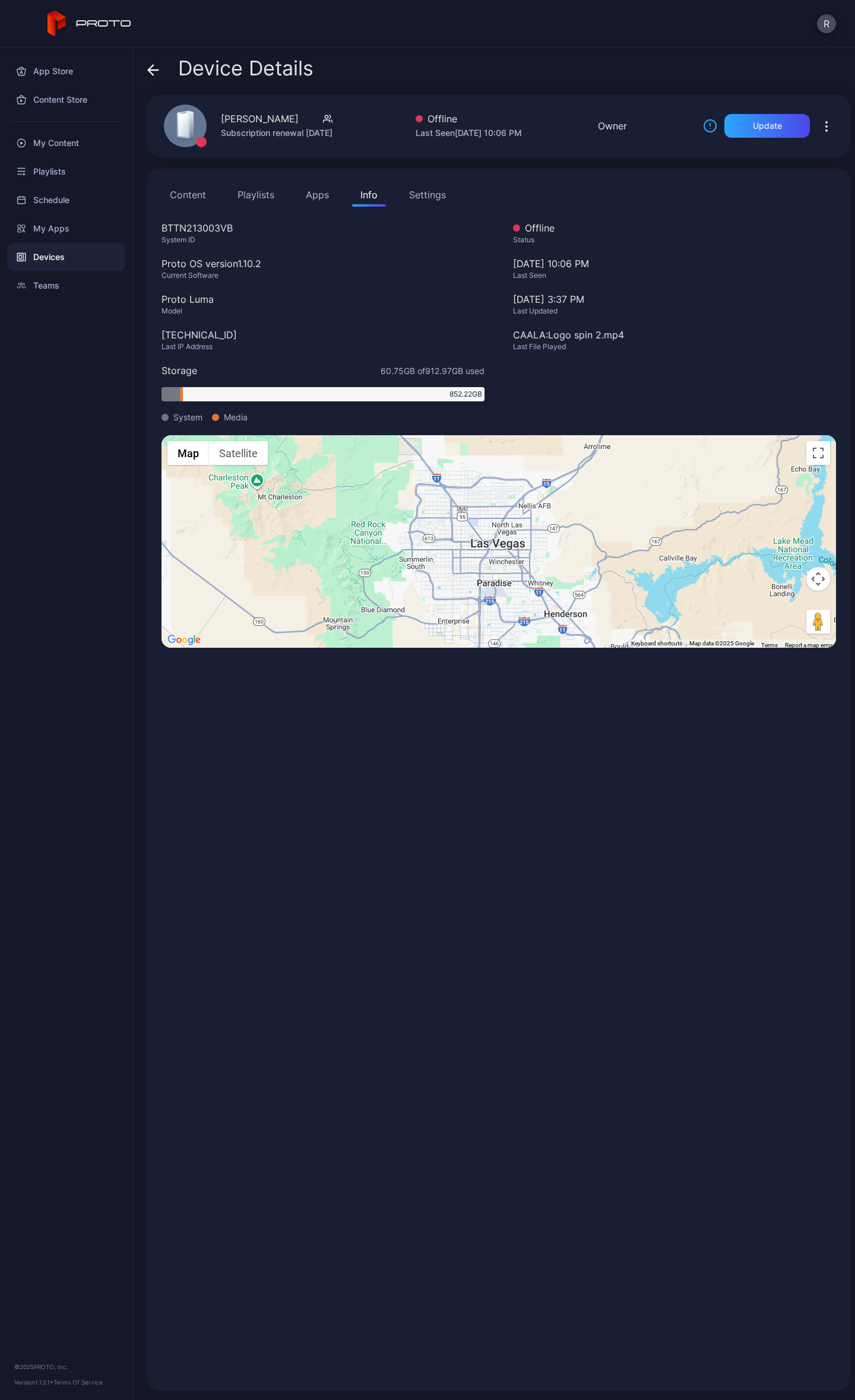
click at [183, 395] on div "852.22 GB" at bounding box center [333, 395] width 302 height 14
click at [323, 200] on button "Apps" at bounding box center [317, 194] width 40 height 24
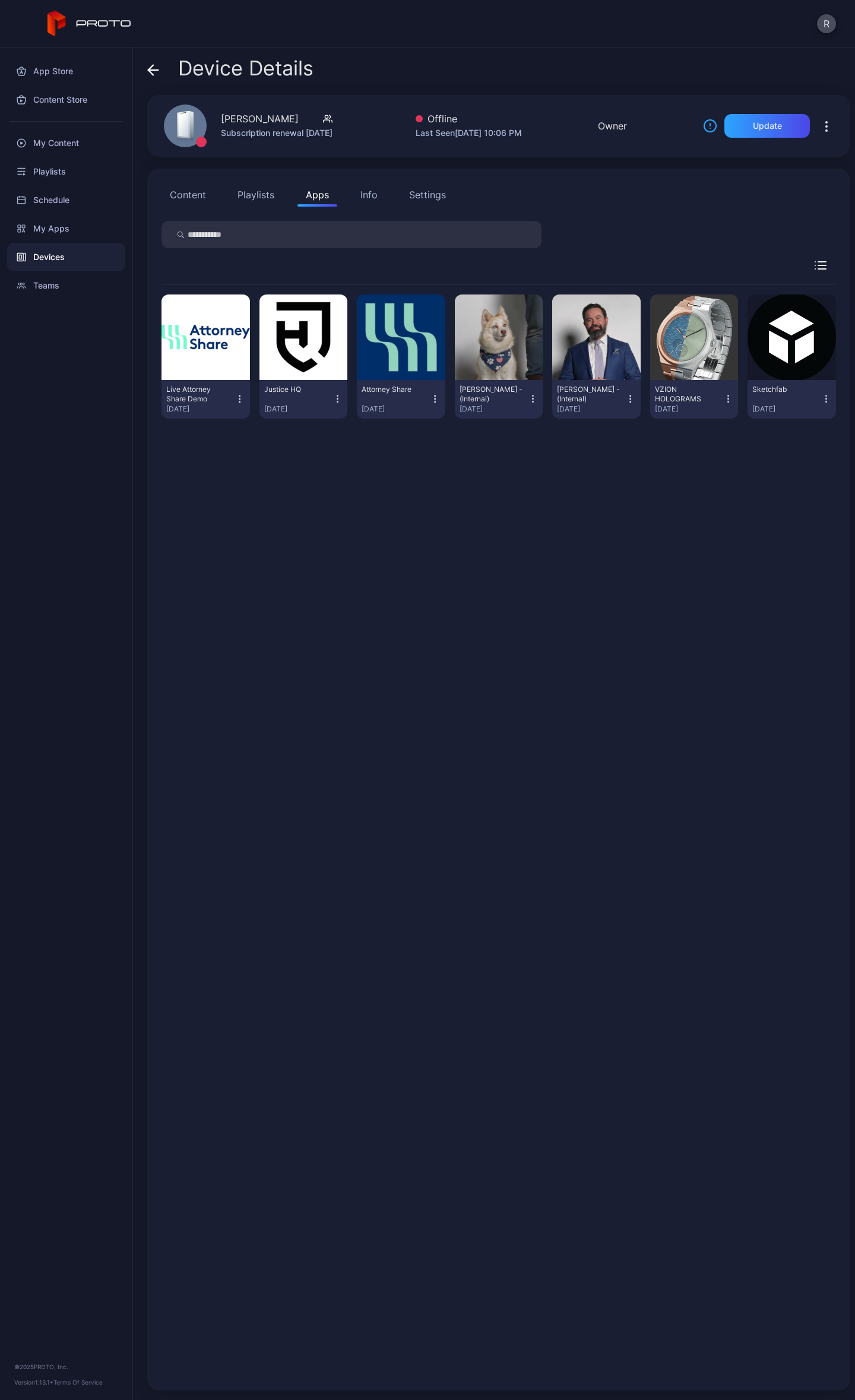
click at [259, 195] on button "Playlists" at bounding box center [256, 194] width 53 height 24
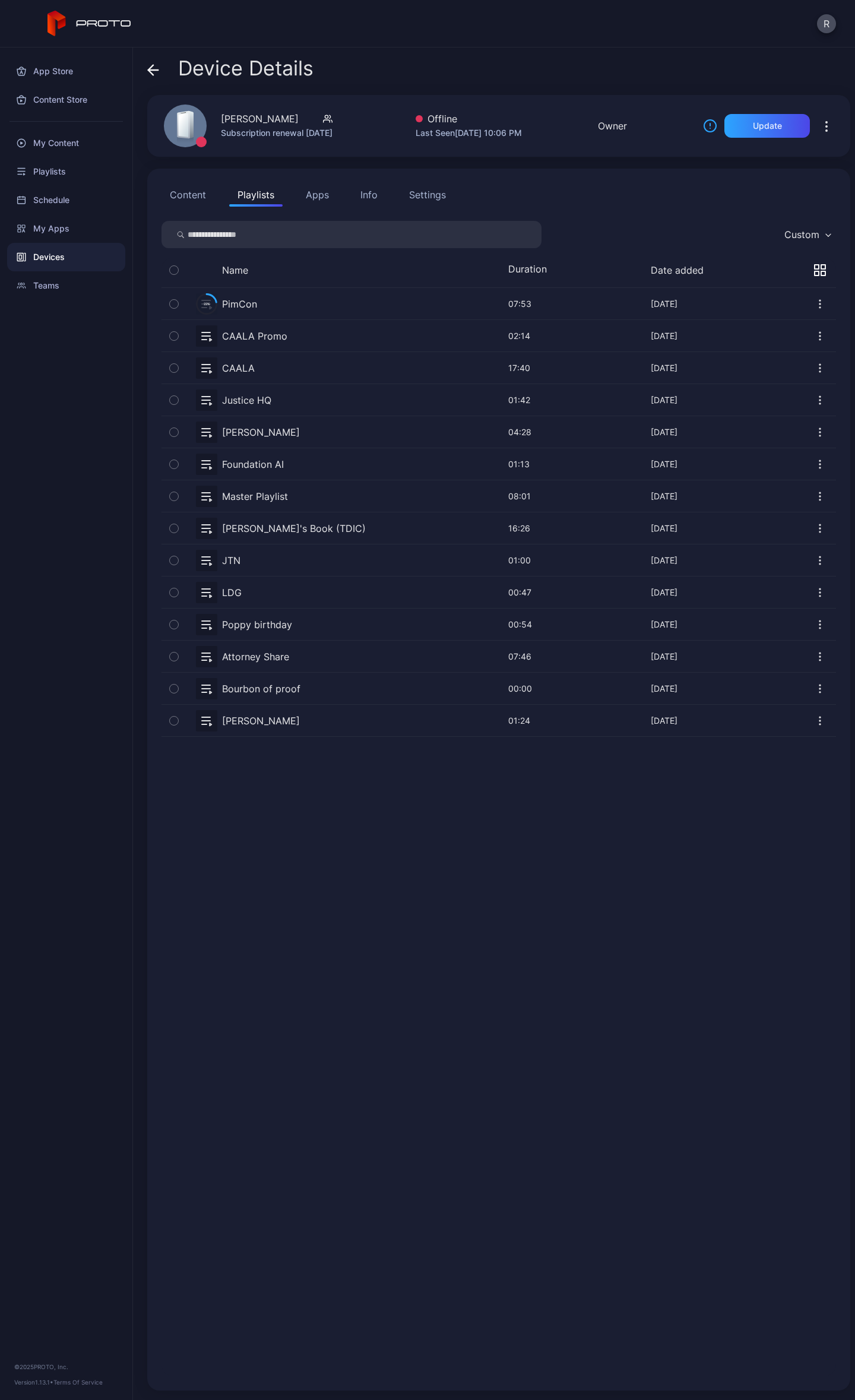
click at [258, 293] on div "22% Downloading PimCon [DATE]" at bounding box center [300, 304] width 227 height 22
click at [814, 300] on icon "button" at bounding box center [820, 304] width 12 height 12
click at [213, 303] on icon at bounding box center [205, 303] width 19 height 19
click at [207, 309] on icon at bounding box center [205, 303] width 19 height 19
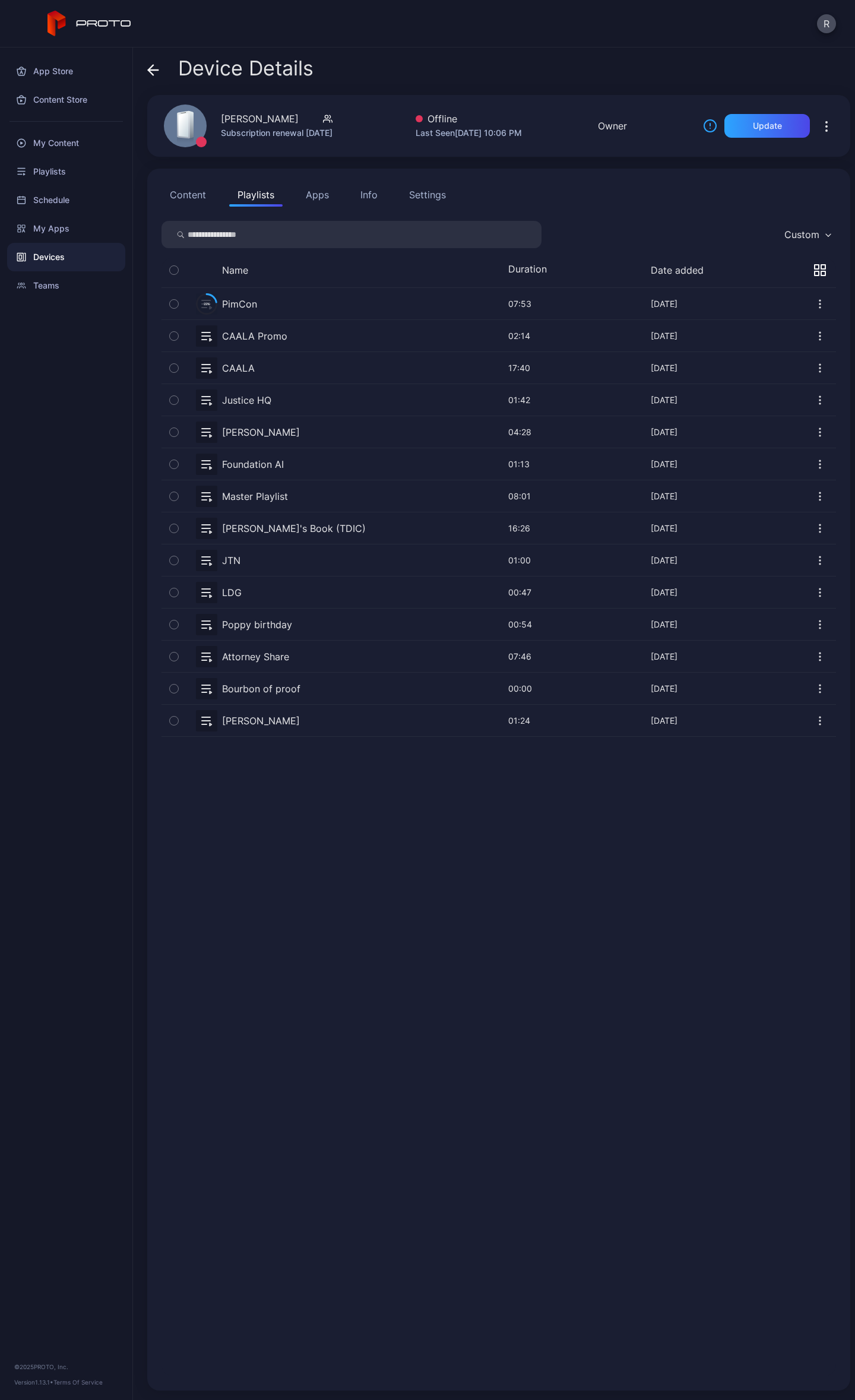
click at [281, 295] on div "22% Downloading PimCon [DATE]" at bounding box center [300, 304] width 227 height 22
click at [182, 195] on button "Content" at bounding box center [188, 194] width 53 height 24
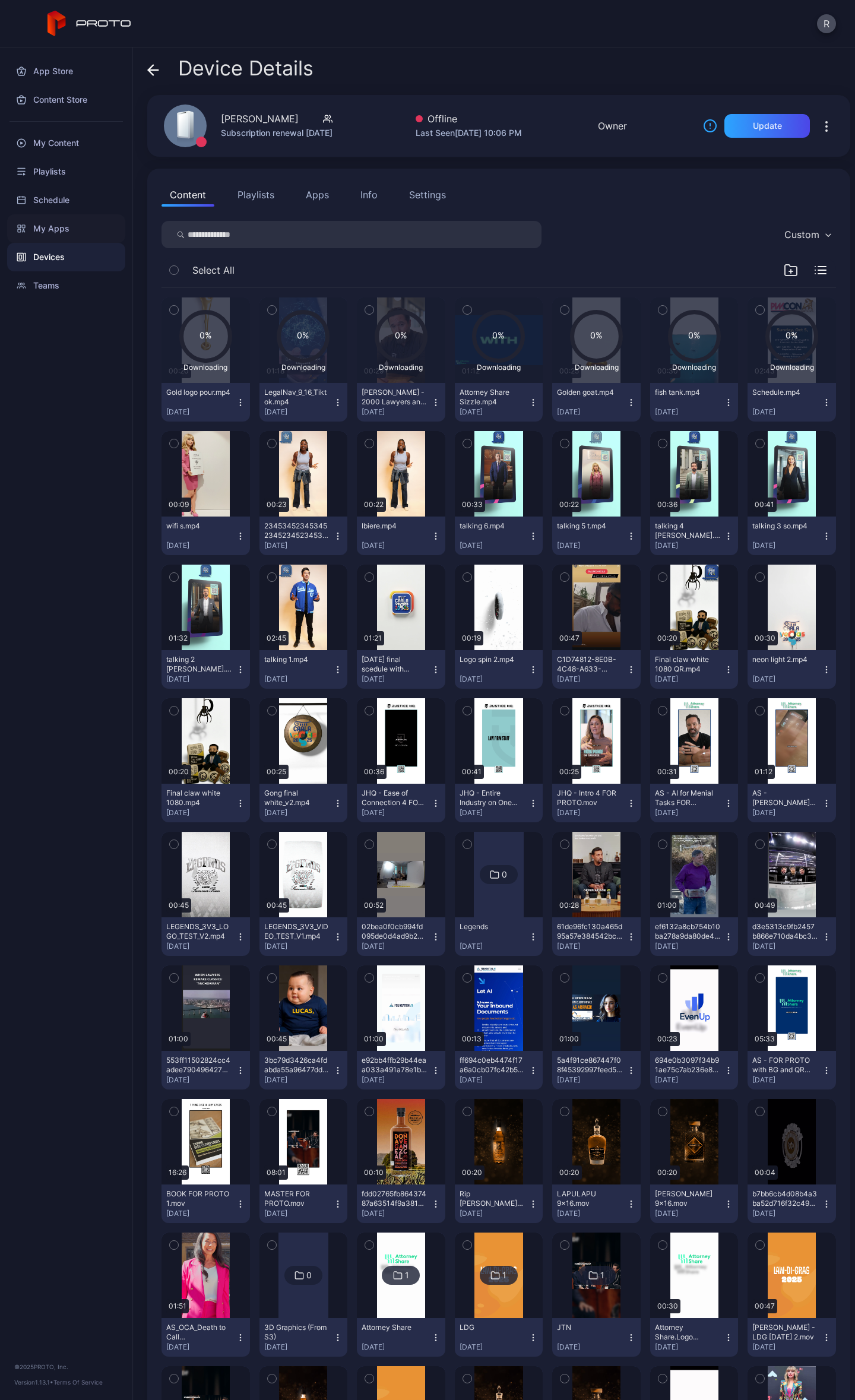
click at [67, 226] on div "My Apps" at bounding box center [66, 229] width 118 height 29
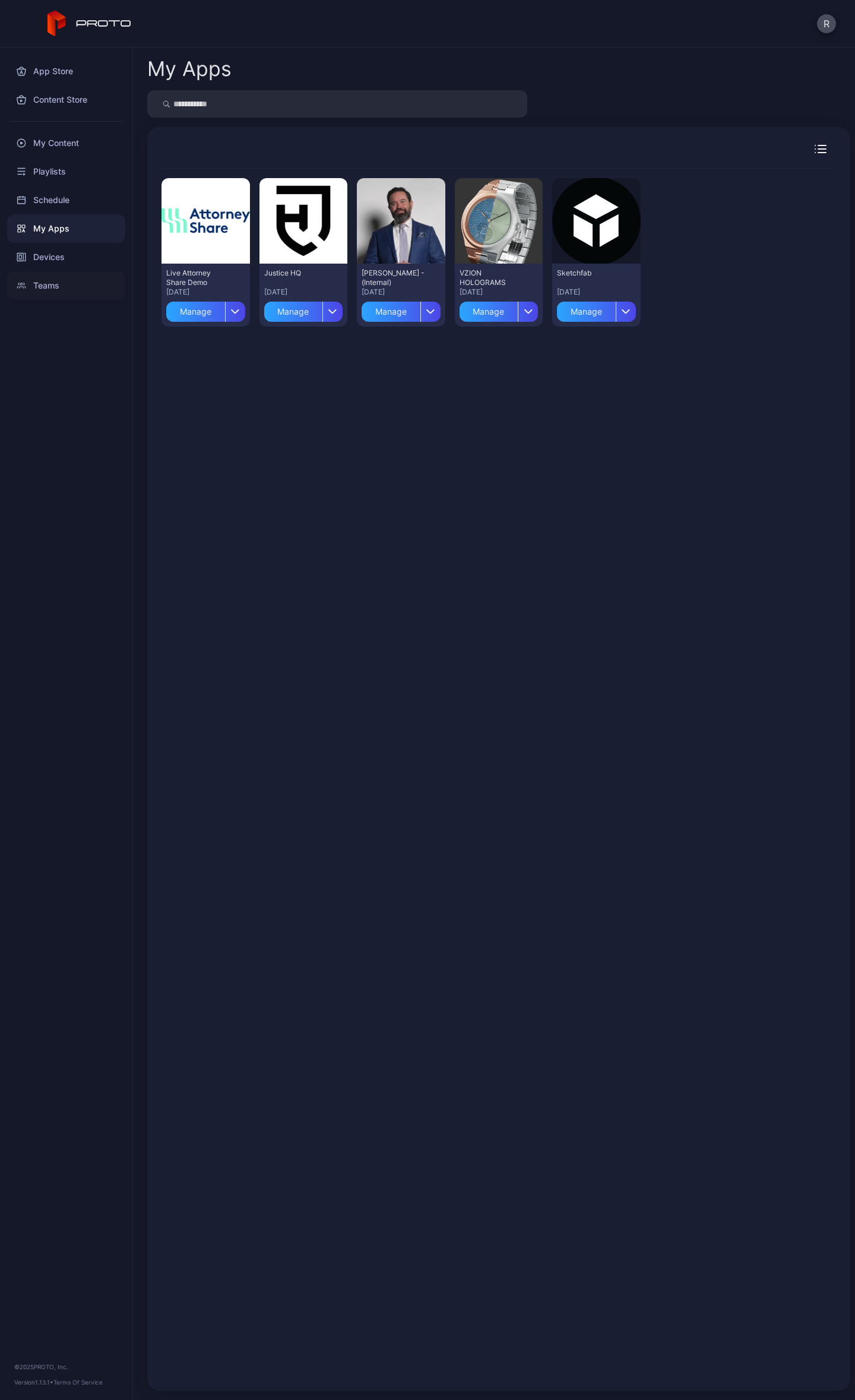
click at [49, 290] on div "Teams" at bounding box center [66, 286] width 118 height 29
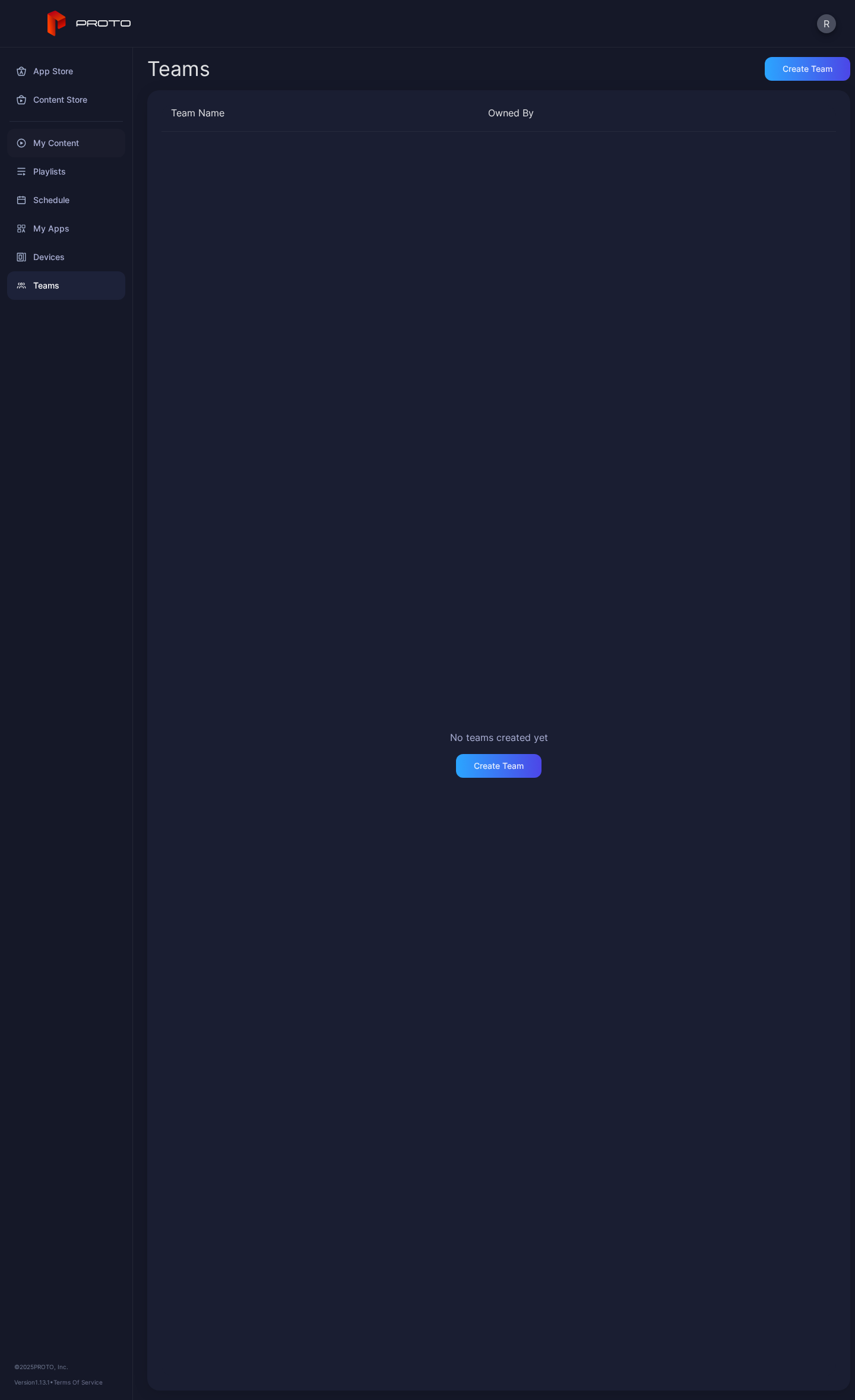
click at [48, 151] on div "My Content" at bounding box center [66, 143] width 118 height 29
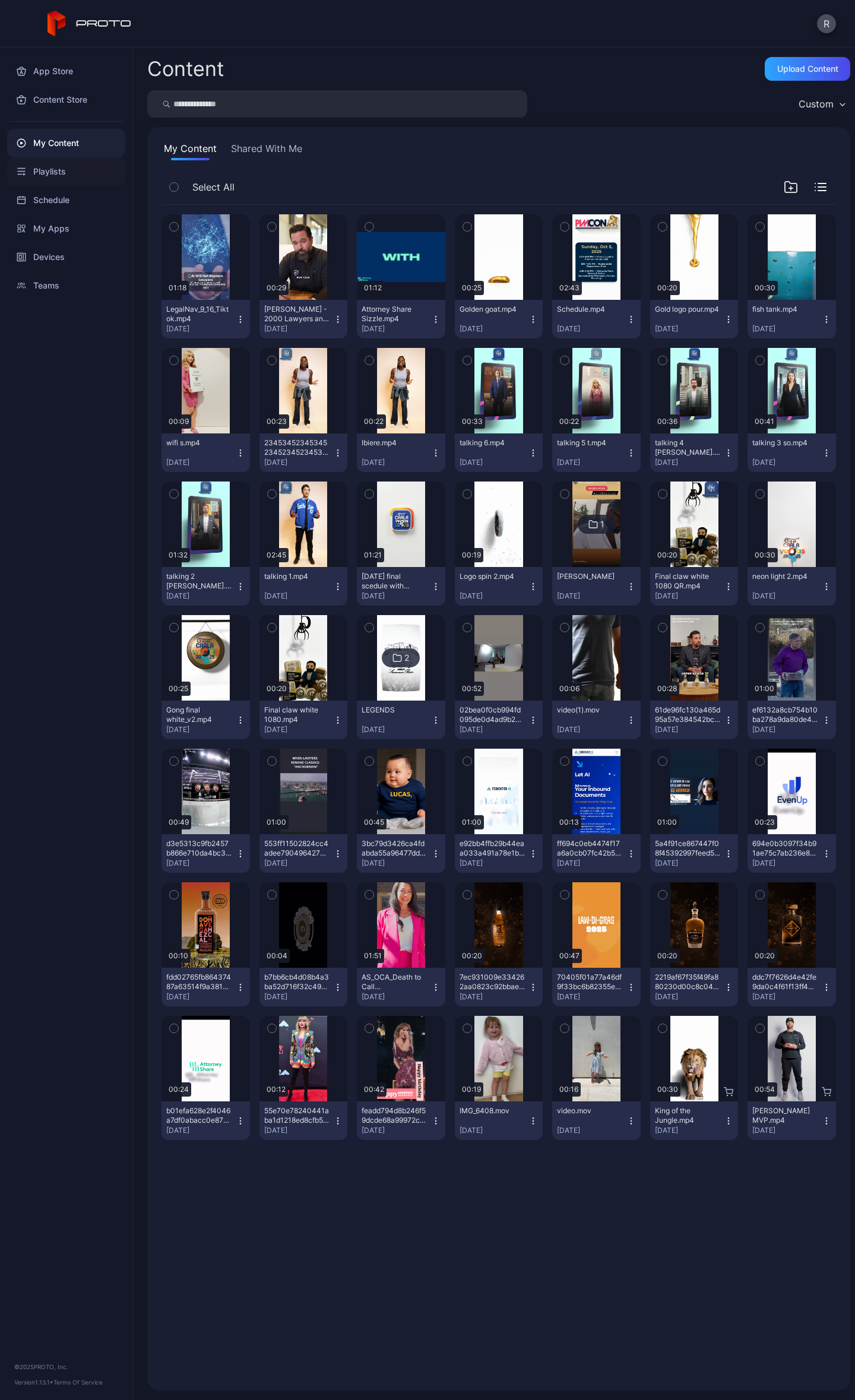
click at [45, 176] on div "Playlists" at bounding box center [66, 172] width 118 height 29
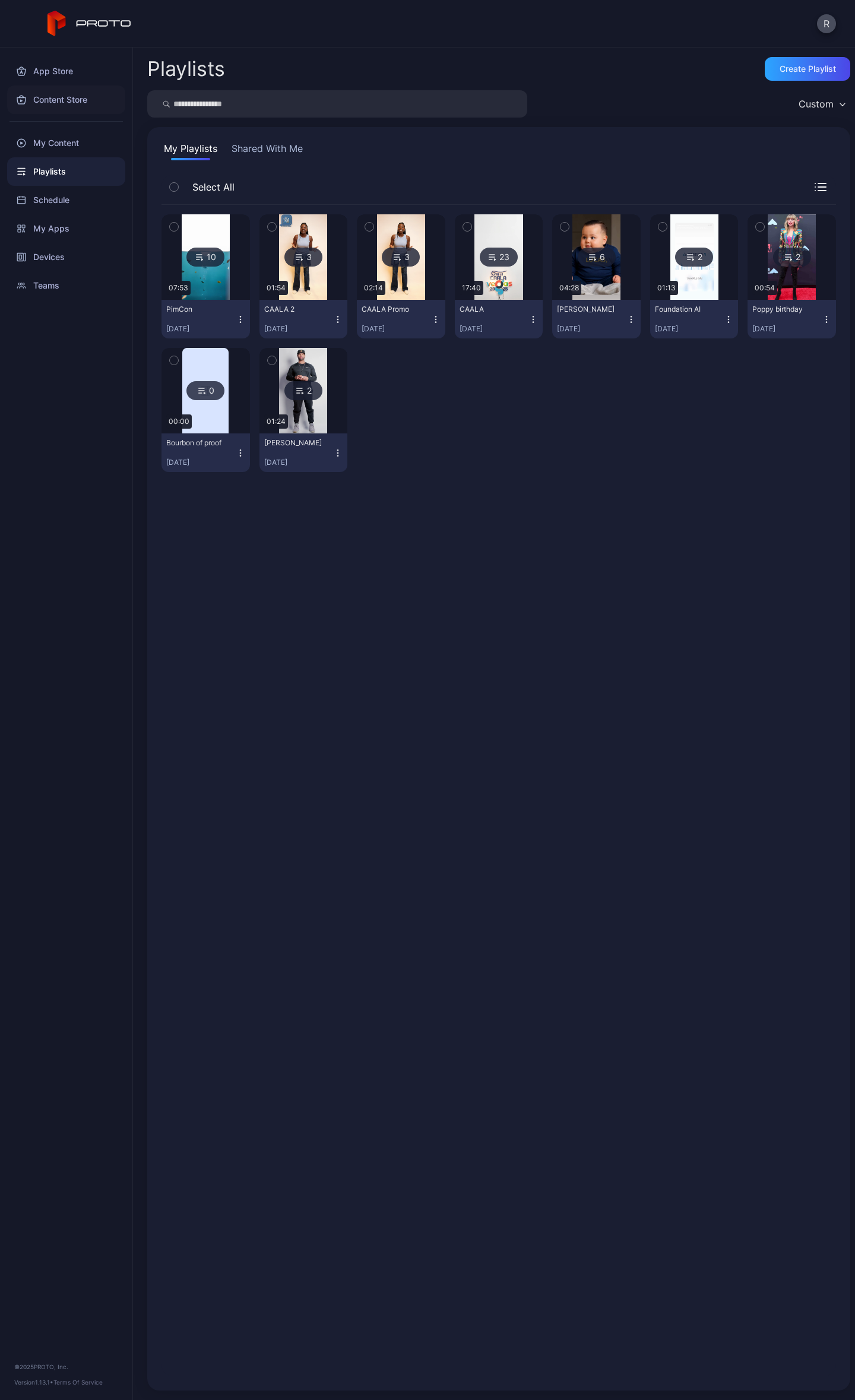
click at [65, 107] on div "Content Store" at bounding box center [66, 100] width 118 height 29
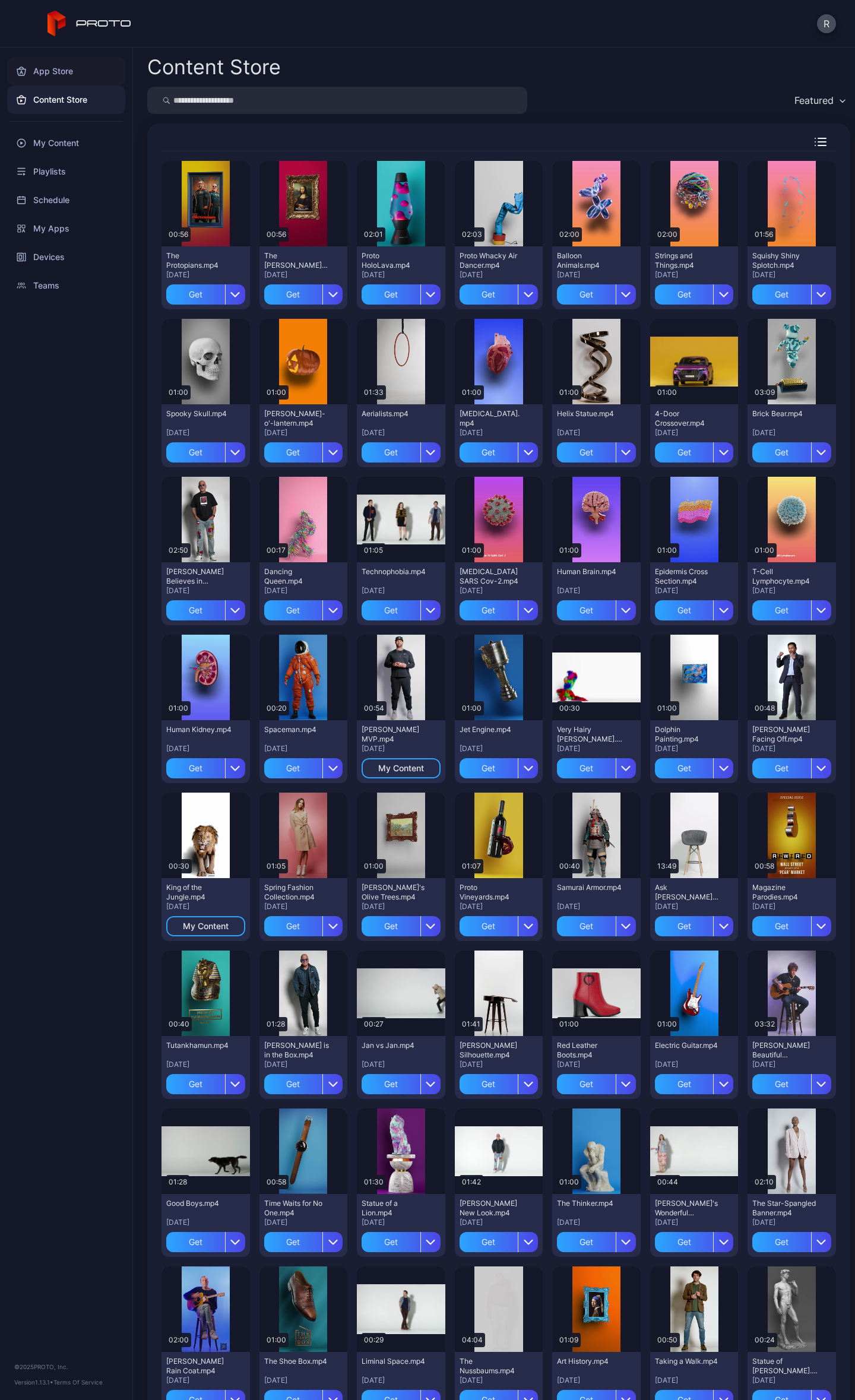
click at [65, 69] on div "App Store" at bounding box center [66, 71] width 118 height 29
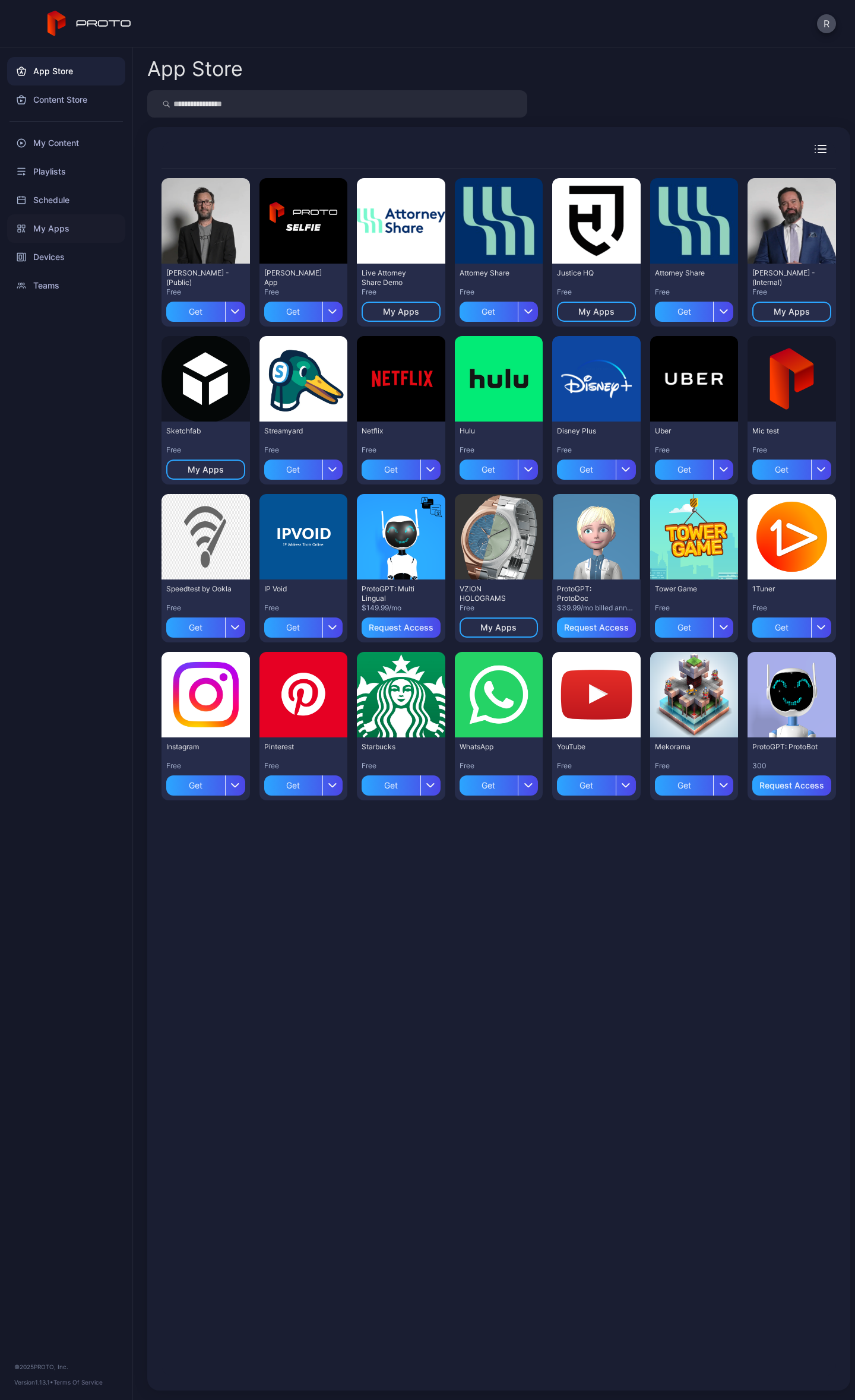
click at [20, 224] on div "My Apps" at bounding box center [66, 229] width 118 height 29
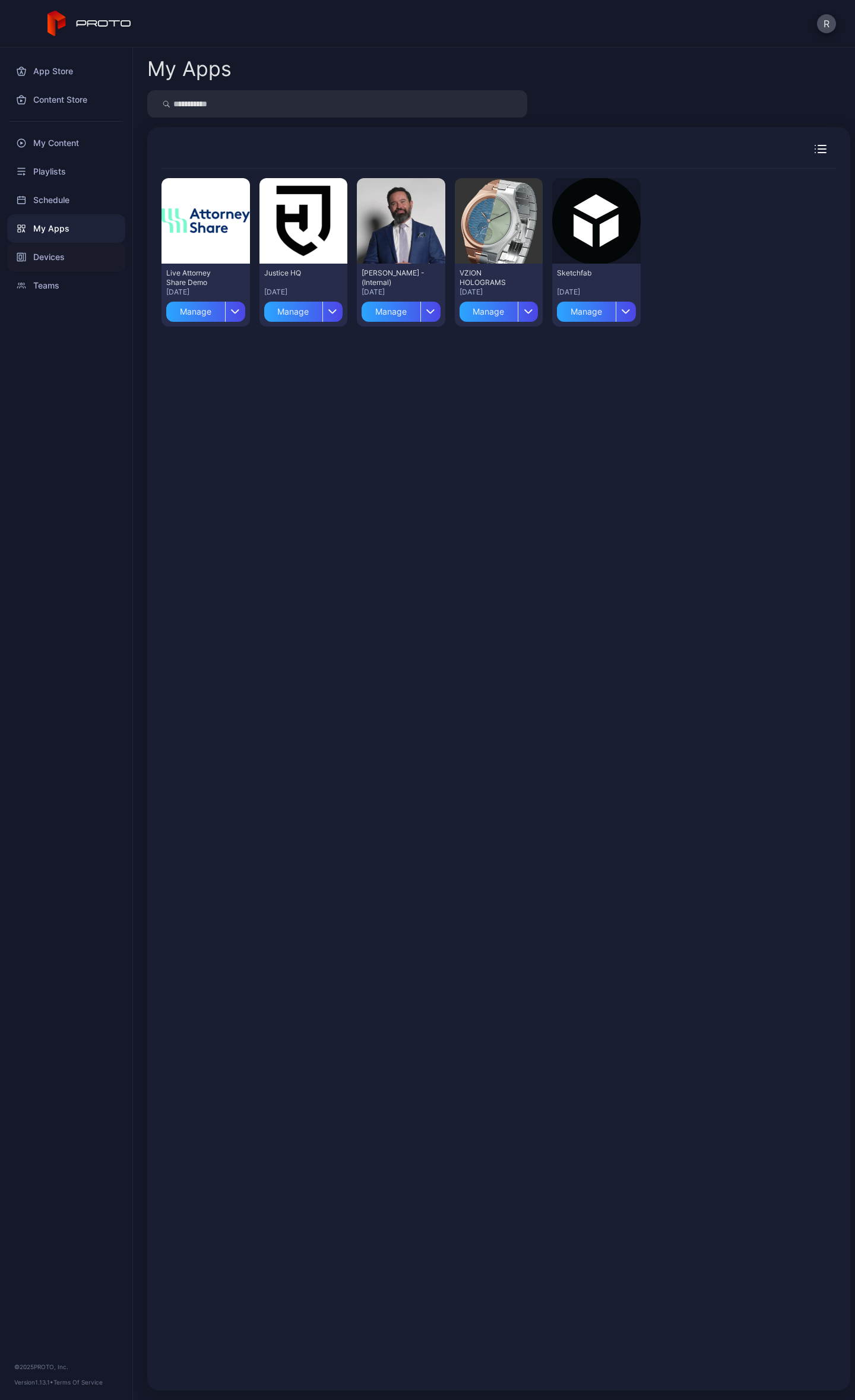
click at [43, 255] on div "Devices" at bounding box center [66, 257] width 118 height 29
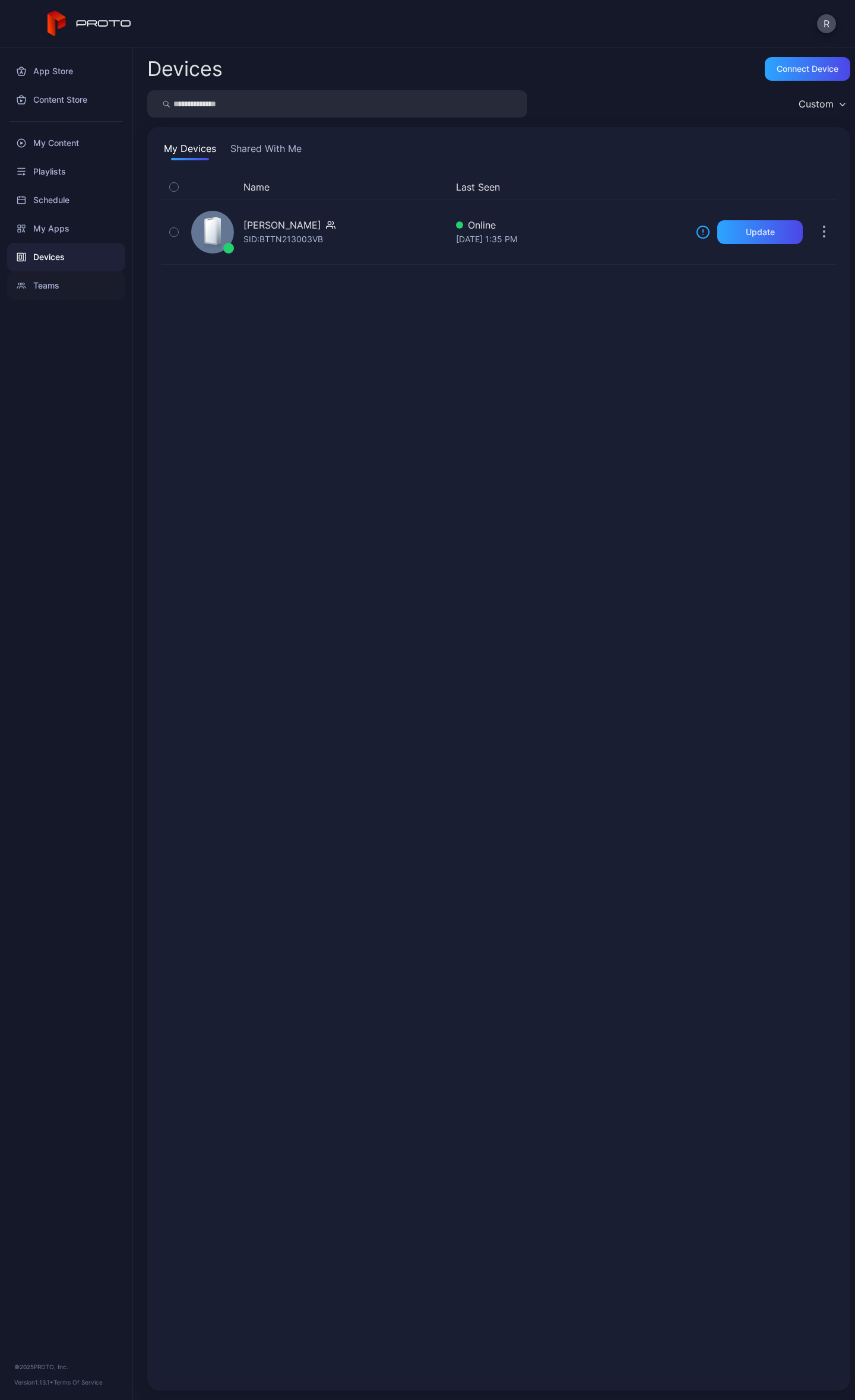
click at [56, 285] on div "Teams" at bounding box center [66, 286] width 118 height 29
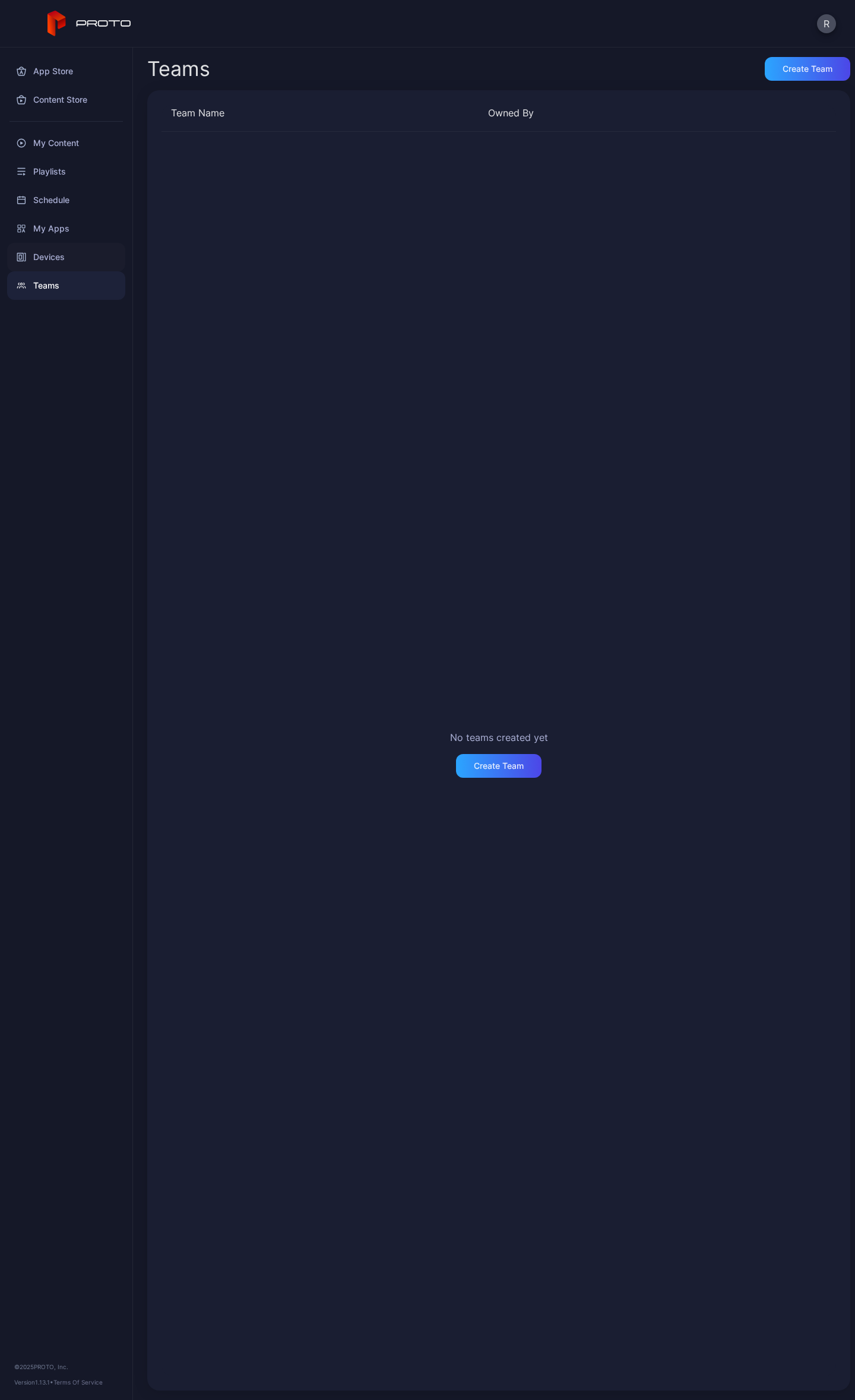
click at [60, 252] on div "Devices" at bounding box center [66, 257] width 118 height 29
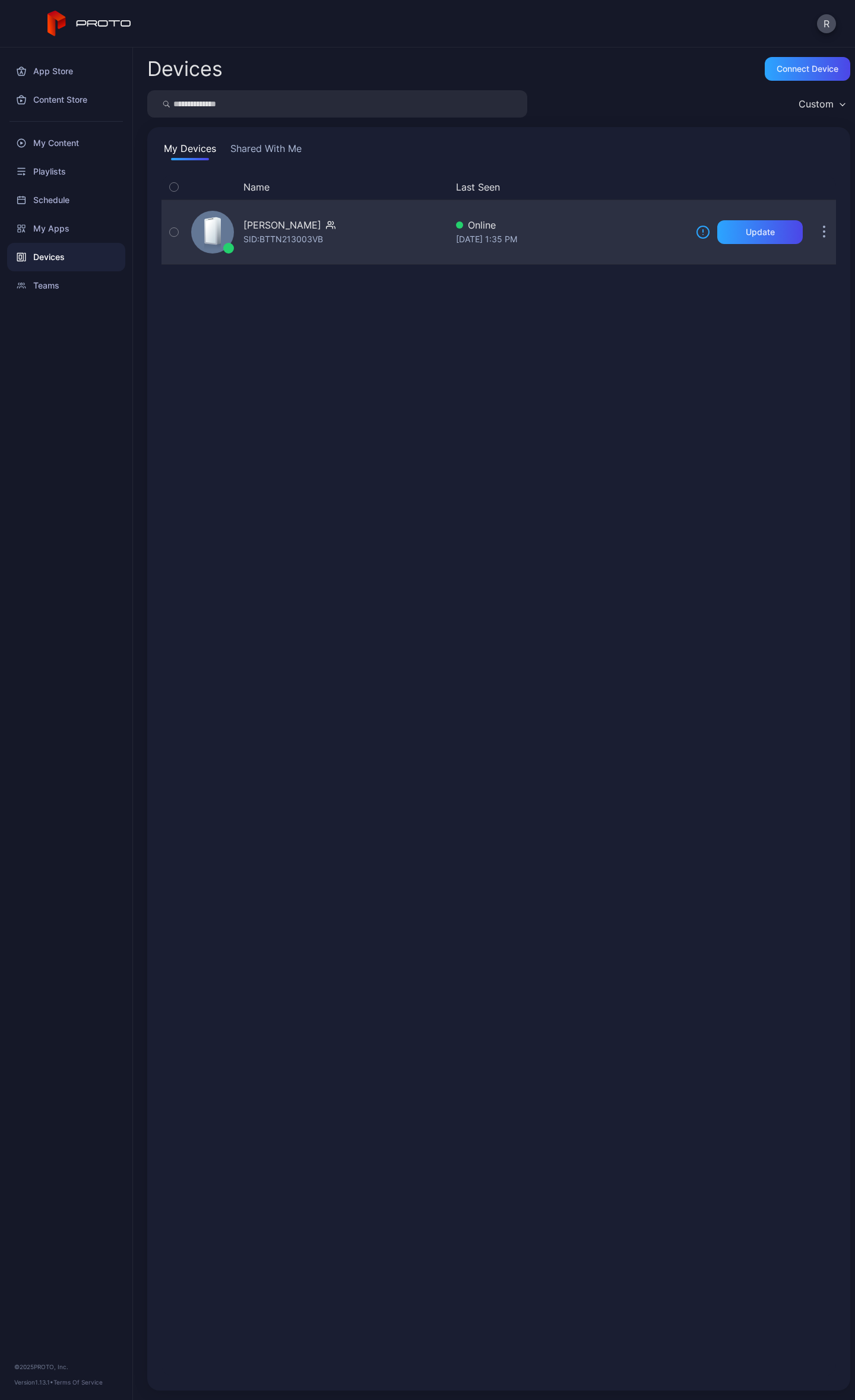
click at [347, 252] on div "[PERSON_NAME] [PERSON_NAME]: BTTN213003VB" at bounding box center [316, 232] width 260 height 60
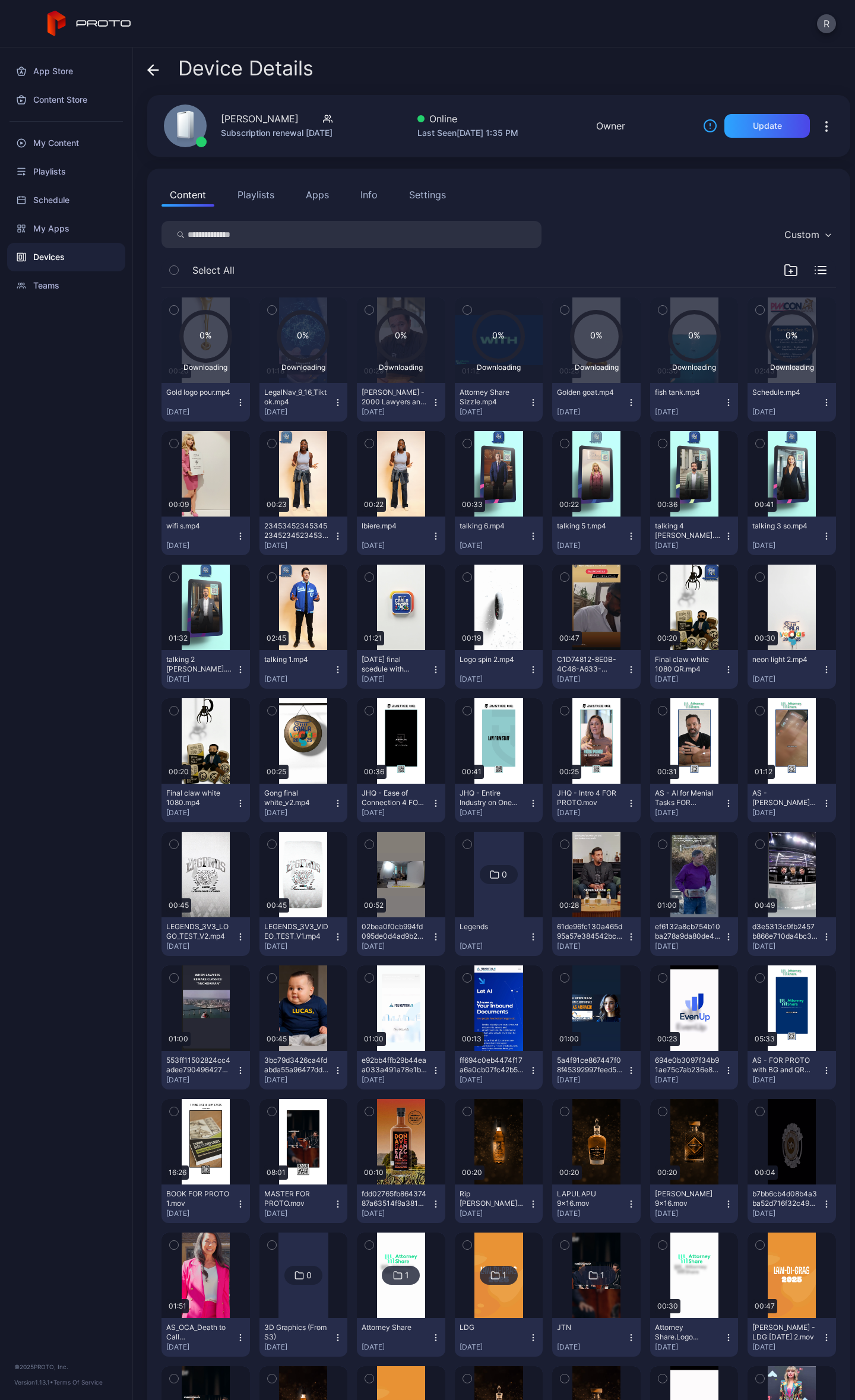
click at [240, 402] on icon "button" at bounding box center [240, 402] width 1 height 1
click at [73, 439] on div "App Store Content Store My Content Playlists Schedule My Apps Devices Teams © 2…" at bounding box center [66, 724] width 133 height 1353
click at [767, 340] on icon at bounding box center [792, 337] width 49 height 49
click at [822, 398] on icon "button" at bounding box center [826, 402] width 9 height 9
click at [566, 241] on div "Custom" at bounding box center [499, 234] width 675 height 27
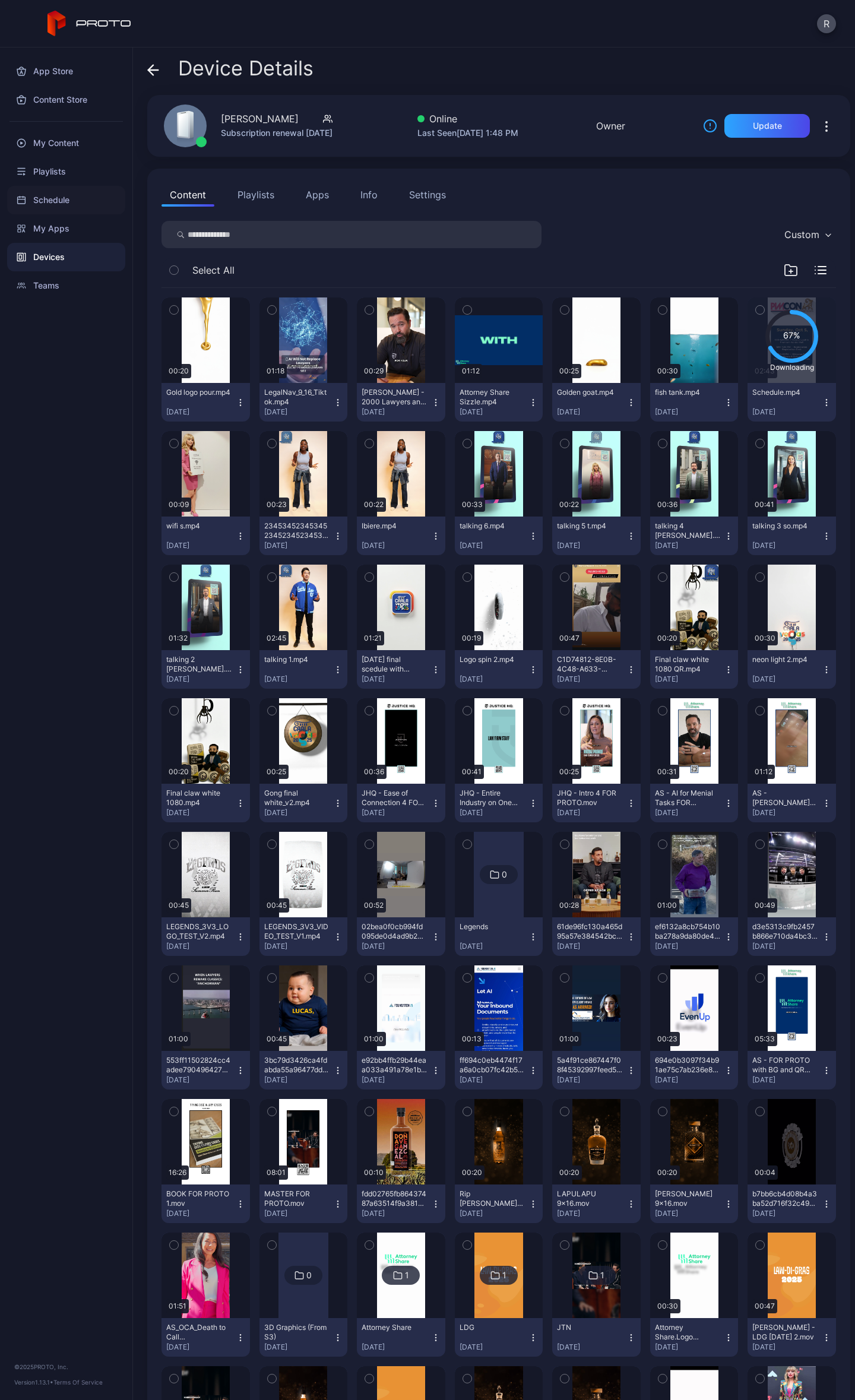
click at [80, 203] on div "Schedule" at bounding box center [66, 201] width 118 height 29
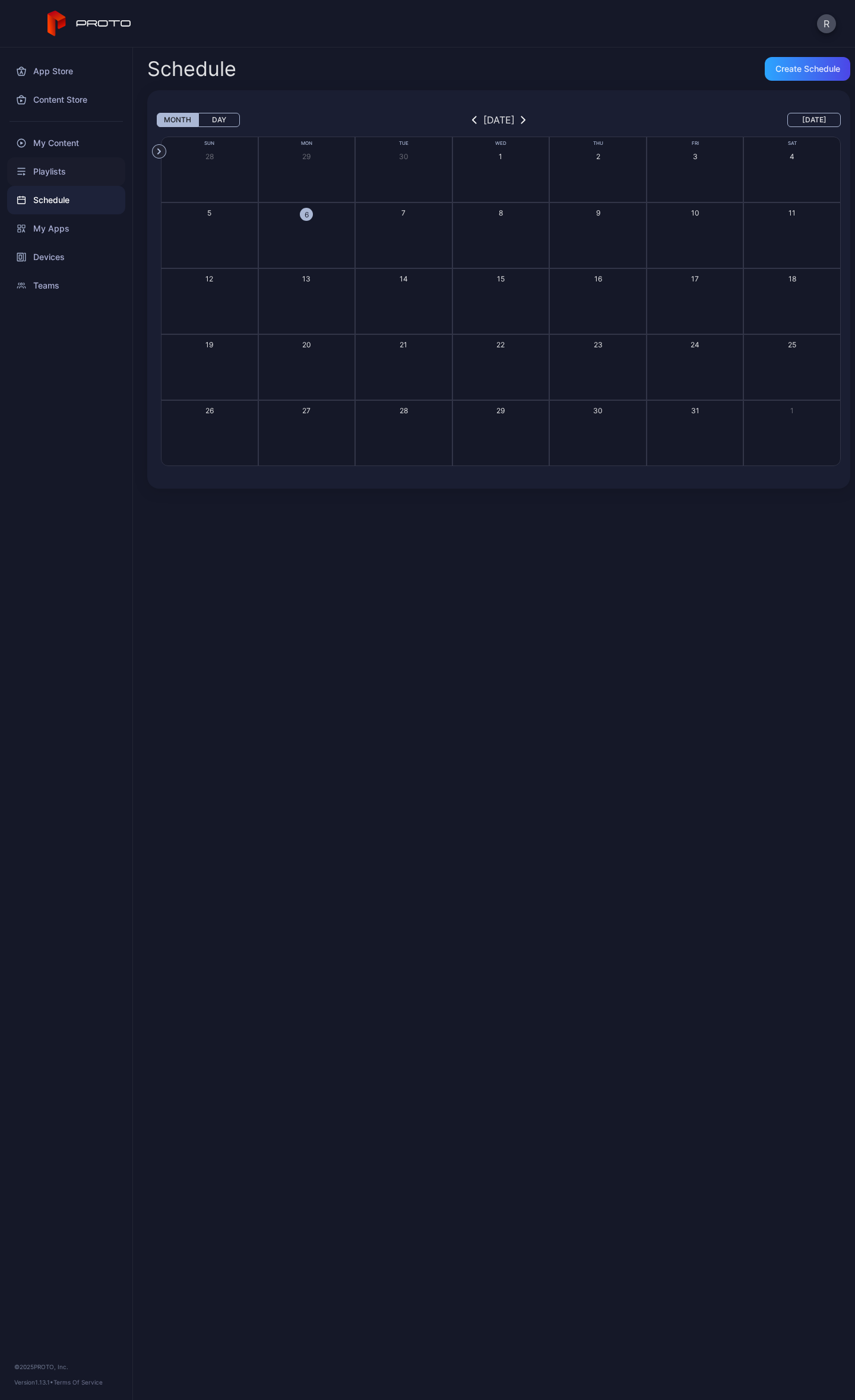
click at [82, 172] on div "Playlists" at bounding box center [66, 172] width 118 height 29
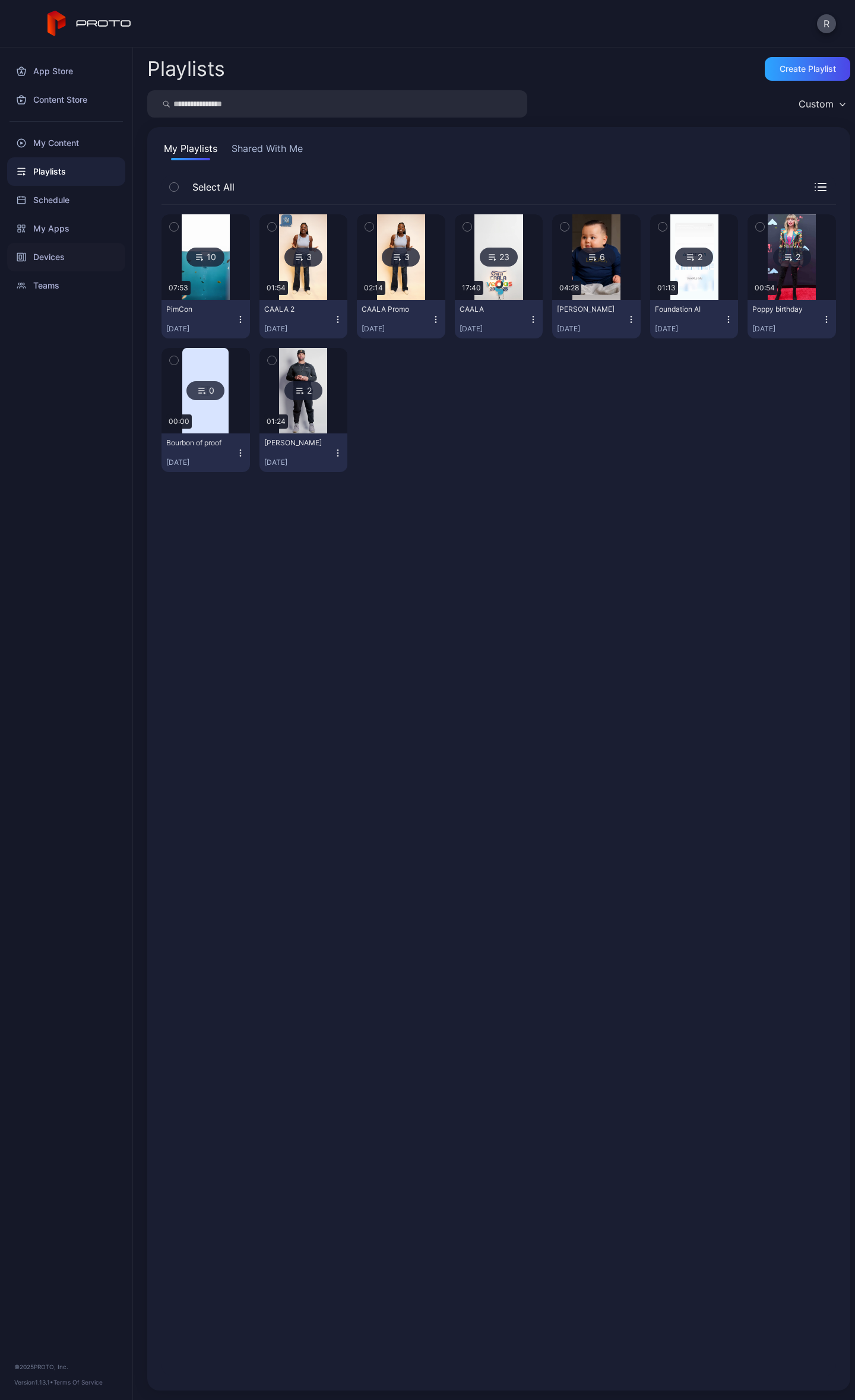
click at [64, 248] on div "Devices" at bounding box center [66, 257] width 118 height 29
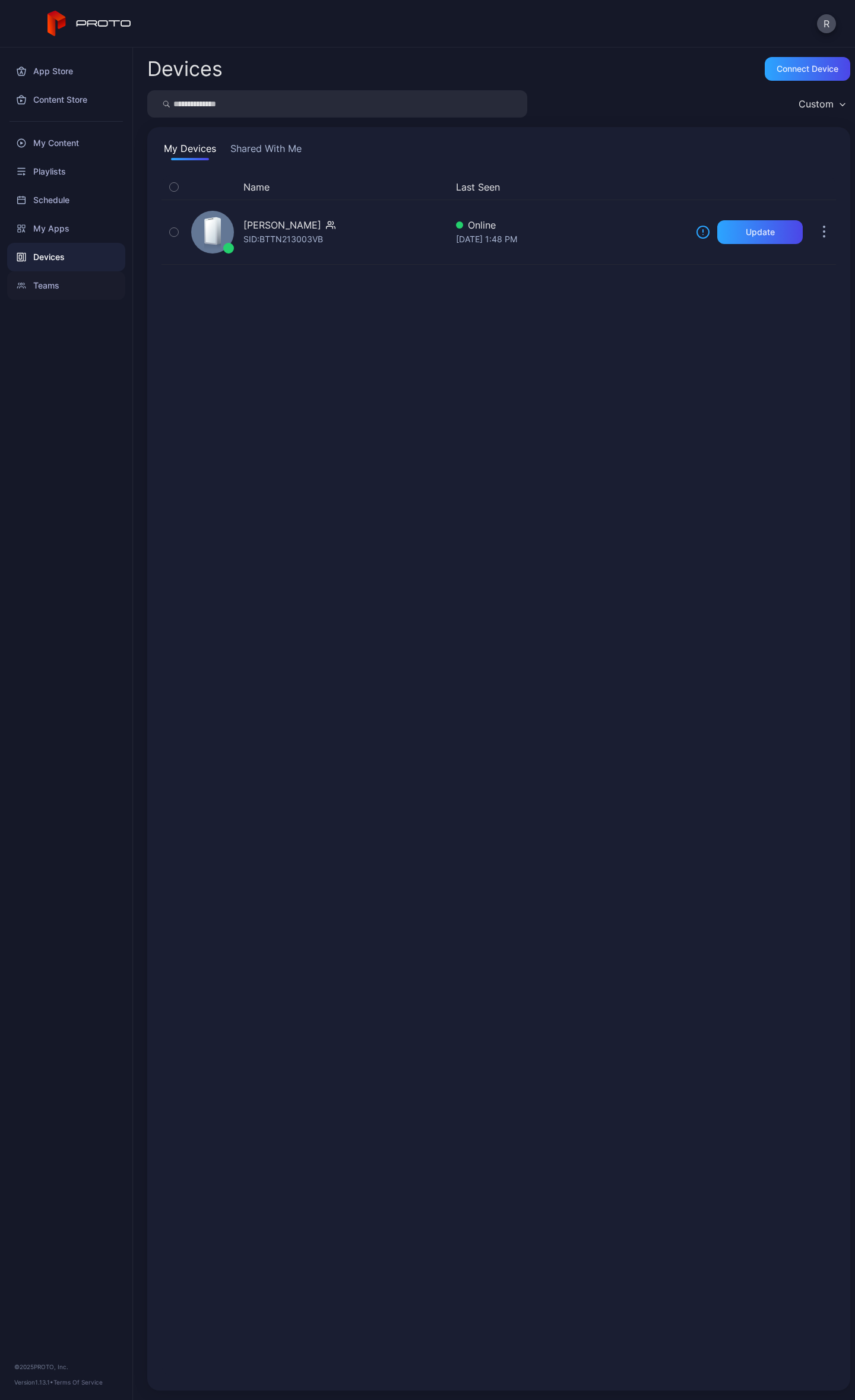
click at [55, 286] on div "Teams" at bounding box center [66, 286] width 118 height 29
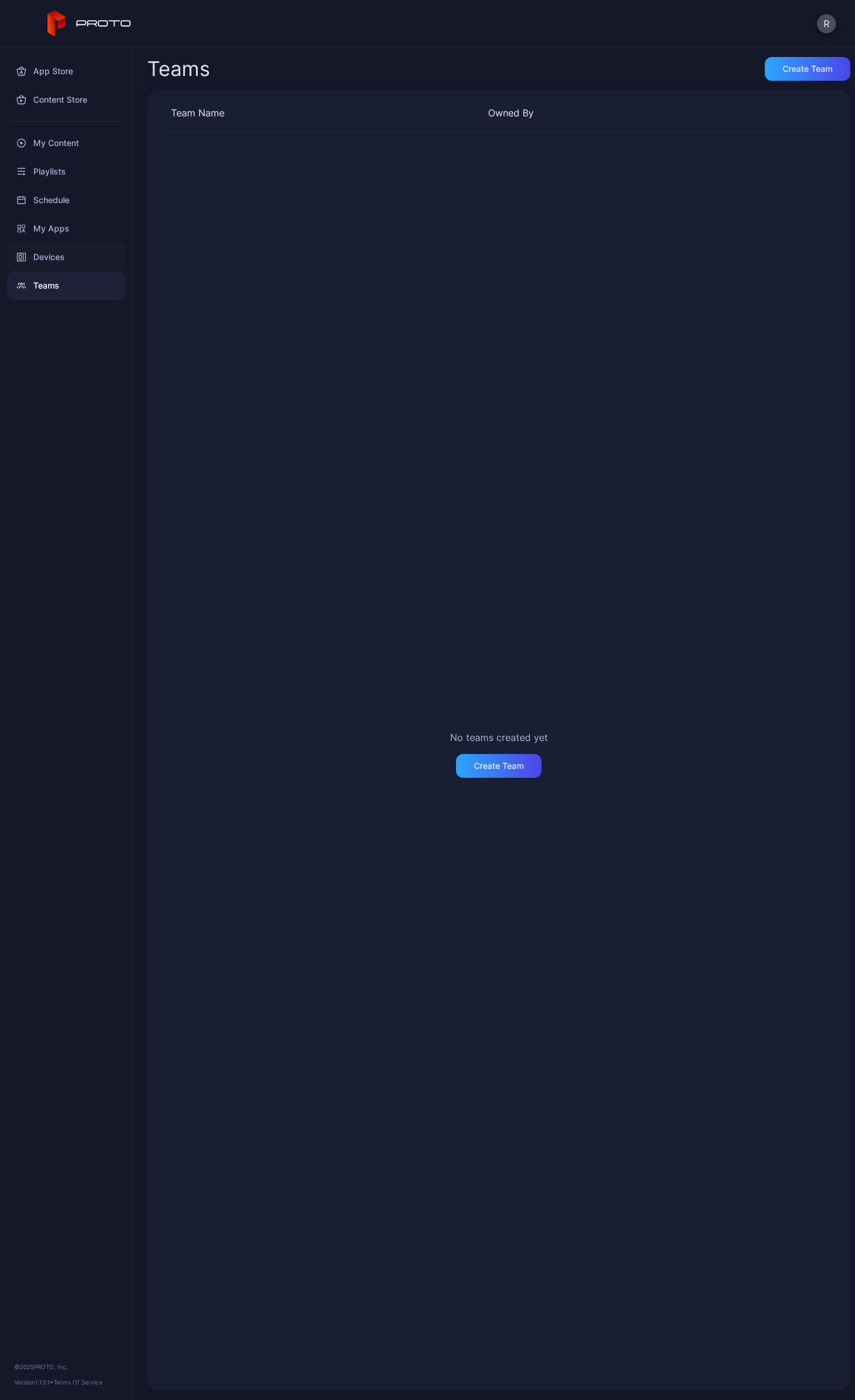
click at [46, 260] on div "Devices" at bounding box center [66, 257] width 118 height 29
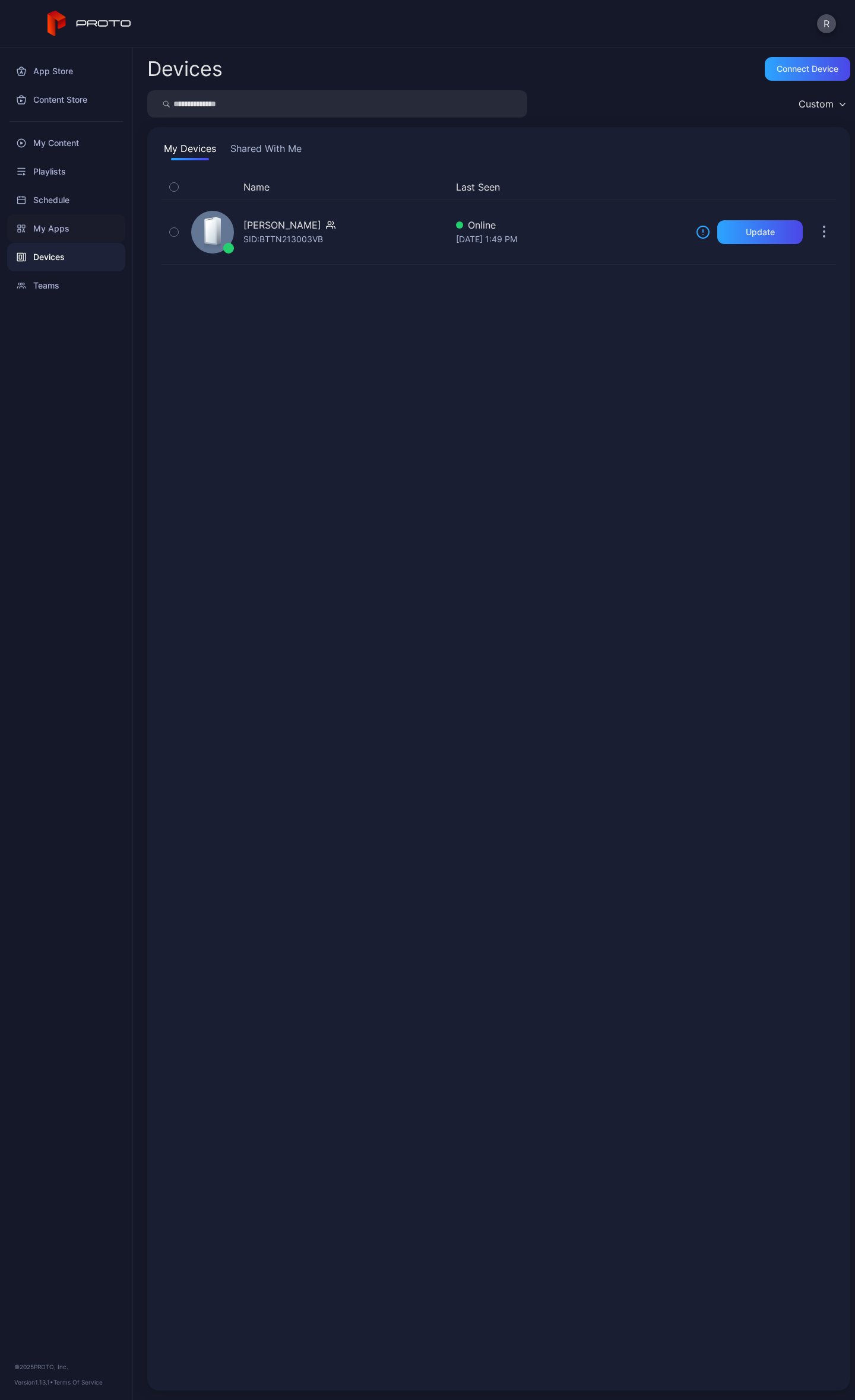
click at [46, 224] on div "My Apps" at bounding box center [66, 229] width 118 height 29
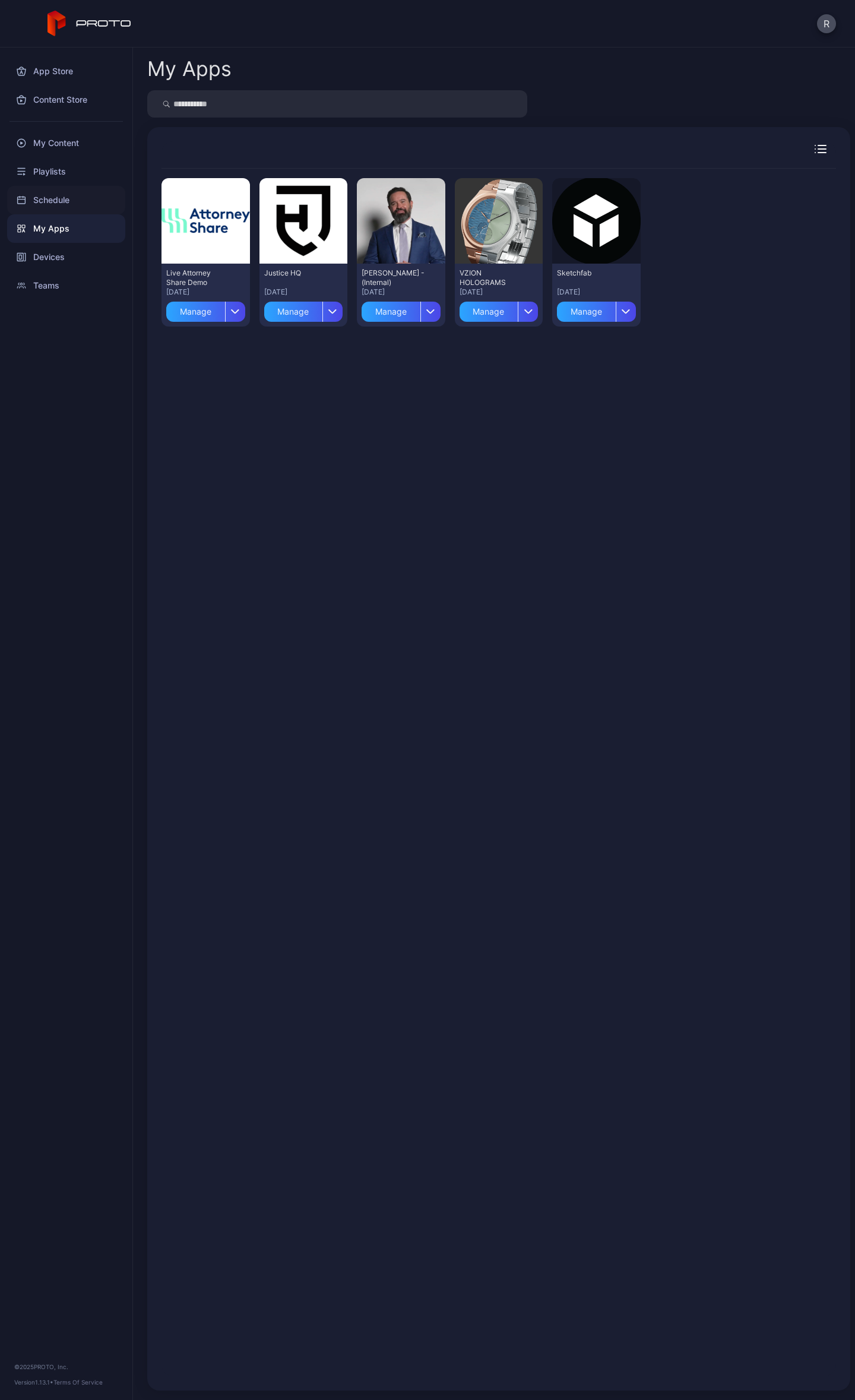
click at [55, 196] on div "Schedule" at bounding box center [66, 201] width 118 height 29
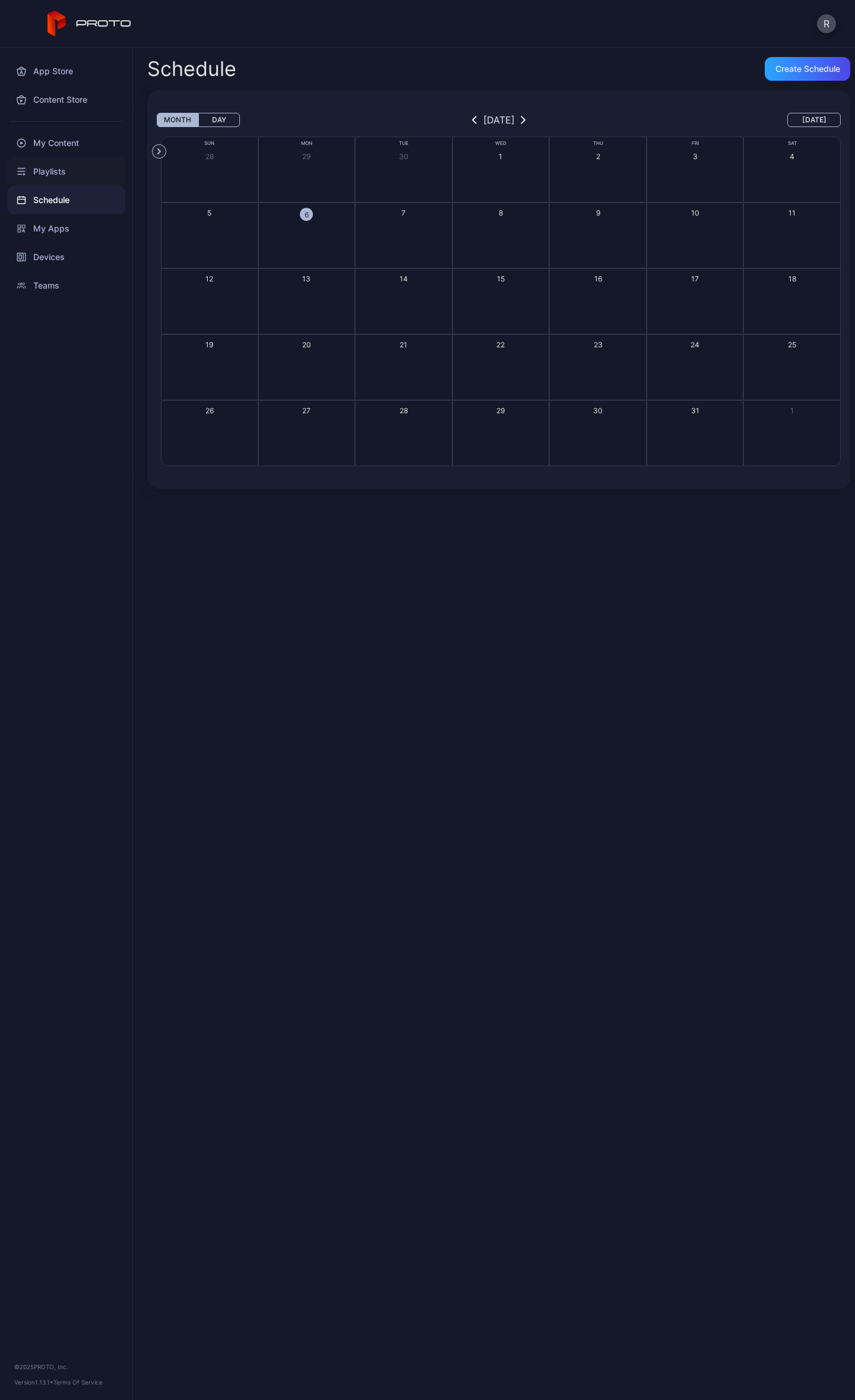
click at [50, 172] on div "Playlists" at bounding box center [66, 172] width 118 height 29
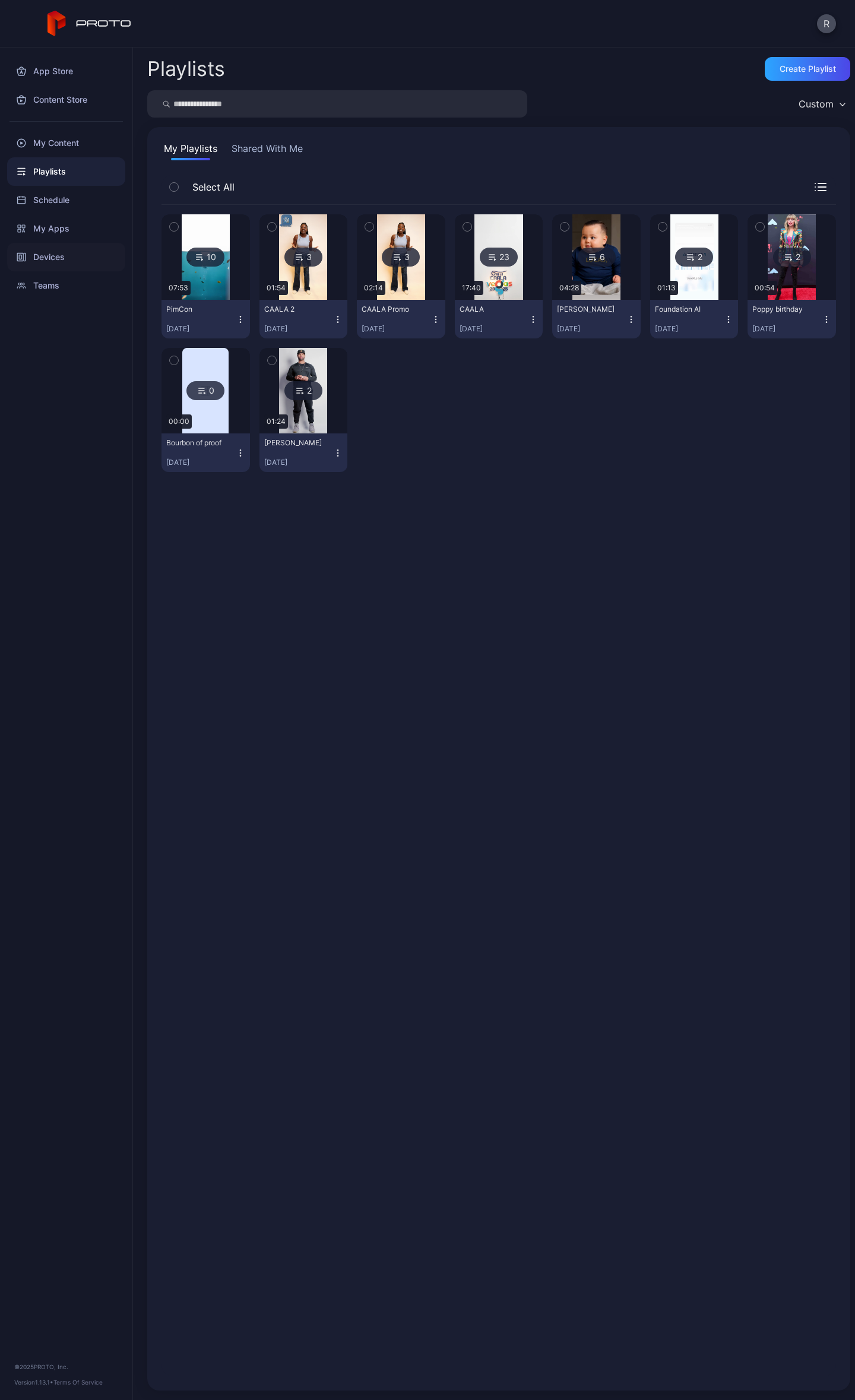
click at [60, 246] on div "Devices" at bounding box center [66, 257] width 118 height 29
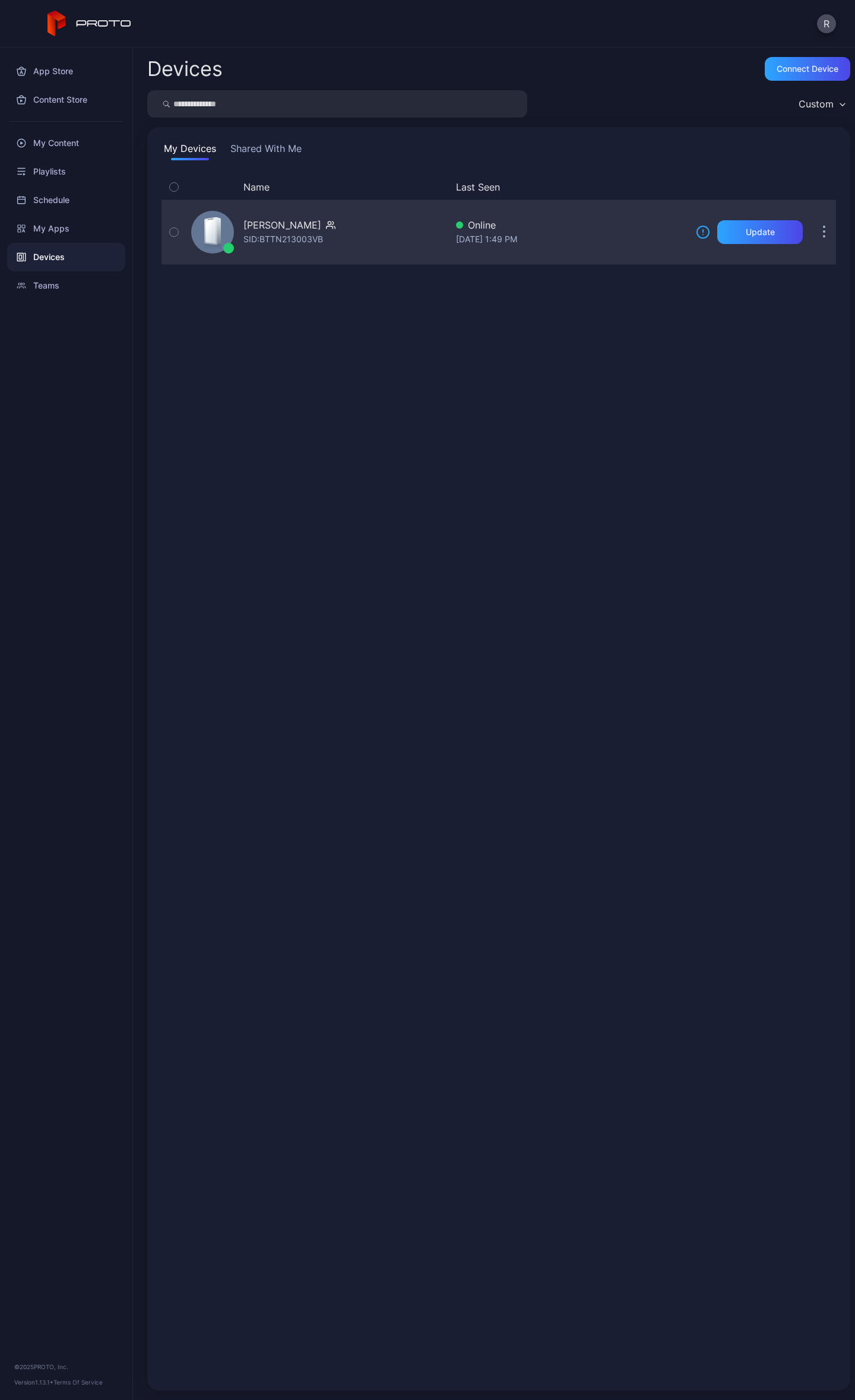
click at [378, 248] on div "[PERSON_NAME] [PERSON_NAME]: BTTN213003VB" at bounding box center [316, 232] width 260 height 60
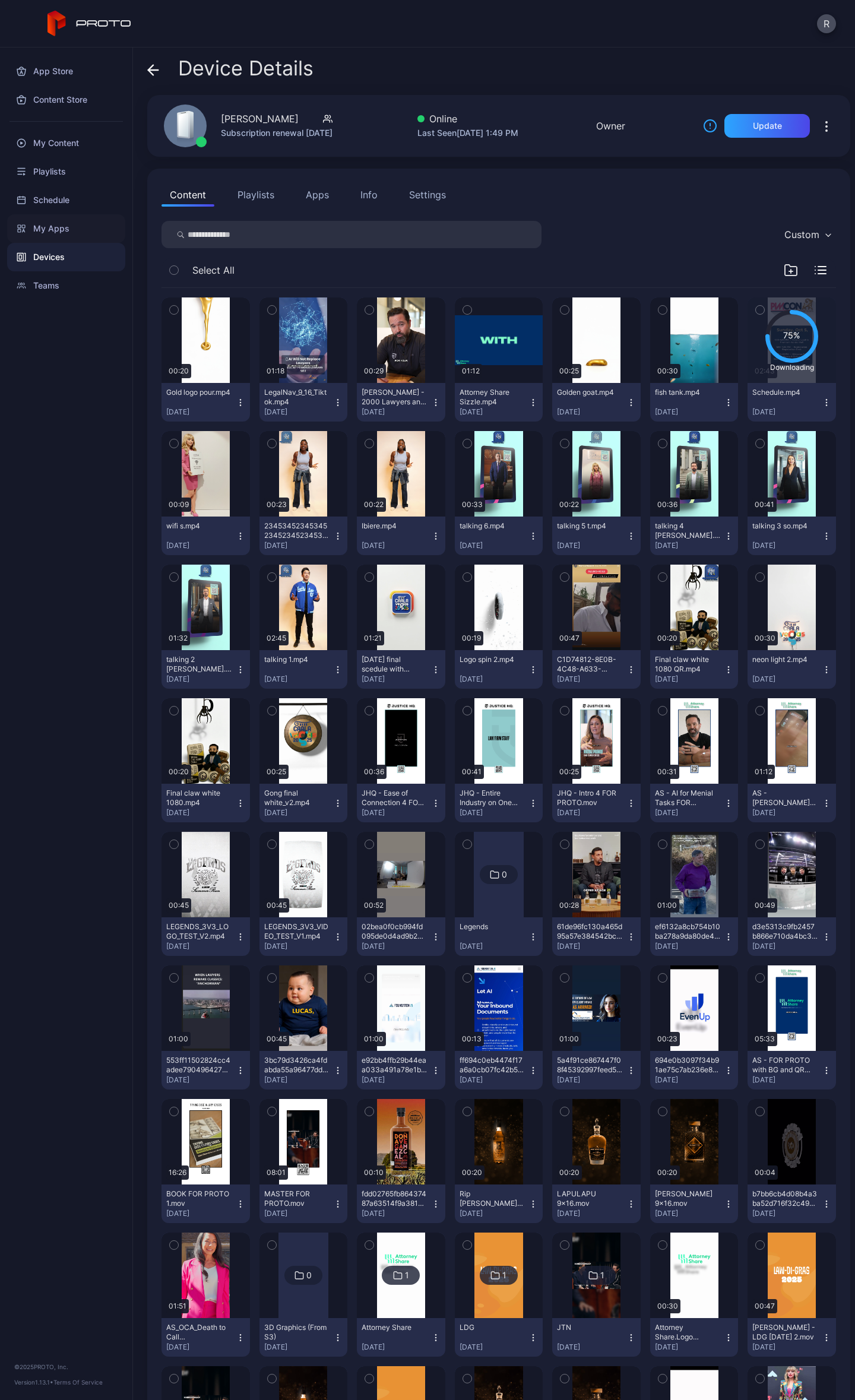
click at [46, 231] on div "My Apps" at bounding box center [66, 229] width 118 height 29
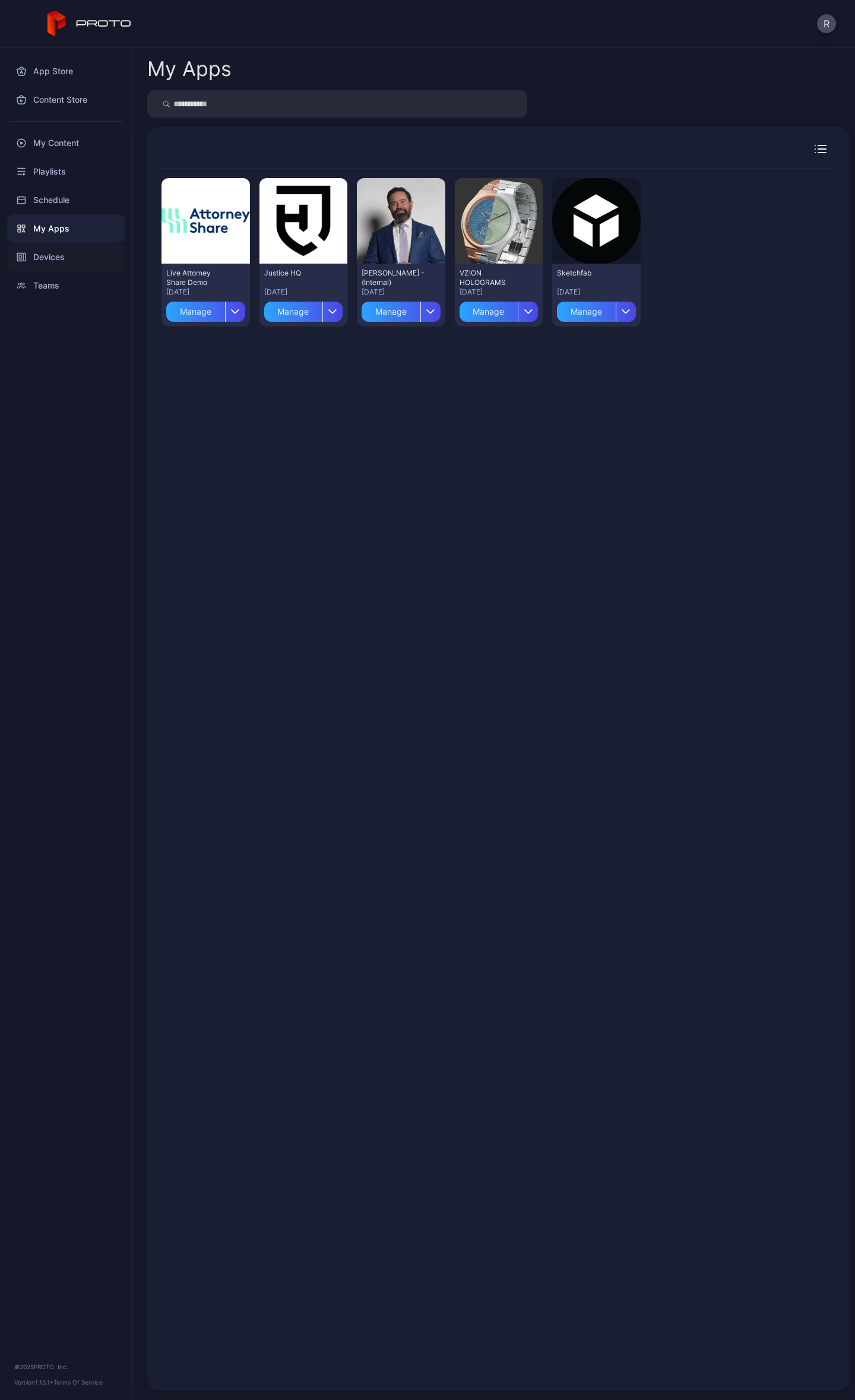
click at [63, 254] on div "Devices" at bounding box center [66, 257] width 118 height 29
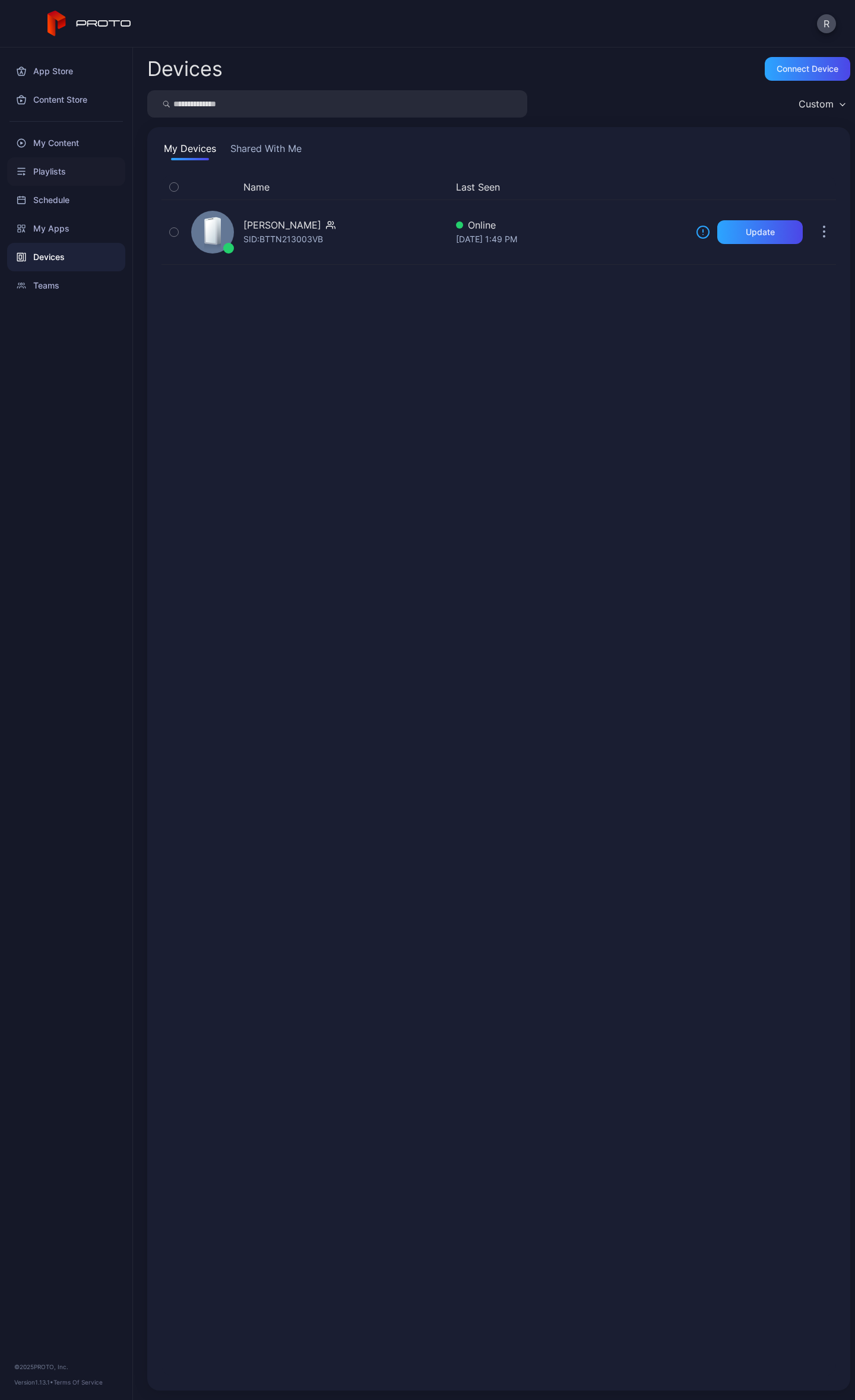
click at [84, 175] on div "Playlists" at bounding box center [66, 172] width 118 height 29
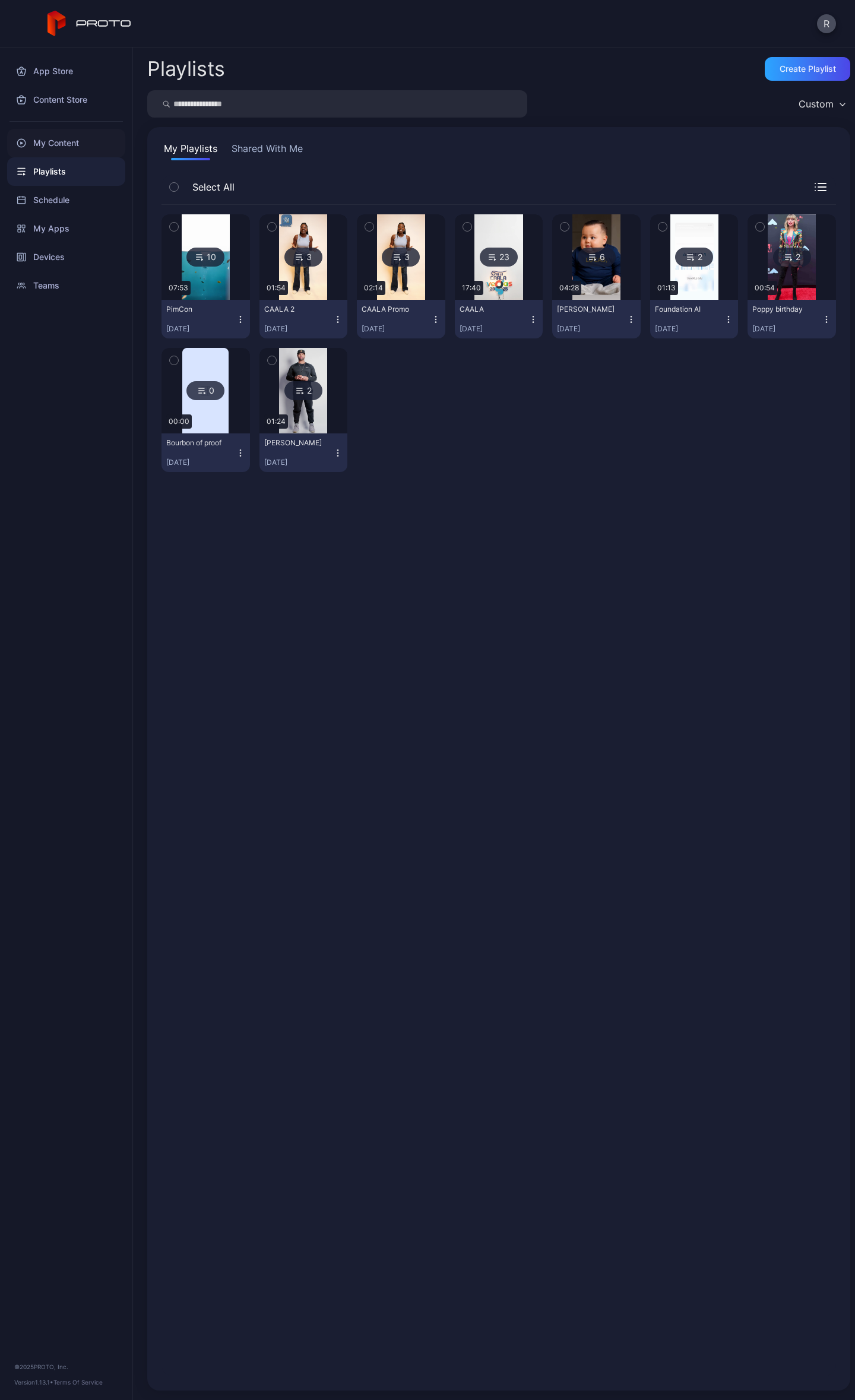
click at [68, 134] on div "My Content" at bounding box center [66, 143] width 118 height 29
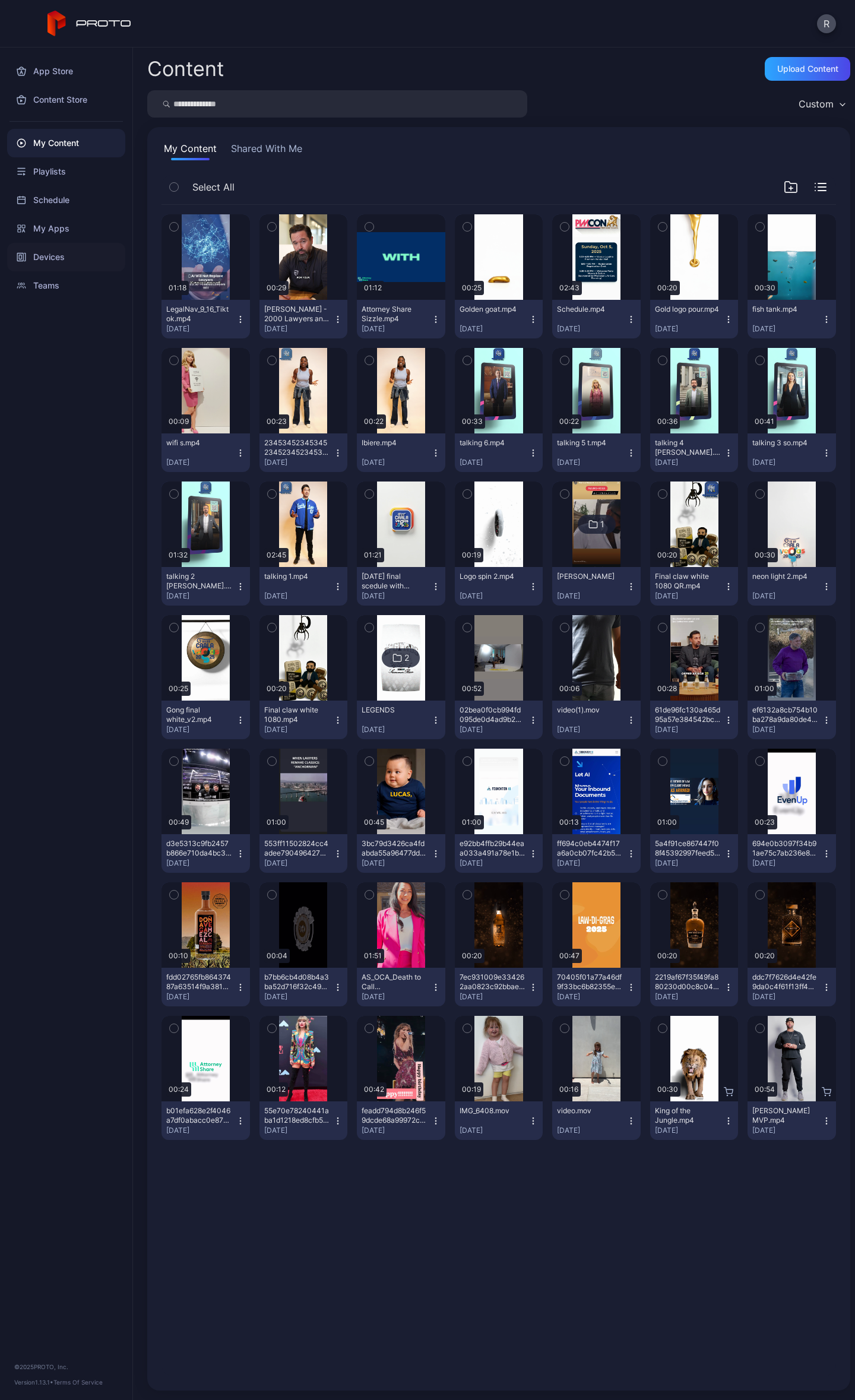
click at [52, 254] on div "Devices" at bounding box center [66, 257] width 118 height 29
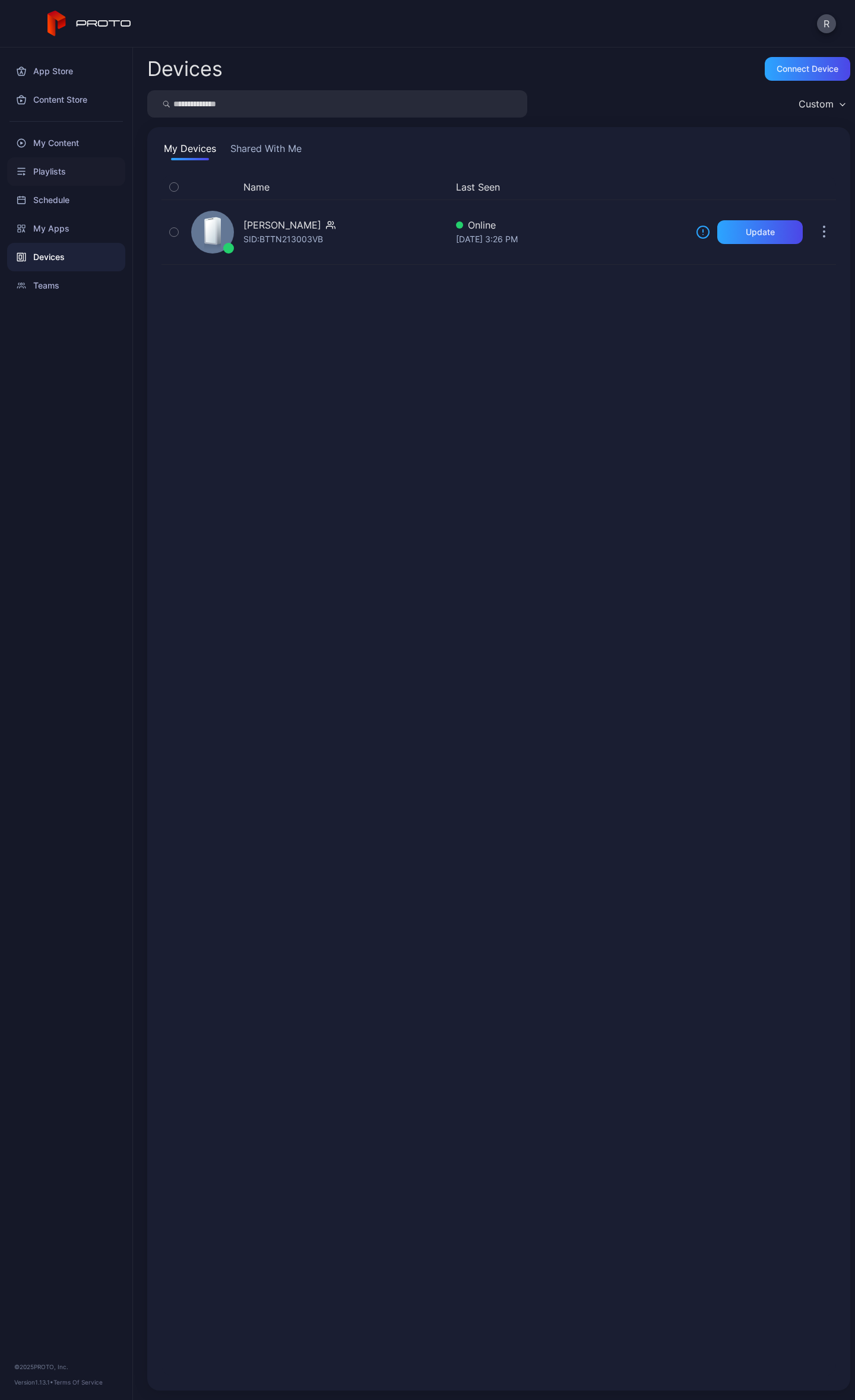
click at [80, 174] on div "Playlists" at bounding box center [66, 172] width 118 height 29
